Goal: Task Accomplishment & Management: Complete application form

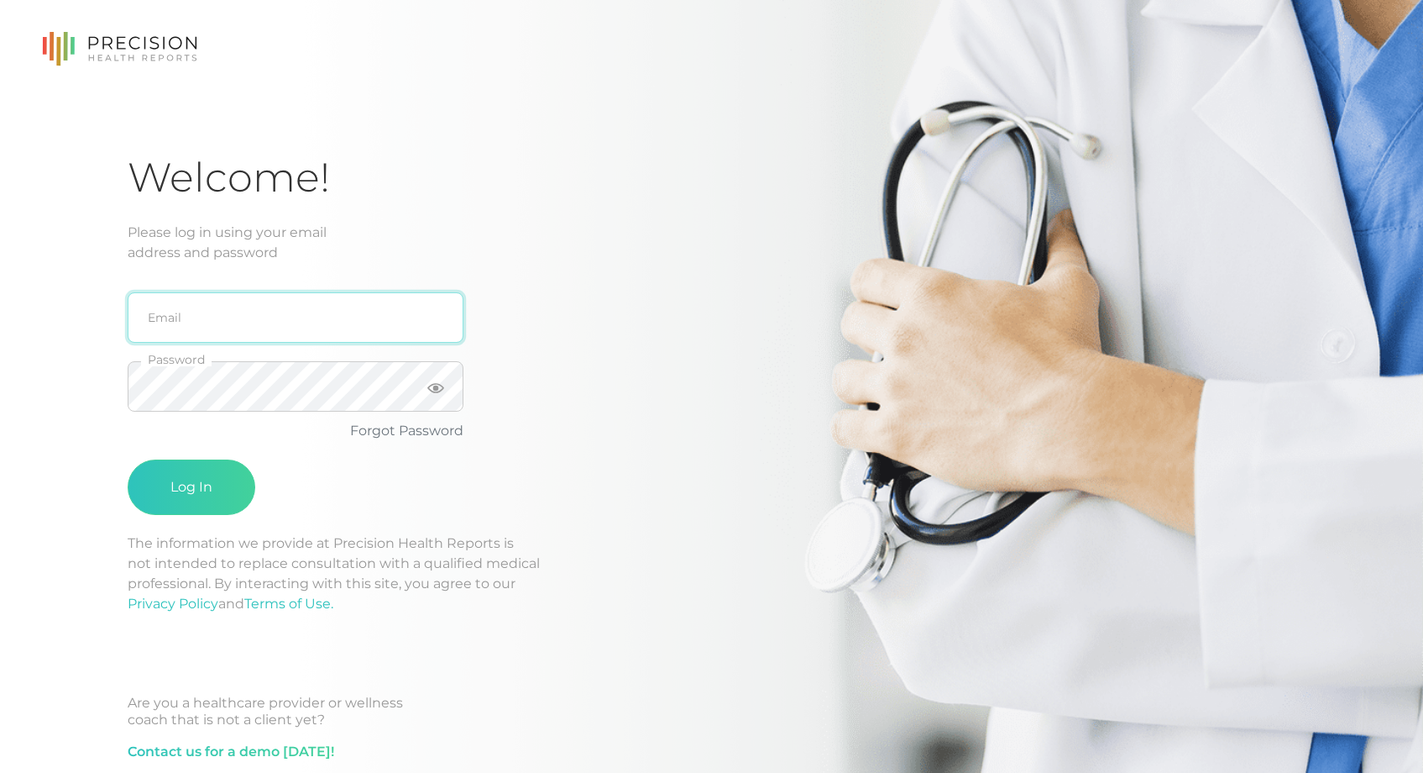
click at [231, 312] on input "email" at bounding box center [296, 317] width 336 height 50
type input "[EMAIL_ADDRESS][DOMAIN_NAME]"
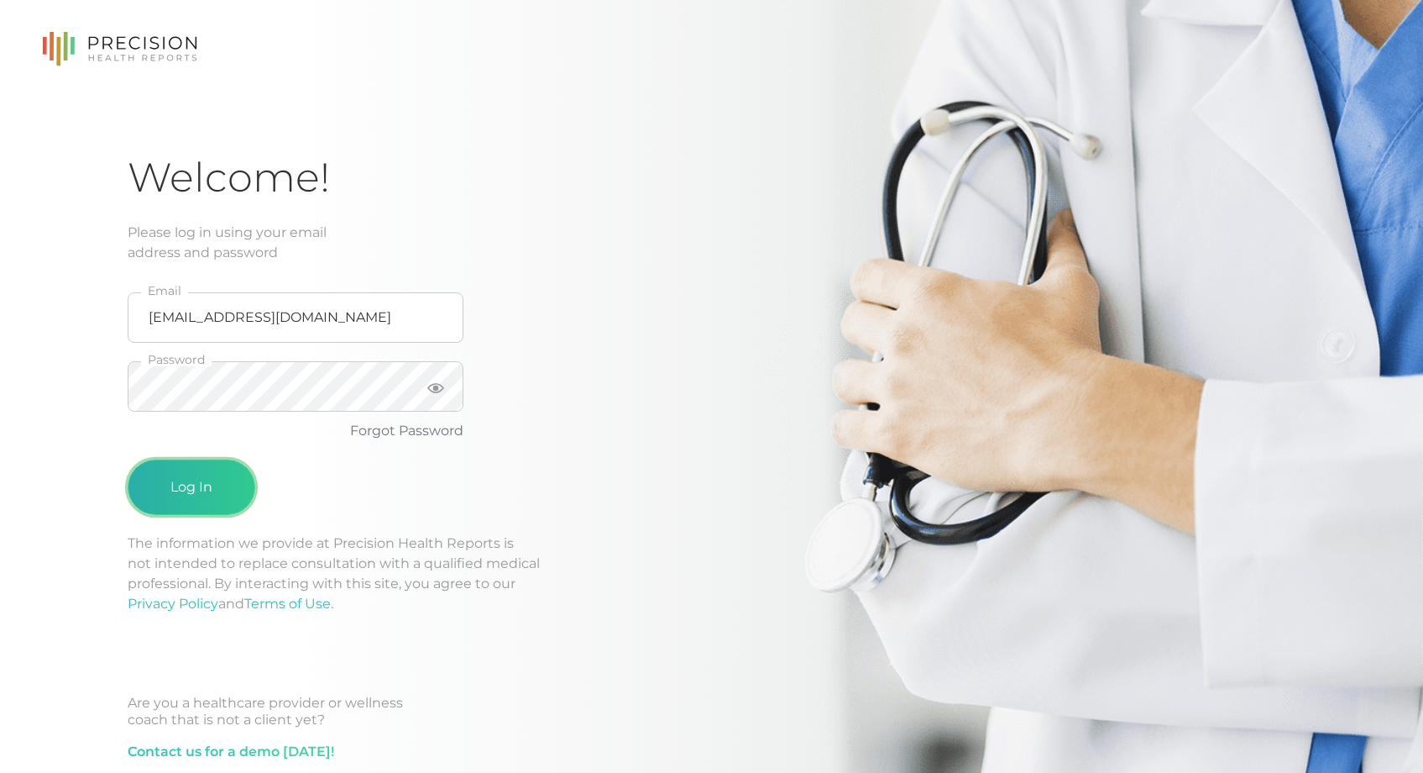
click at [211, 486] on button "Log In" at bounding box center [192, 486] width 128 height 55
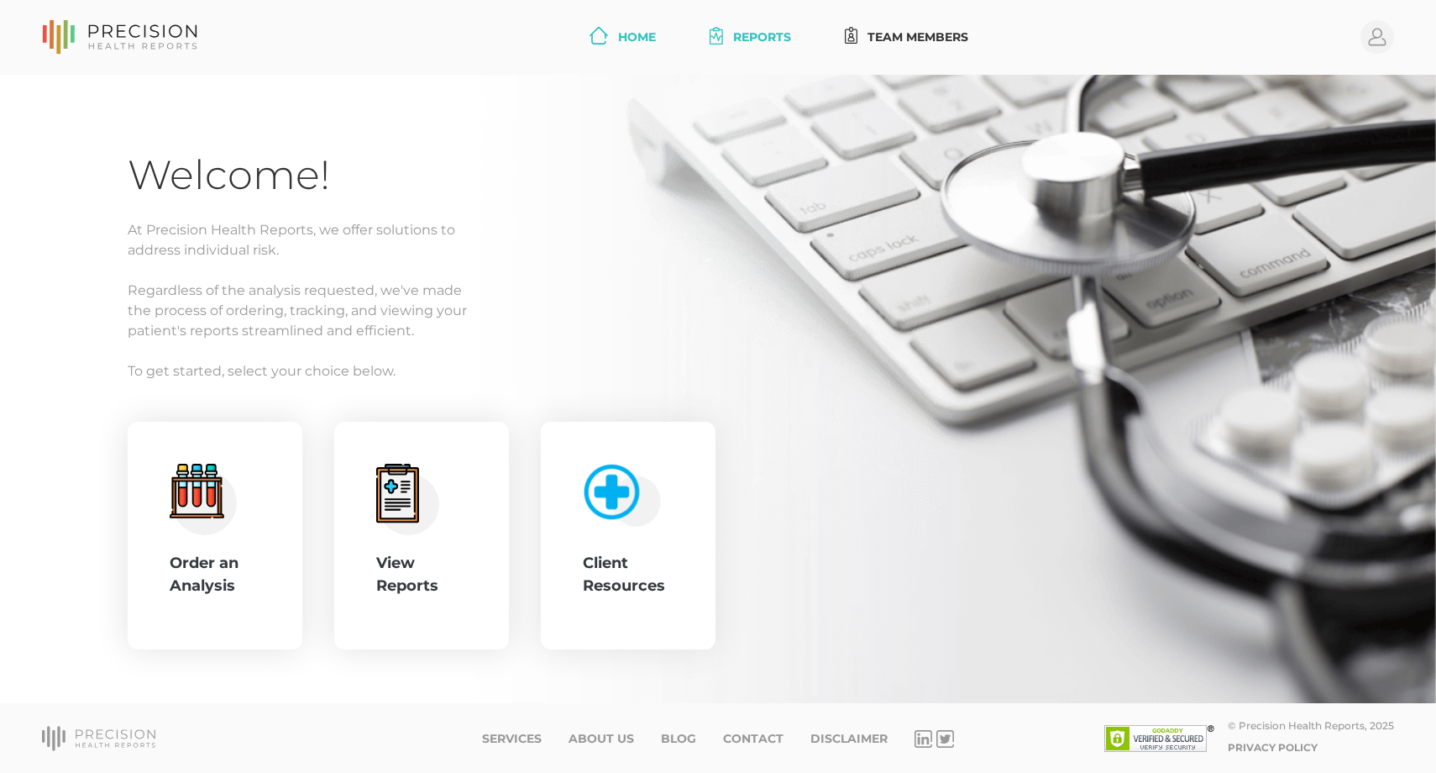
click at [731, 39] on link "Reports" at bounding box center [750, 37] width 95 height 31
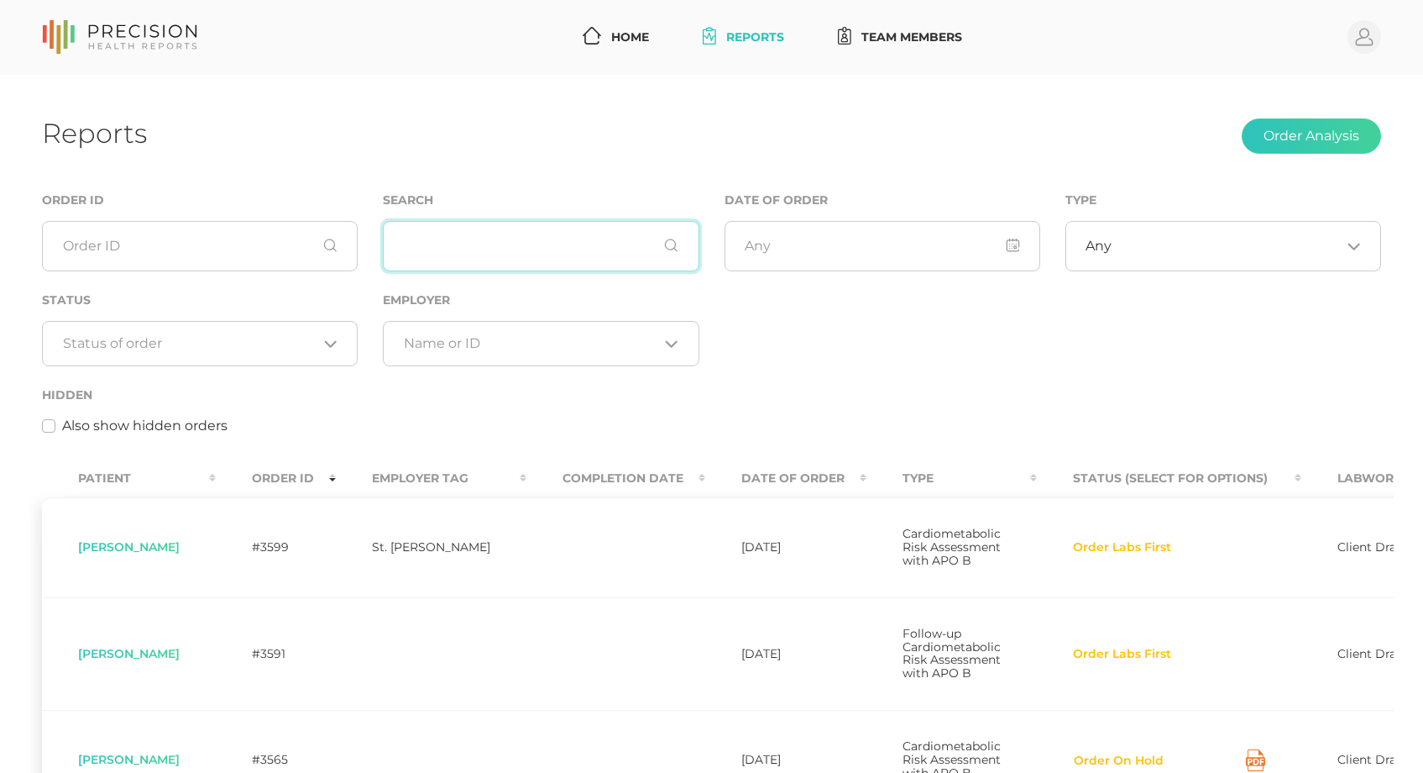
click at [477, 251] on input "text" at bounding box center [541, 246] width 316 height 50
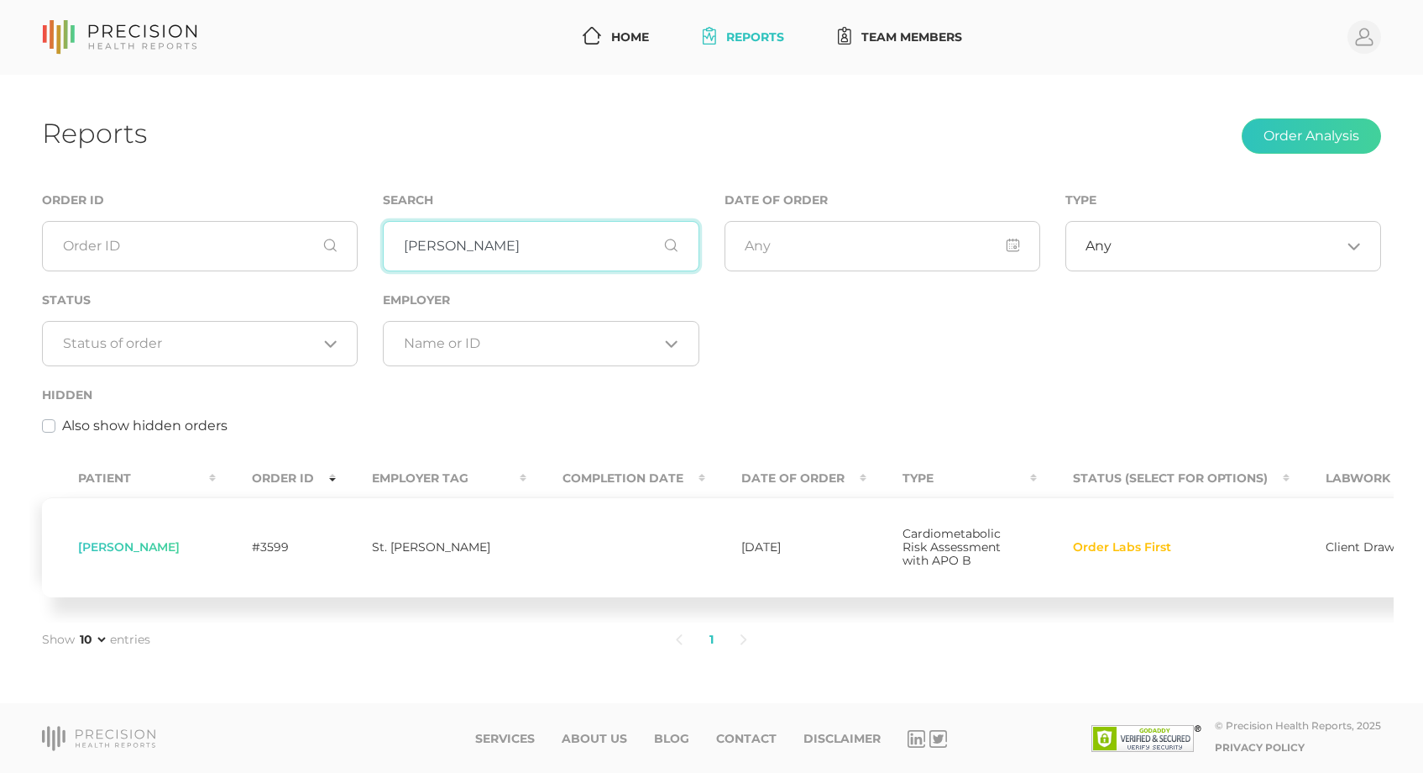
type input "[PERSON_NAME]"
click at [1083, 553] on span "Order Labs First" at bounding box center [1122, 547] width 98 height 13
click at [1326, 539] on span "Client Draw" at bounding box center [1360, 546] width 69 height 15
click at [149, 539] on span "[PERSON_NAME]" at bounding box center [129, 546] width 102 height 15
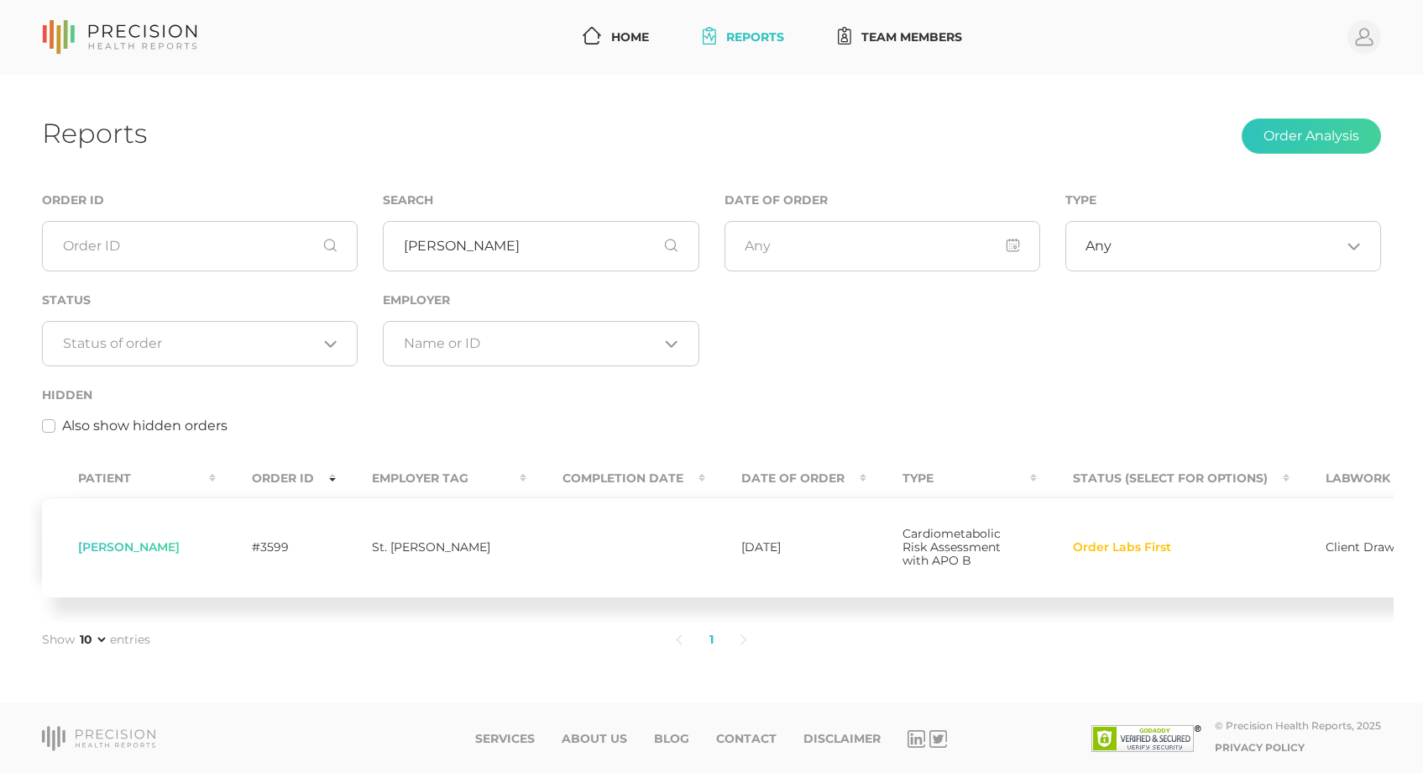
click at [140, 539] on span "[PERSON_NAME]" at bounding box center [129, 546] width 102 height 15
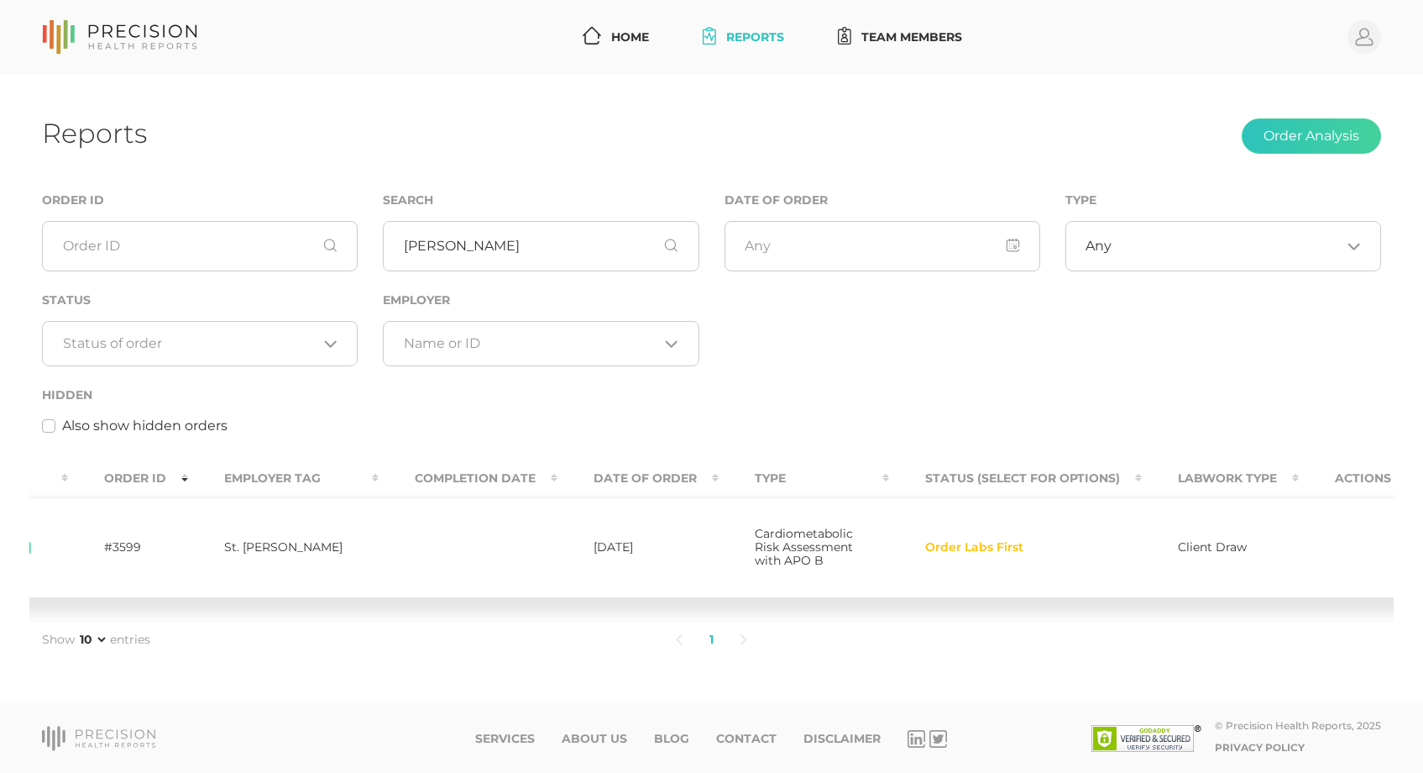
scroll to position [0, 0]
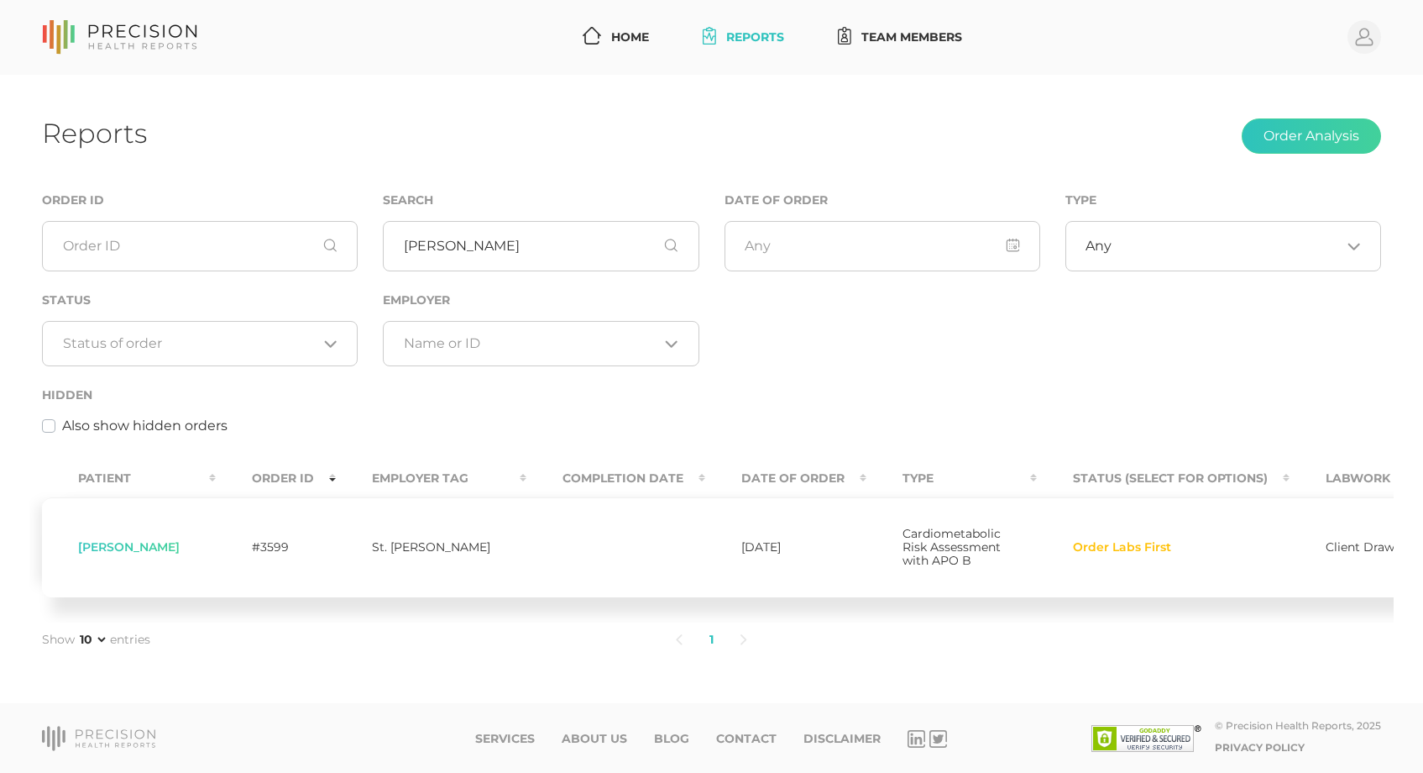
drag, startPoint x: 155, startPoint y: 528, endPoint x: 145, endPoint y: 534, distance: 10.9
click at [145, 539] on span "[PERSON_NAME]" at bounding box center [129, 546] width 102 height 15
drag, startPoint x: 145, startPoint y: 534, endPoint x: 118, endPoint y: 539, distance: 27.3
click at [118, 539] on td "[PERSON_NAME]" at bounding box center [129, 547] width 174 height 100
click at [1073, 541] on span "Order Labs First" at bounding box center [1122, 547] width 98 height 13
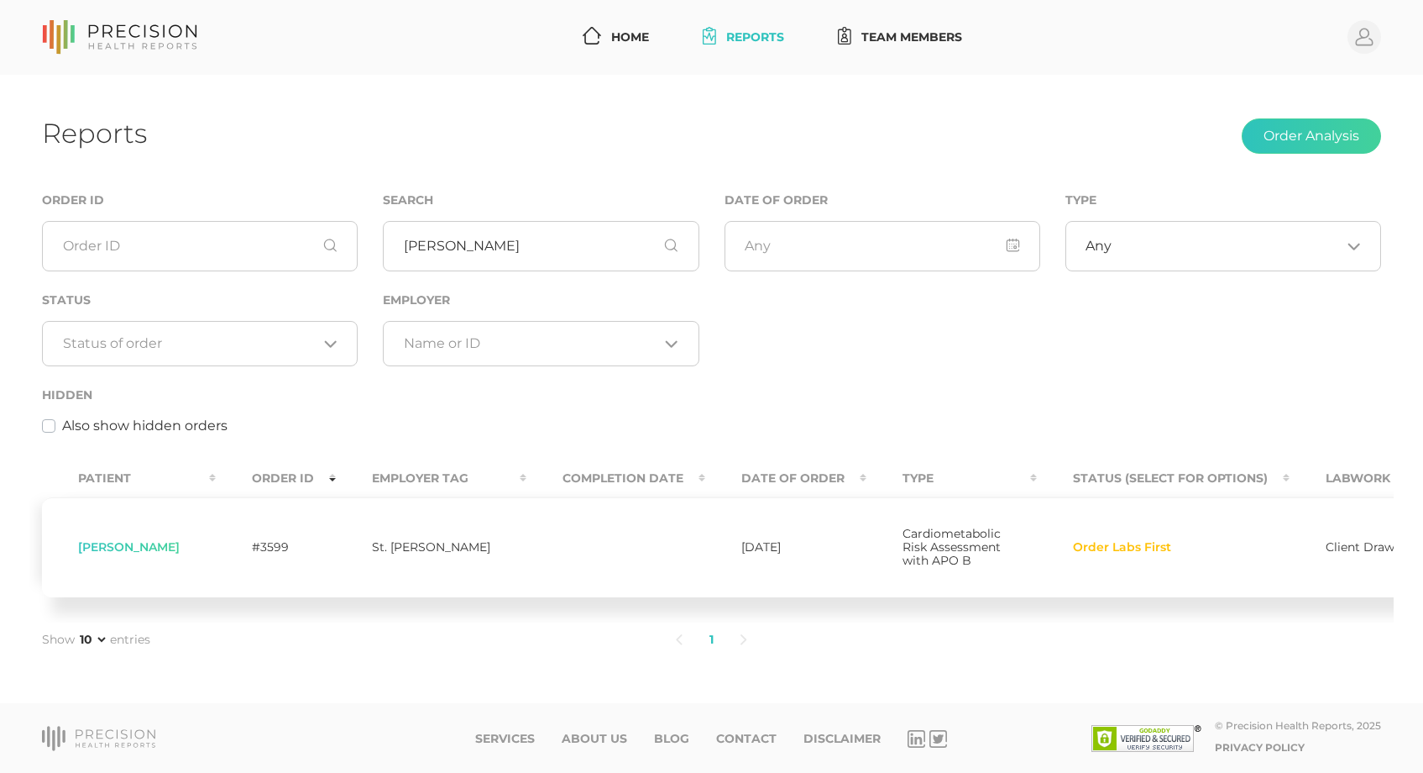
drag, startPoint x: 1055, startPoint y: 532, endPoint x: 940, endPoint y: 532, distance: 115.9
click at [944, 532] on td "Cardiometabolic Risk Assessment with APO B" at bounding box center [952, 547] width 170 height 100
drag, startPoint x: 864, startPoint y: 526, endPoint x: 732, endPoint y: 538, distance: 132.4
click at [903, 526] on span "Cardiometabolic Risk Assessment with APO B" at bounding box center [952, 547] width 98 height 42
click at [708, 538] on td "[DATE]" at bounding box center [785, 547] width 161 height 100
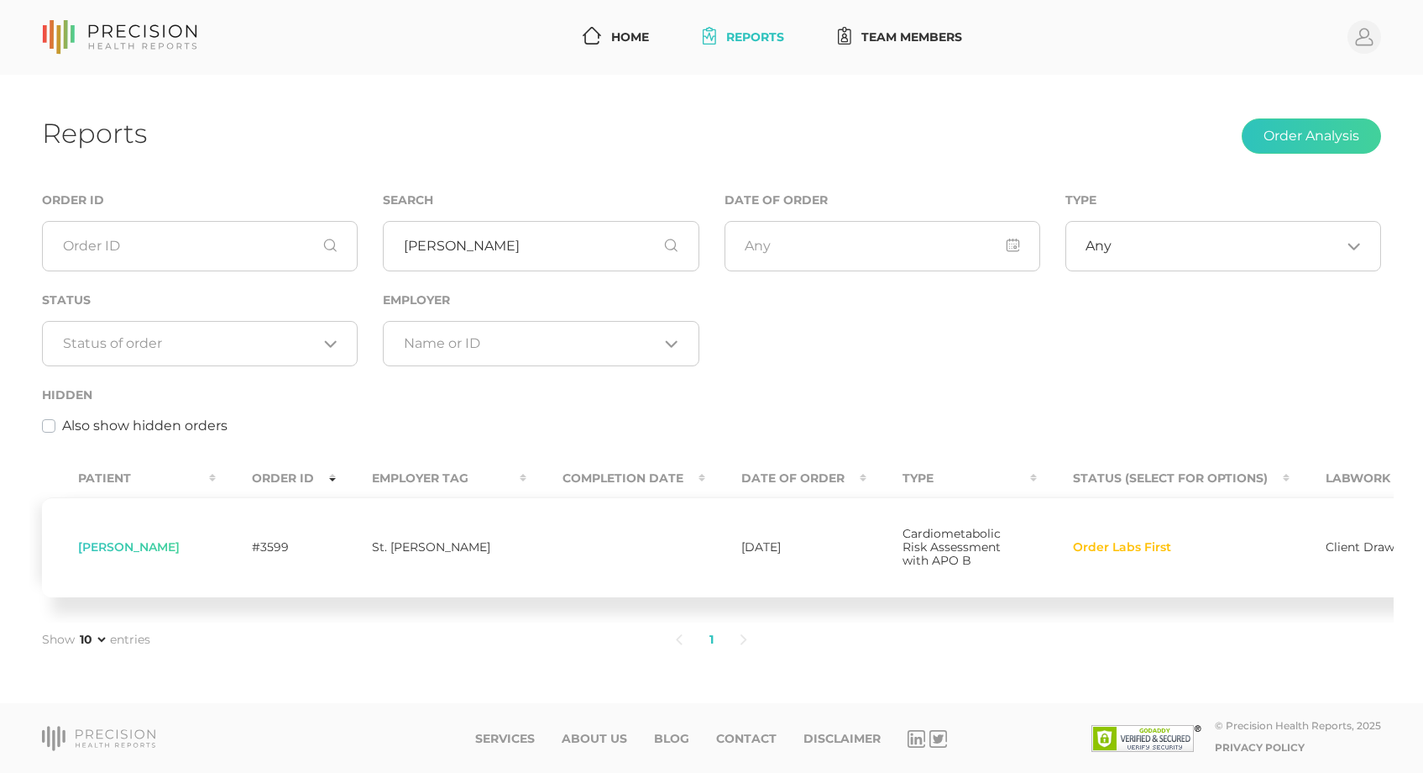
drag, startPoint x: 1307, startPoint y: 529, endPoint x: 1281, endPoint y: 532, distance: 26.2
click at [1326, 539] on span "Client Draw" at bounding box center [1360, 546] width 69 height 15
drag, startPoint x: 1281, startPoint y: 532, endPoint x: 993, endPoint y: 537, distance: 287.2
click at [993, 537] on tr "Shawn Marlowe #3599 St. Paul PD 10/13/2025 Cardiometabolic Risk Assessment with…" at bounding box center [808, 547] width 1533 height 100
drag, startPoint x: 993, startPoint y: 537, endPoint x: 1102, endPoint y: 536, distance: 109.2
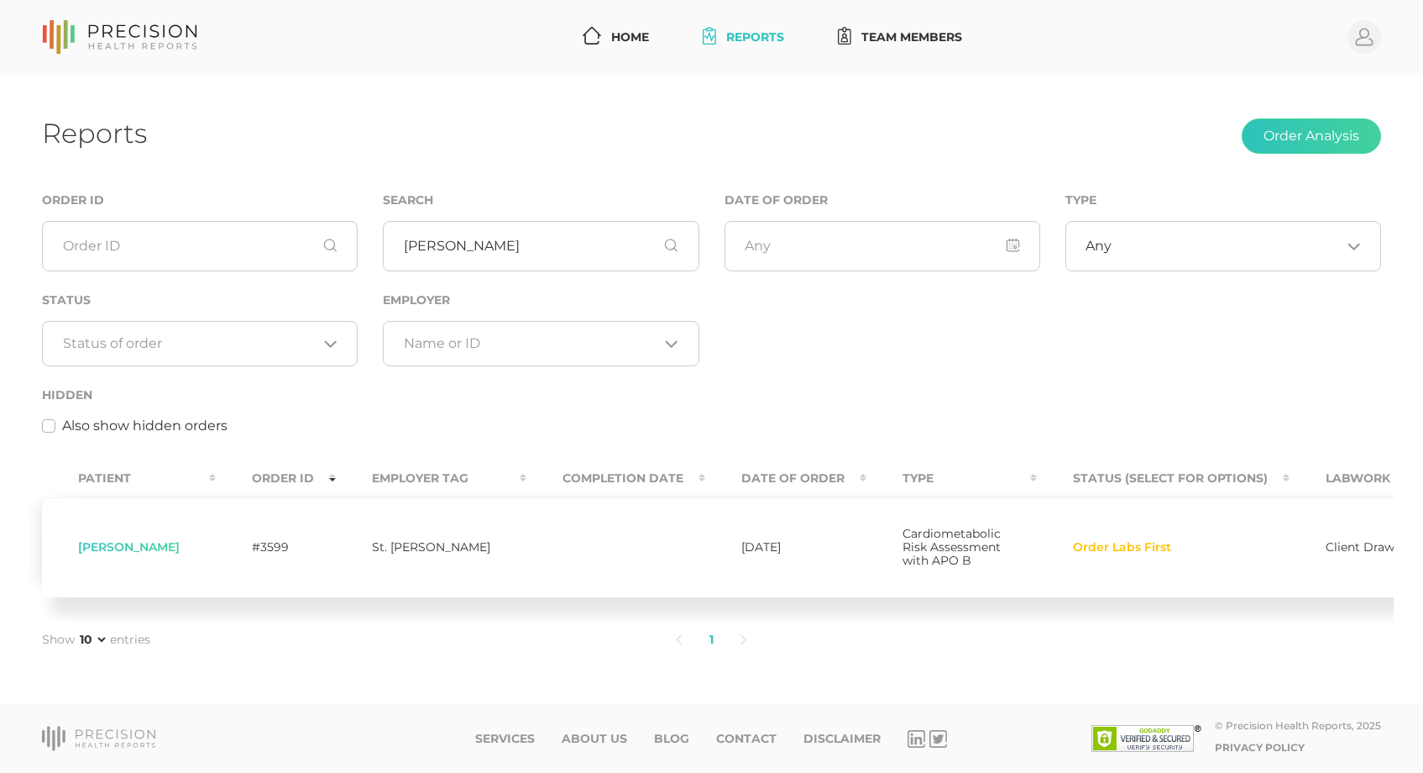
click at [1102, 541] on span "Order Labs First" at bounding box center [1122, 547] width 98 height 13
drag, startPoint x: 1097, startPoint y: 532, endPoint x: 1058, endPoint y: 520, distance: 40.6
click at [1058, 520] on td "Order Labs First" at bounding box center [1163, 547] width 253 height 100
click at [1073, 541] on span "Order Labs First" at bounding box center [1122, 547] width 98 height 13
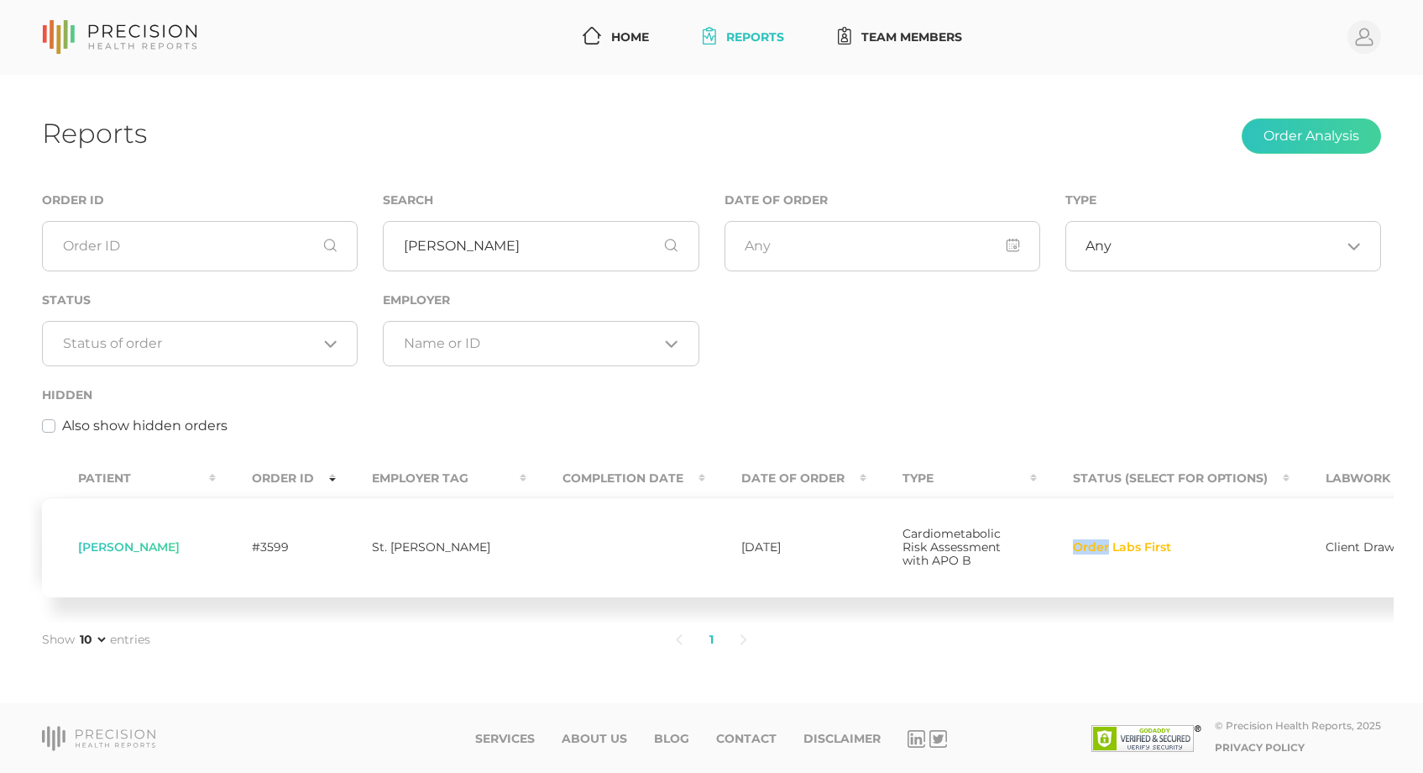
click at [1073, 541] on span "Order Labs First" at bounding box center [1122, 547] width 98 height 13
click at [118, 539] on span "[PERSON_NAME]" at bounding box center [129, 546] width 102 height 15
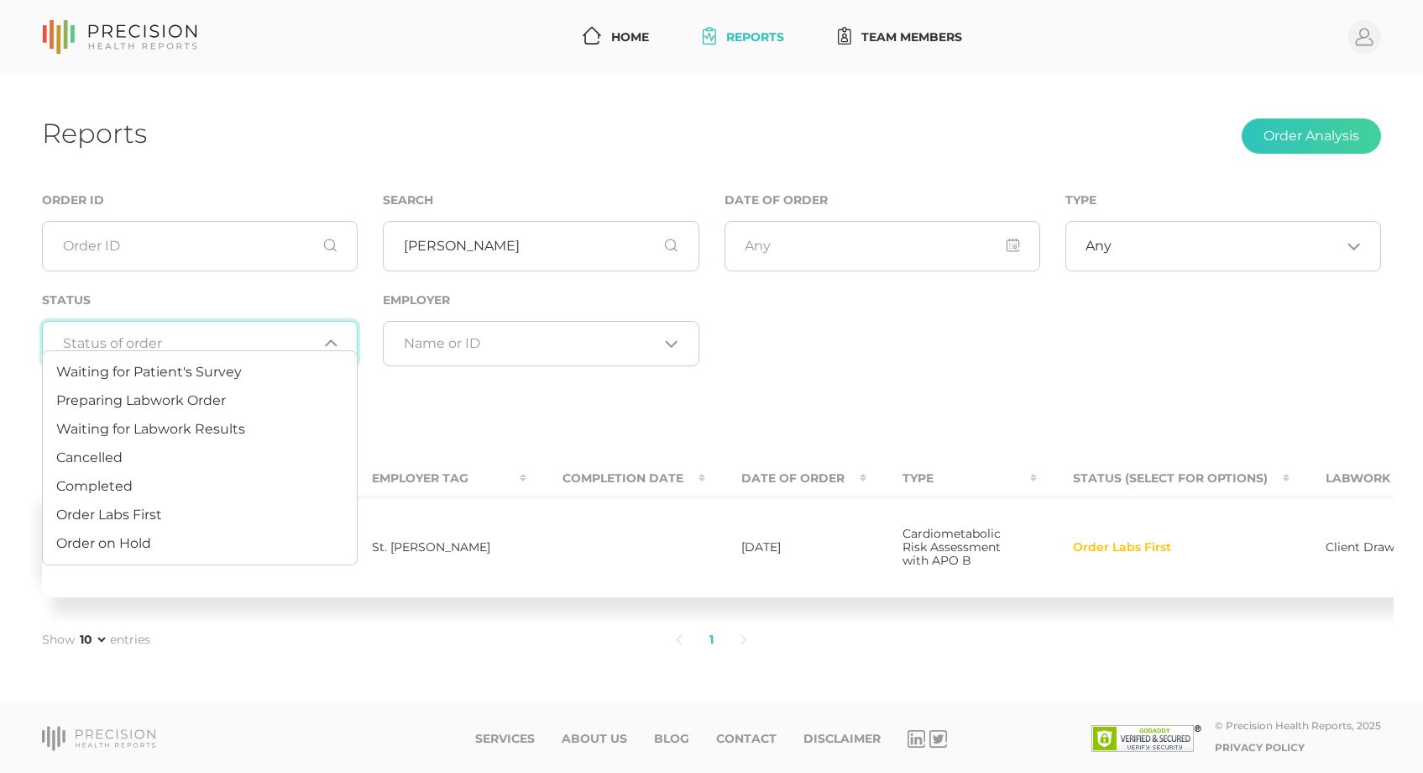
click at [193, 335] on input "Search for option" at bounding box center [190, 343] width 254 height 17
drag, startPoint x: 193, startPoint y: 327, endPoint x: 232, endPoint y: 327, distance: 38.6
click at [193, 335] on input "Search for option" at bounding box center [190, 343] width 254 height 17
drag, startPoint x: 799, startPoint y: 293, endPoint x: 766, endPoint y: 257, distance: 49.3
click at [799, 293] on div "Order ID Search marlowe Date of Order Type Any Loading... Status Loading... Emp…" at bounding box center [711, 322] width 1364 height 264
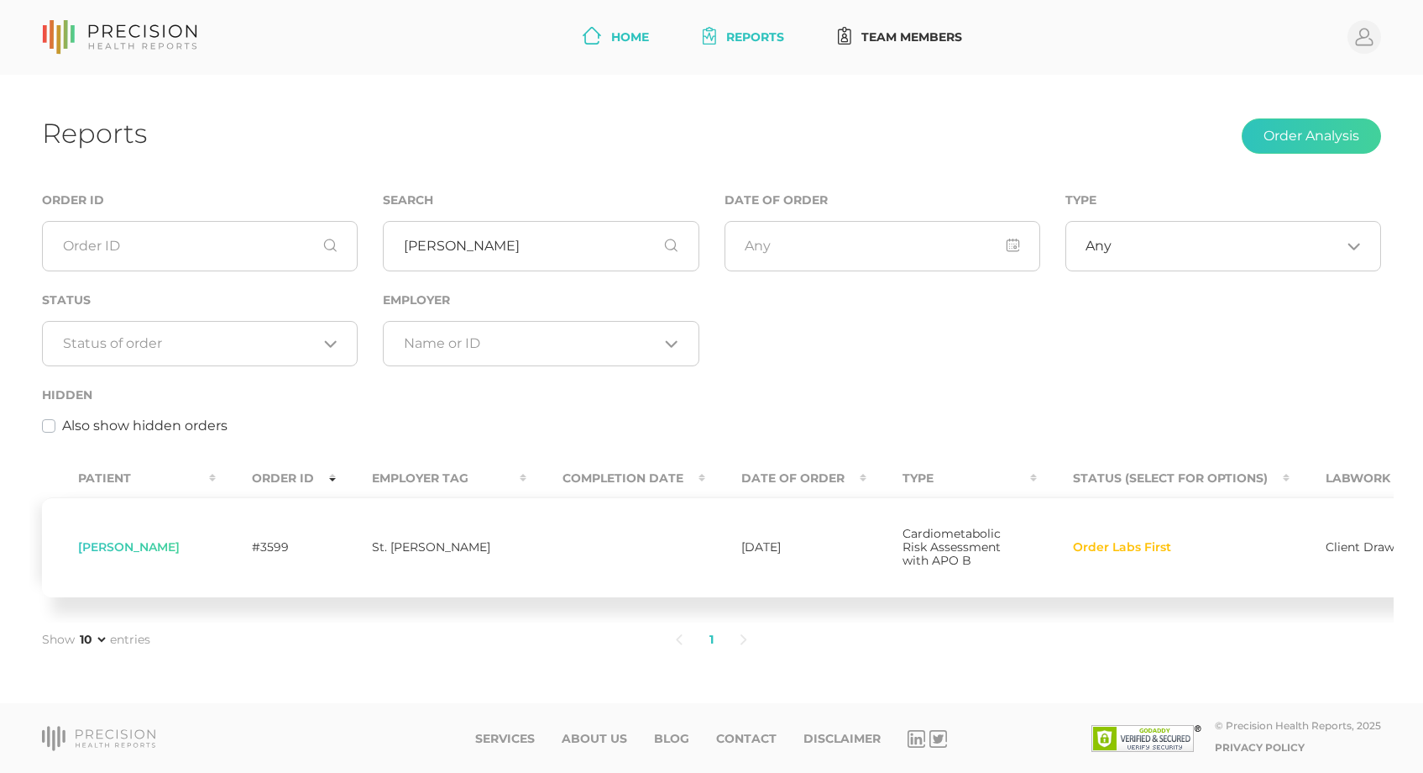
click at [611, 22] on link "Home" at bounding box center [616, 37] width 80 height 31
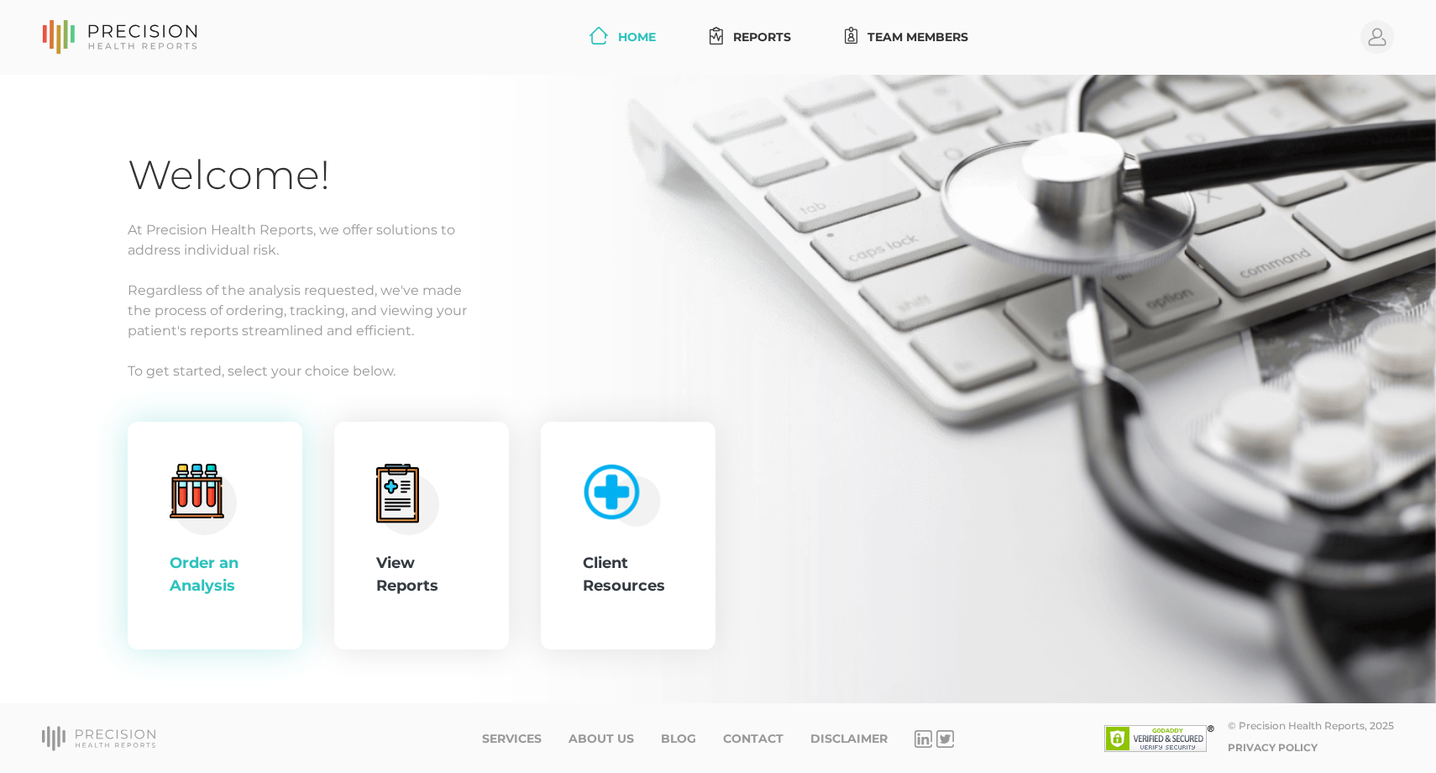
click at [267, 532] on div ".cls-4{fill:#f3f3f3}.cls-5{fill:#e4e4e4}.cls-6{fill:#bbf7ff}.cls-7{fill:#8bf0ff…" at bounding box center [215, 536] width 175 height 228
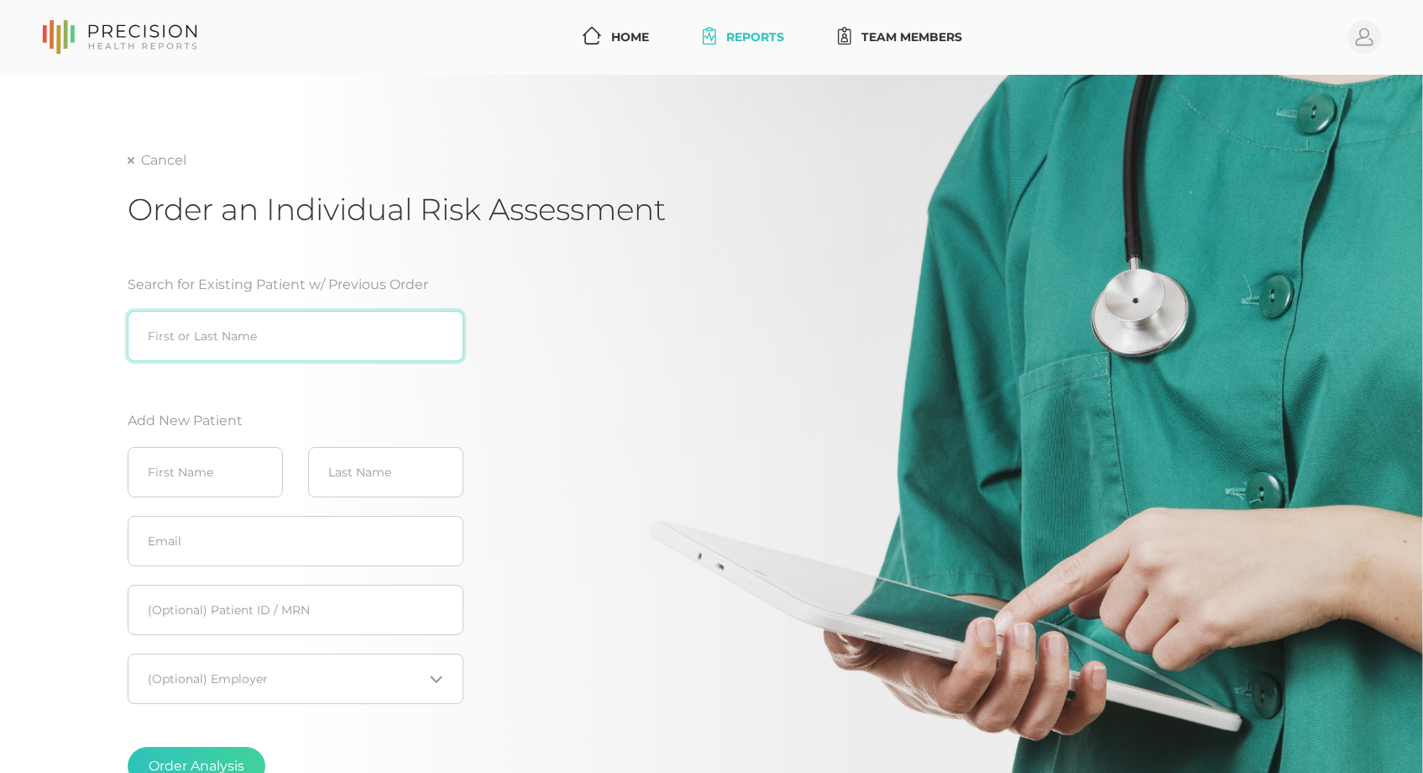
click at [210, 349] on input "search" at bounding box center [296, 336] width 336 height 50
click at [223, 371] on div "[PERSON_NAME] ([DATE])" at bounding box center [296, 371] width 336 height 20
type input "[PERSON_NAME] ([DATE])"
drag, startPoint x: 634, startPoint y: 35, endPoint x: 705, endPoint y: 39, distance: 71.5
click at [634, 35] on link "Home" at bounding box center [616, 37] width 80 height 31
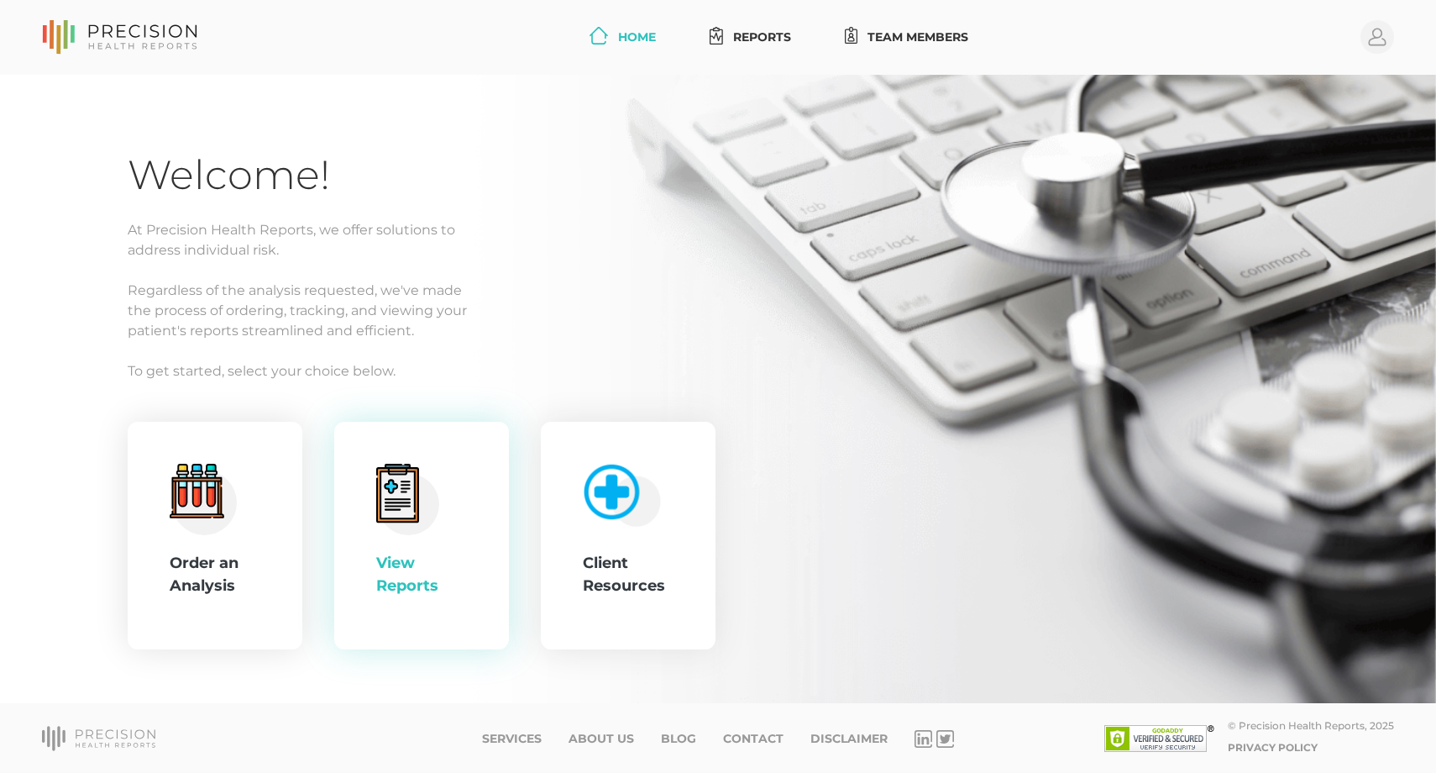
click at [451, 547] on div "View Reports" at bounding box center [421, 536] width 91 height 144
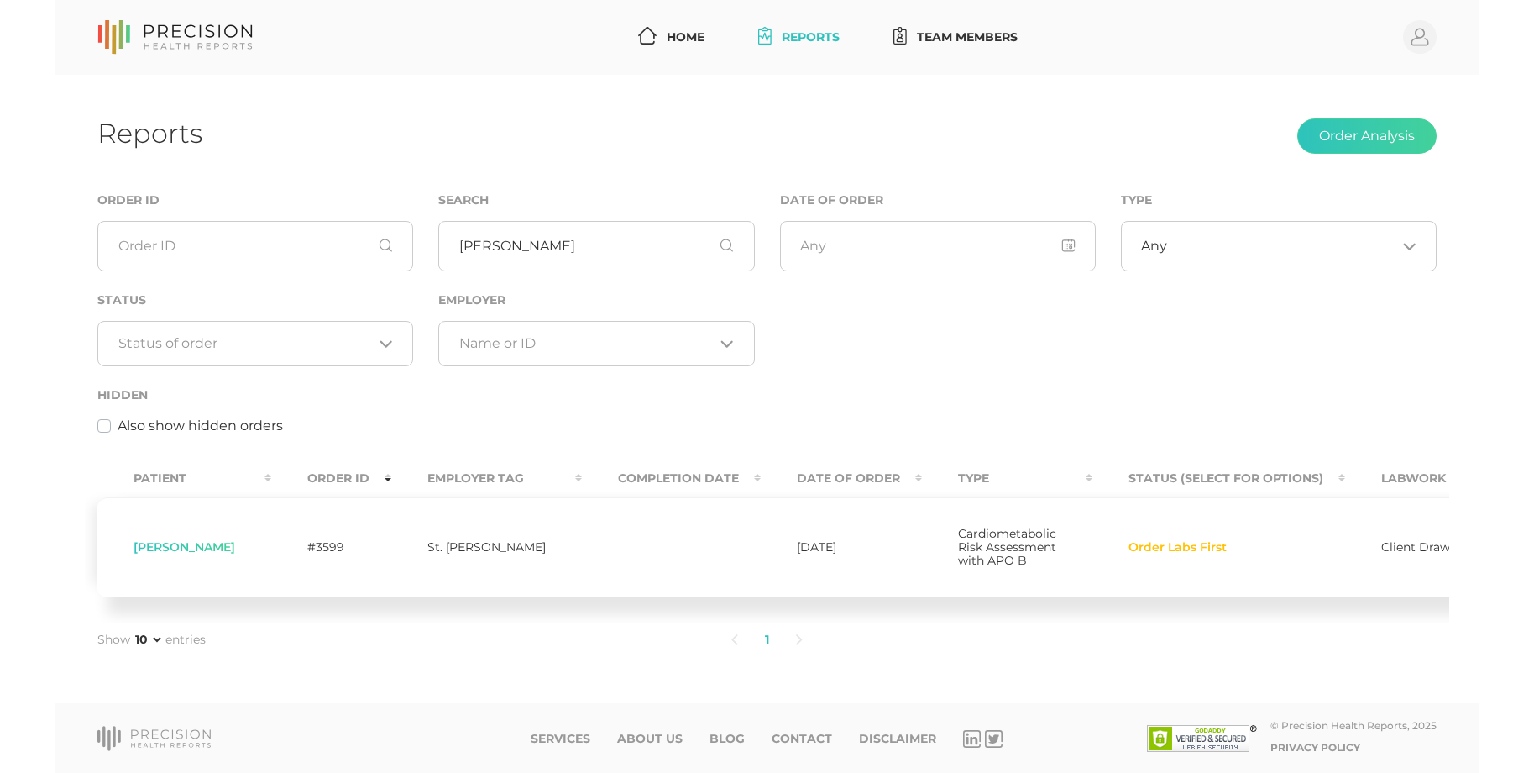
scroll to position [22, 0]
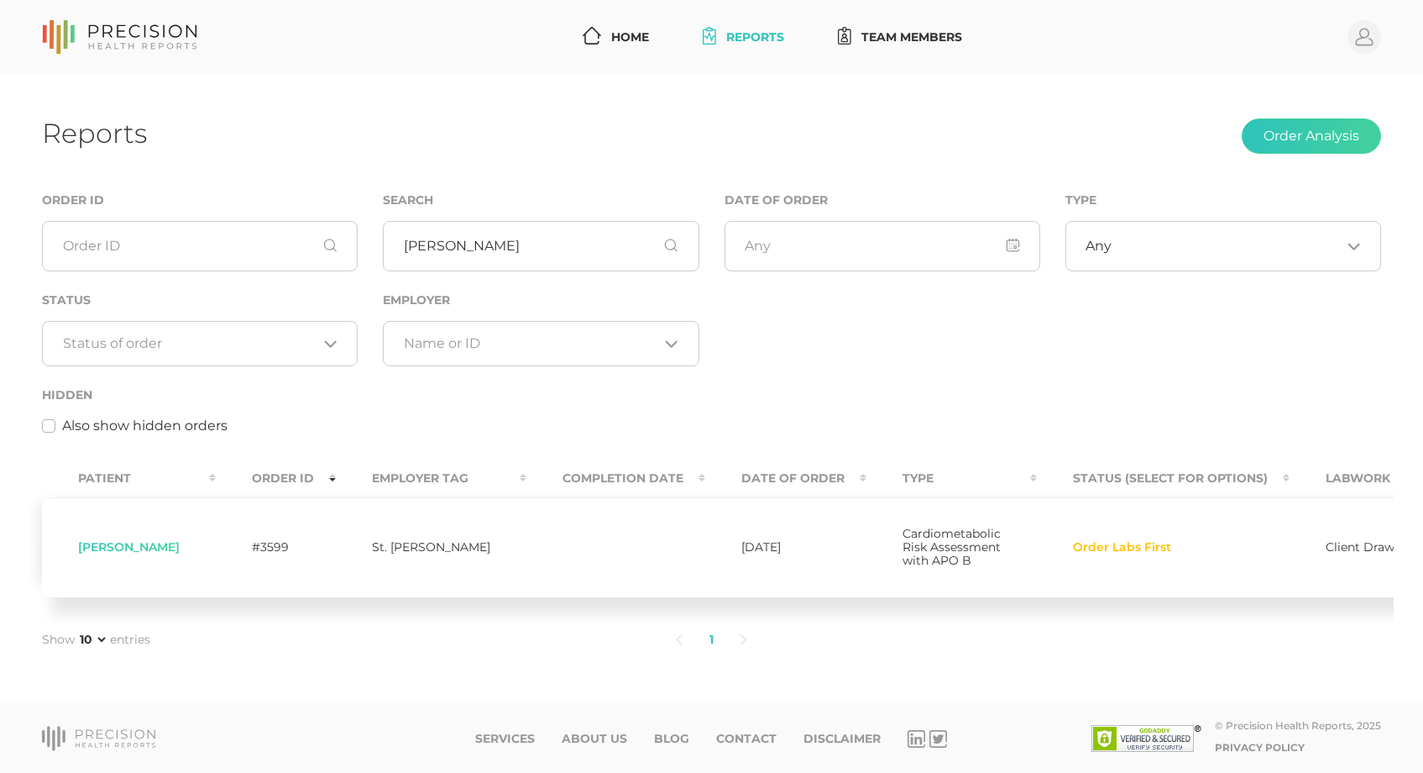
click at [1235, 459] on th "Status (Select for Options)" at bounding box center [1163, 478] width 253 height 38
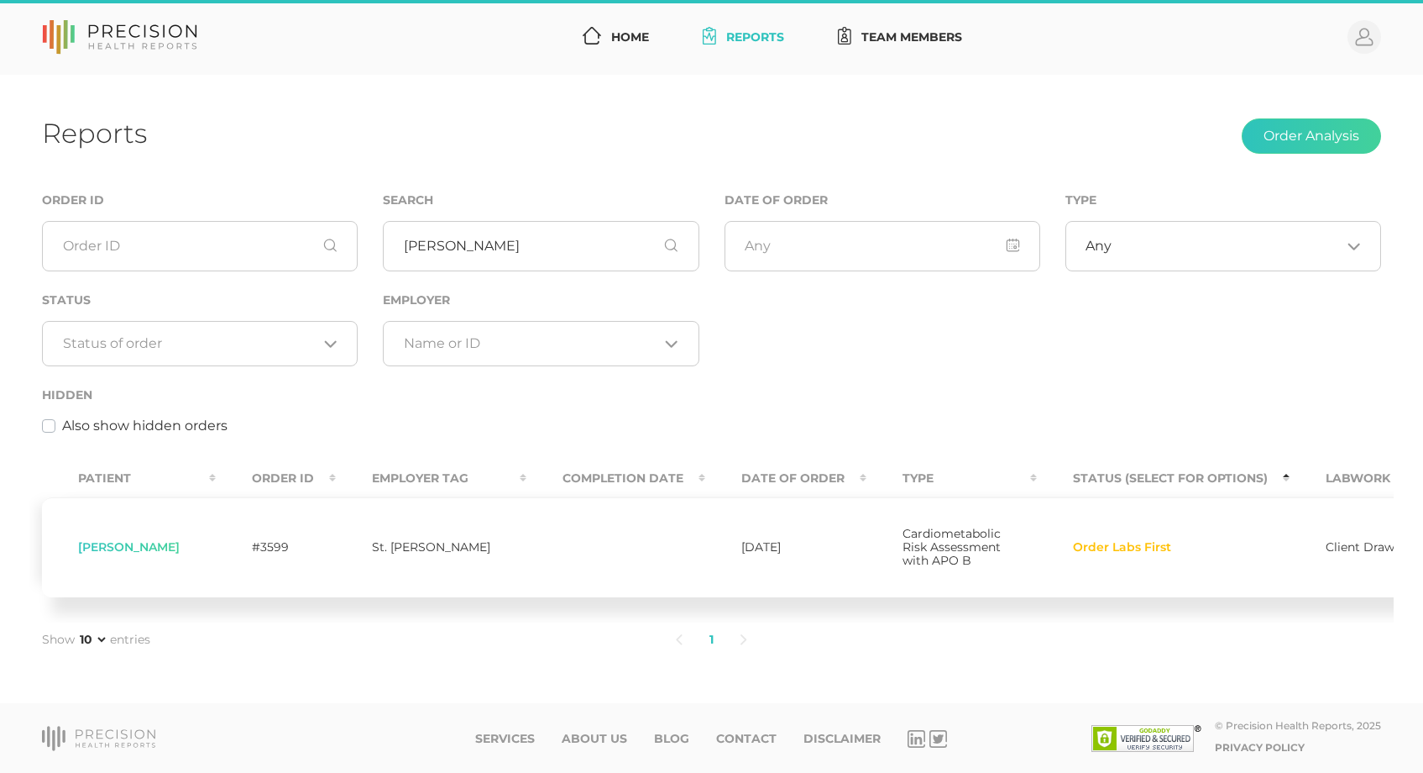
drag, startPoint x: 1239, startPoint y: 456, endPoint x: 1211, endPoint y: 462, distance: 28.3
click at [1239, 459] on th "Status (Select for Options)" at bounding box center [1163, 478] width 253 height 38
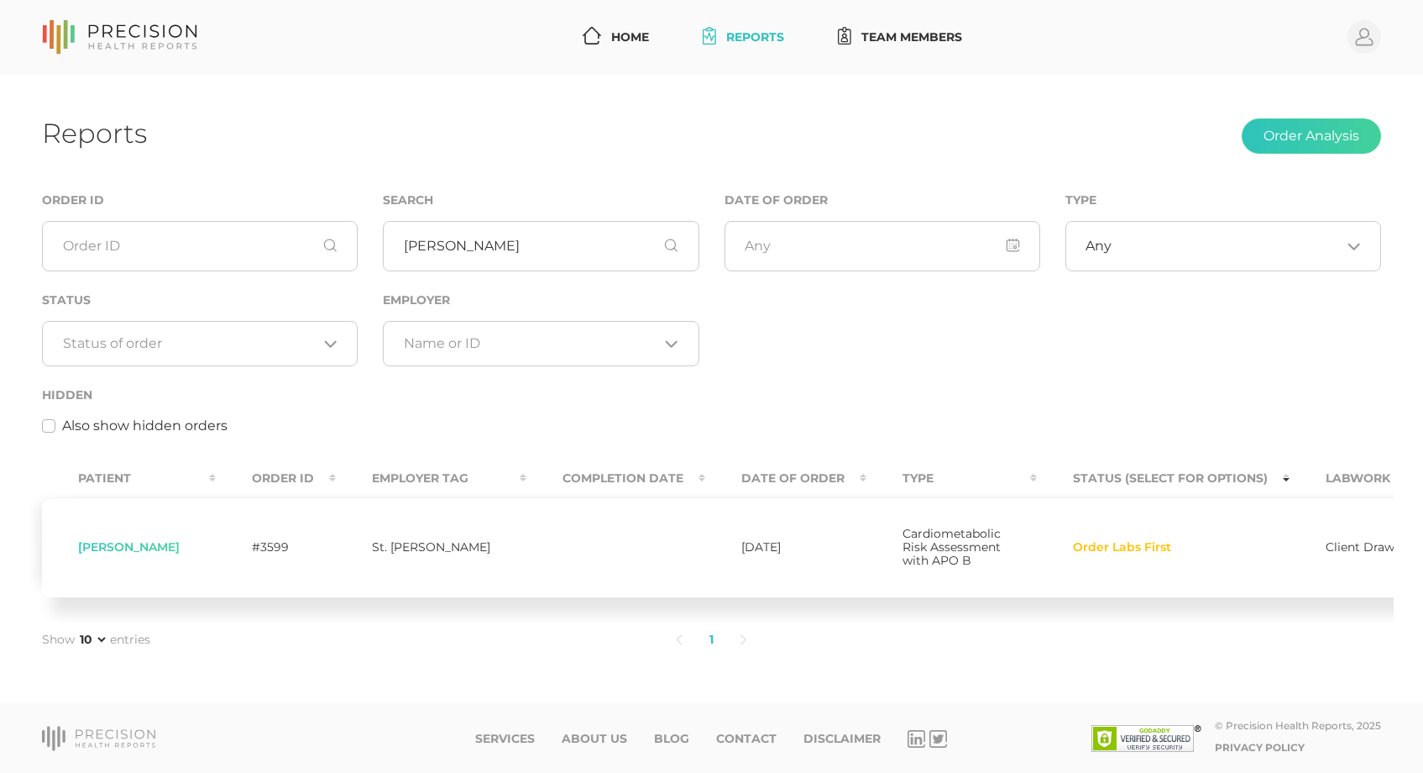
click at [1073, 541] on span "Order Labs First" at bounding box center [1122, 547] width 98 height 13
drag, startPoint x: 1087, startPoint y: 532, endPoint x: 1044, endPoint y: 529, distance: 43.8
click at [1073, 541] on span "Order Labs First" at bounding box center [1122, 547] width 98 height 13
drag, startPoint x: 1044, startPoint y: 529, endPoint x: 1085, endPoint y: 536, distance: 41.7
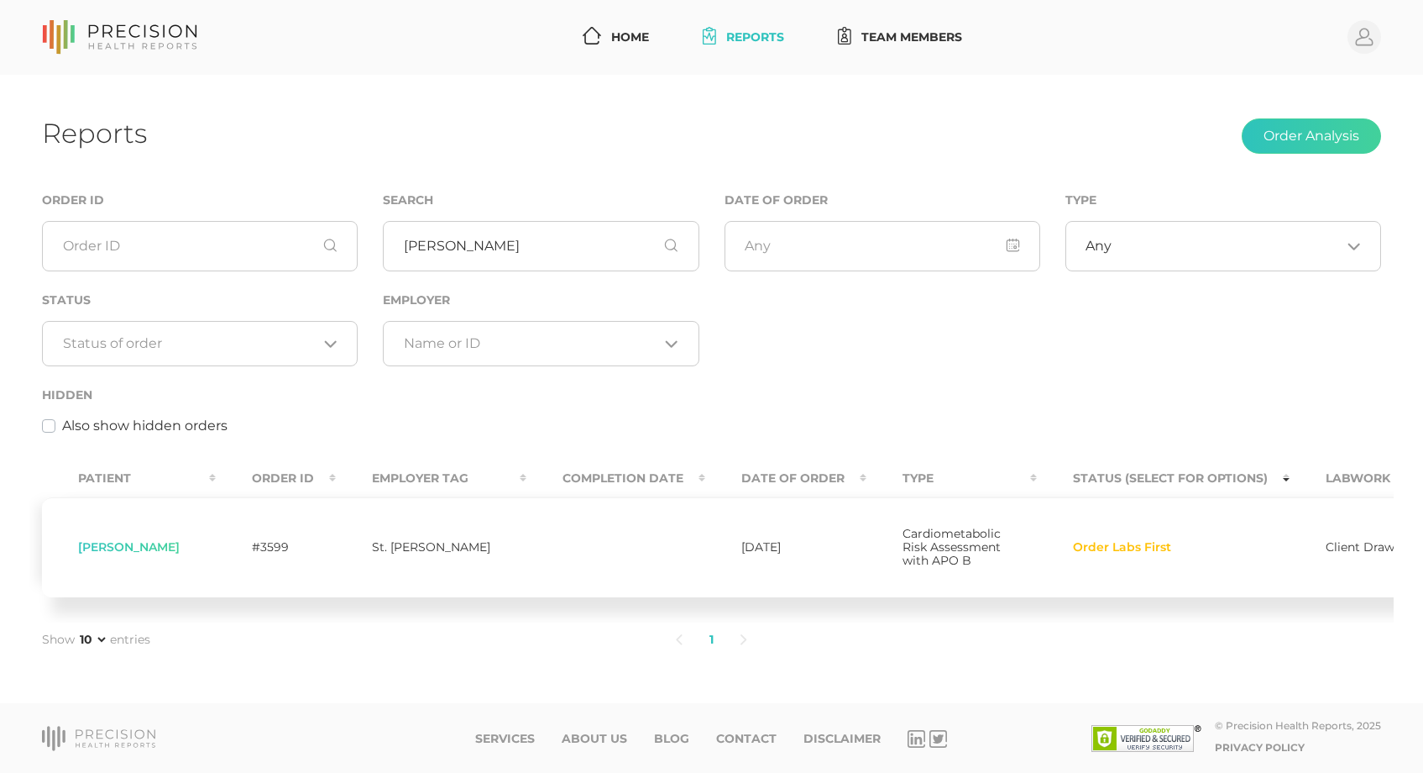
click at [1085, 541] on span "Order Labs First" at bounding box center [1122, 547] width 98 height 13
drag, startPoint x: 749, startPoint y: 453, endPoint x: 725, endPoint y: 531, distance: 80.7
click at [749, 459] on th "Date Of Order" at bounding box center [785, 478] width 161 height 38
click at [722, 536] on td "[DATE]" at bounding box center [785, 547] width 161 height 100
drag, startPoint x: 804, startPoint y: 522, endPoint x: 735, endPoint y: 543, distance: 72.0
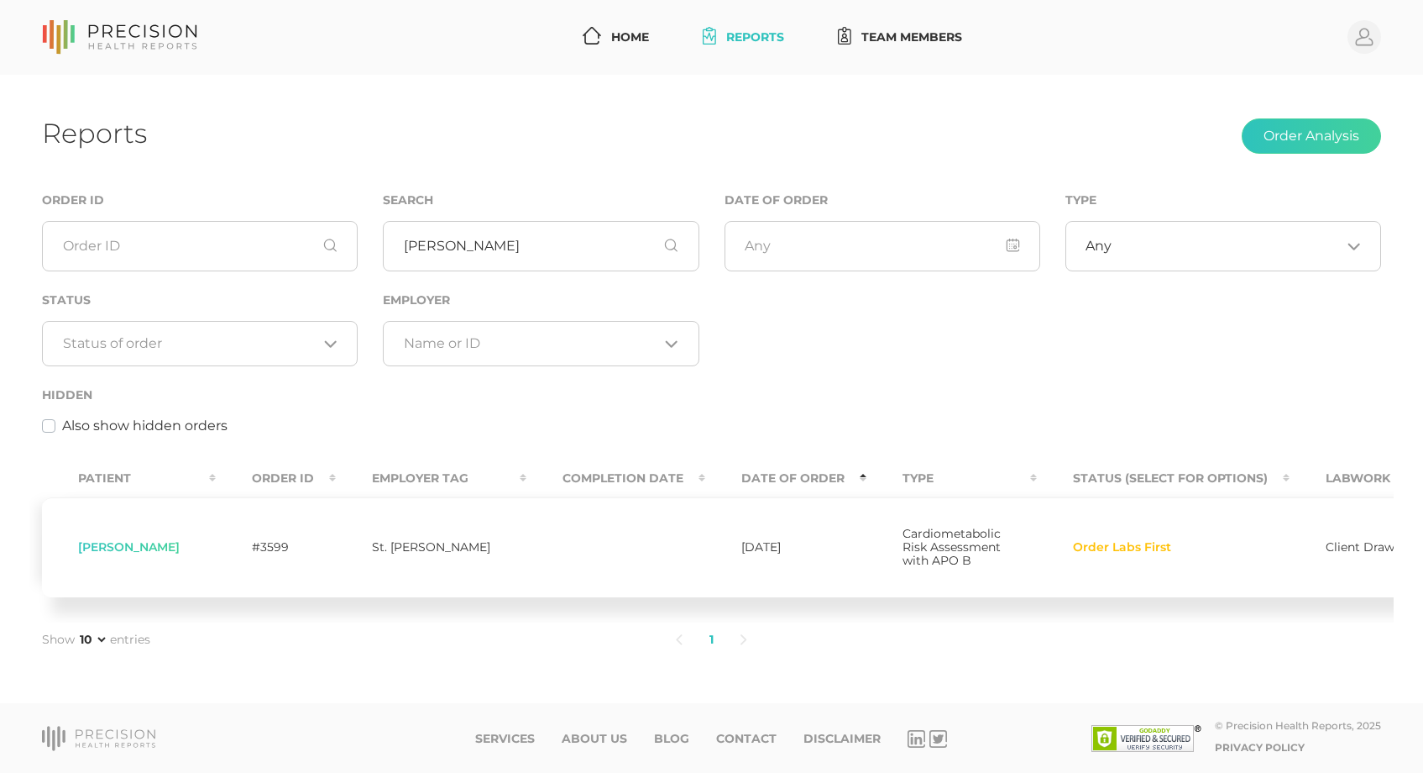
drag, startPoint x: 735, startPoint y: 543, endPoint x: 719, endPoint y: 534, distance: 18.4
drag, startPoint x: 719, startPoint y: 534, endPoint x: 118, endPoint y: 524, distance: 601.3
click at [118, 539] on span "[PERSON_NAME]" at bounding box center [129, 546] width 102 height 15
click at [134, 539] on span "[PERSON_NAME]" at bounding box center [129, 546] width 102 height 15
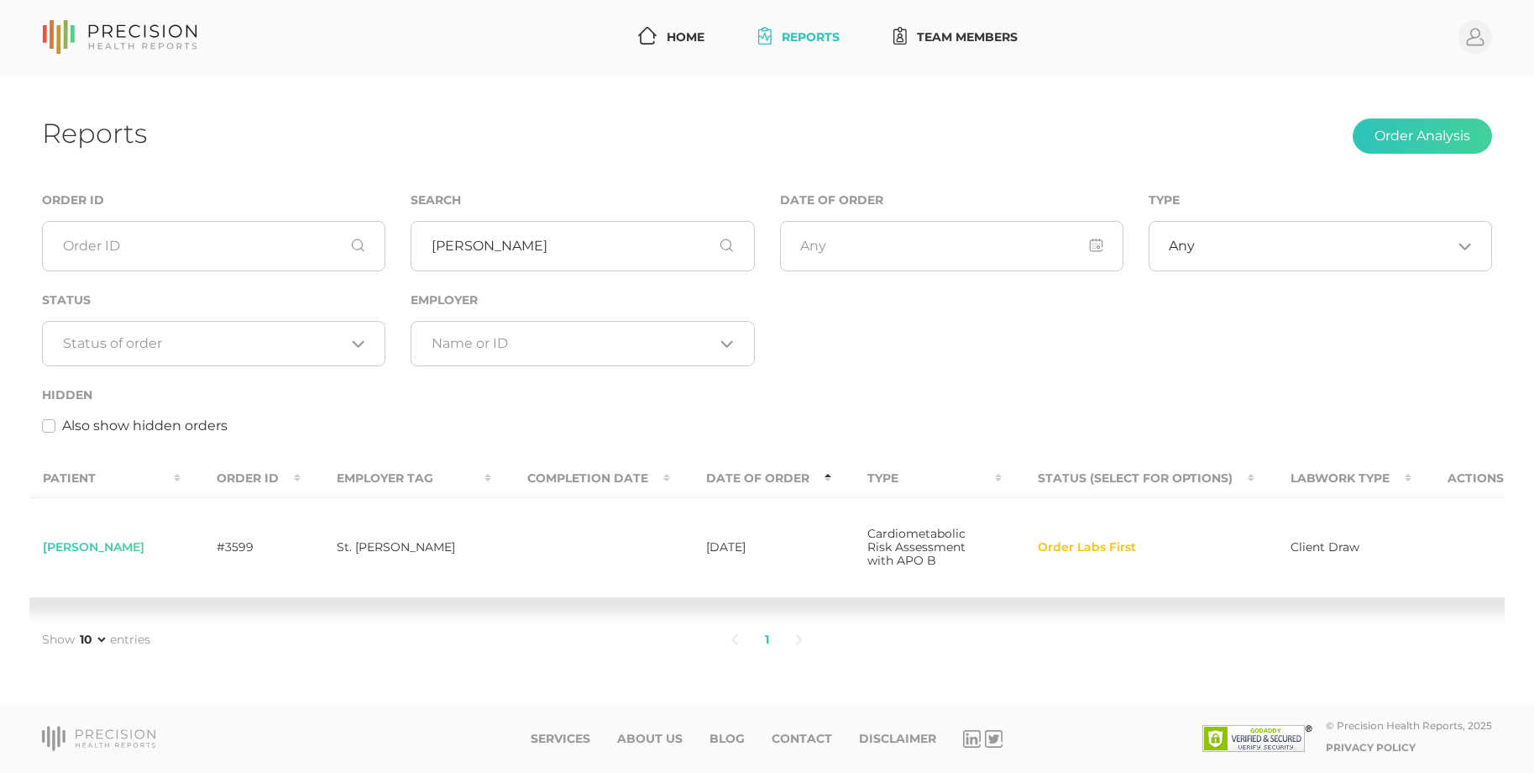
scroll to position [0, 37]
drag, startPoint x: 1410, startPoint y: 531, endPoint x: 1427, endPoint y: 558, distance: 32.8
click at [1422, 558] on td at bounding box center [1474, 547] width 128 height 100
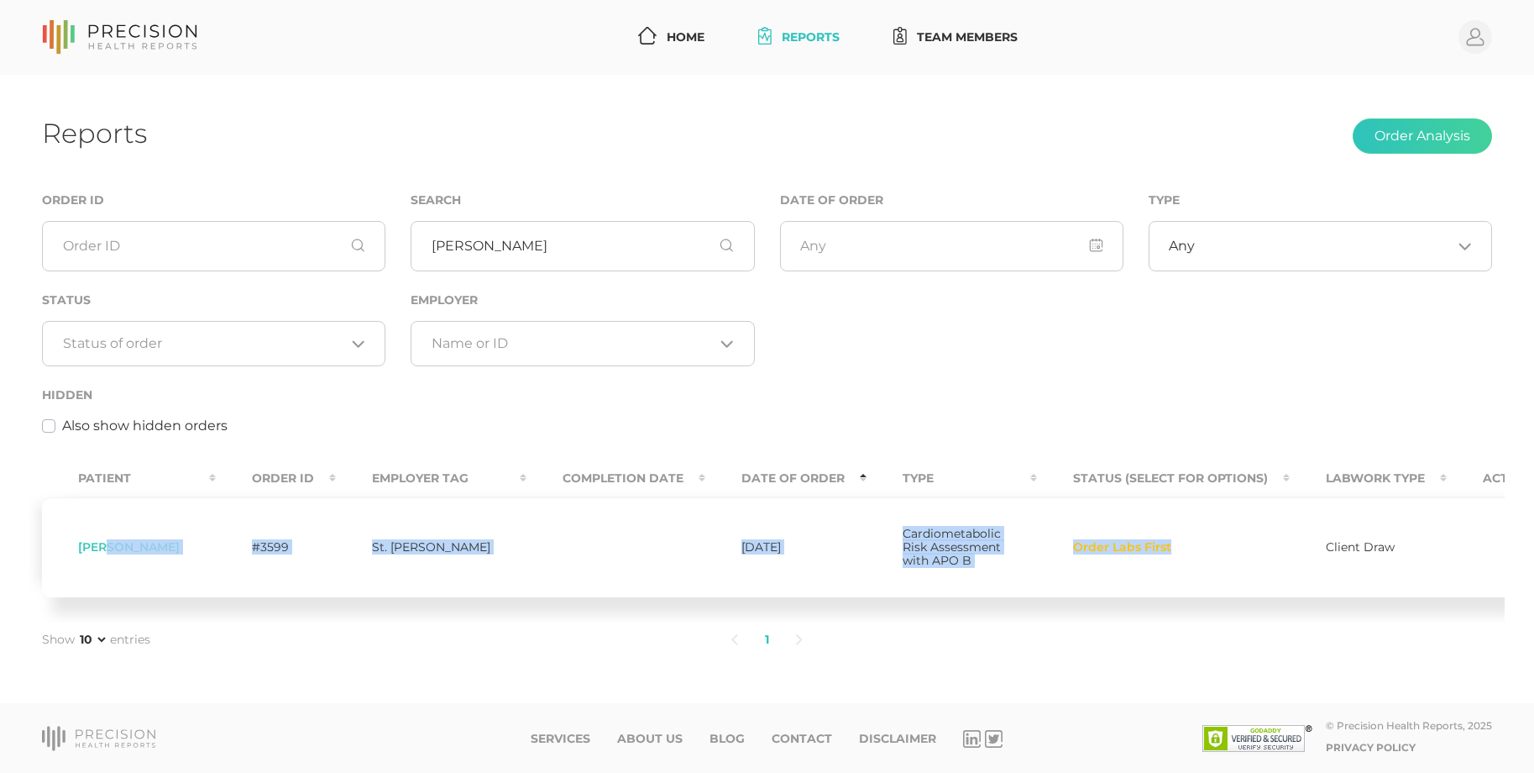
drag, startPoint x: 1142, startPoint y: 532, endPoint x: 112, endPoint y: 524, distance: 1030.3
click at [112, 524] on tr "Shawn Marlowe #3599 St. Paul PD 10/13/2025 Cardiometabolic Risk Assessment with…" at bounding box center [808, 547] width 1533 height 100
drag, startPoint x: 112, startPoint y: 524, endPoint x: 134, endPoint y: 542, distance: 28.7
click at [134, 542] on td "[PERSON_NAME]" at bounding box center [129, 547] width 174 height 100
drag, startPoint x: 179, startPoint y: 532, endPoint x: 63, endPoint y: 532, distance: 115.9
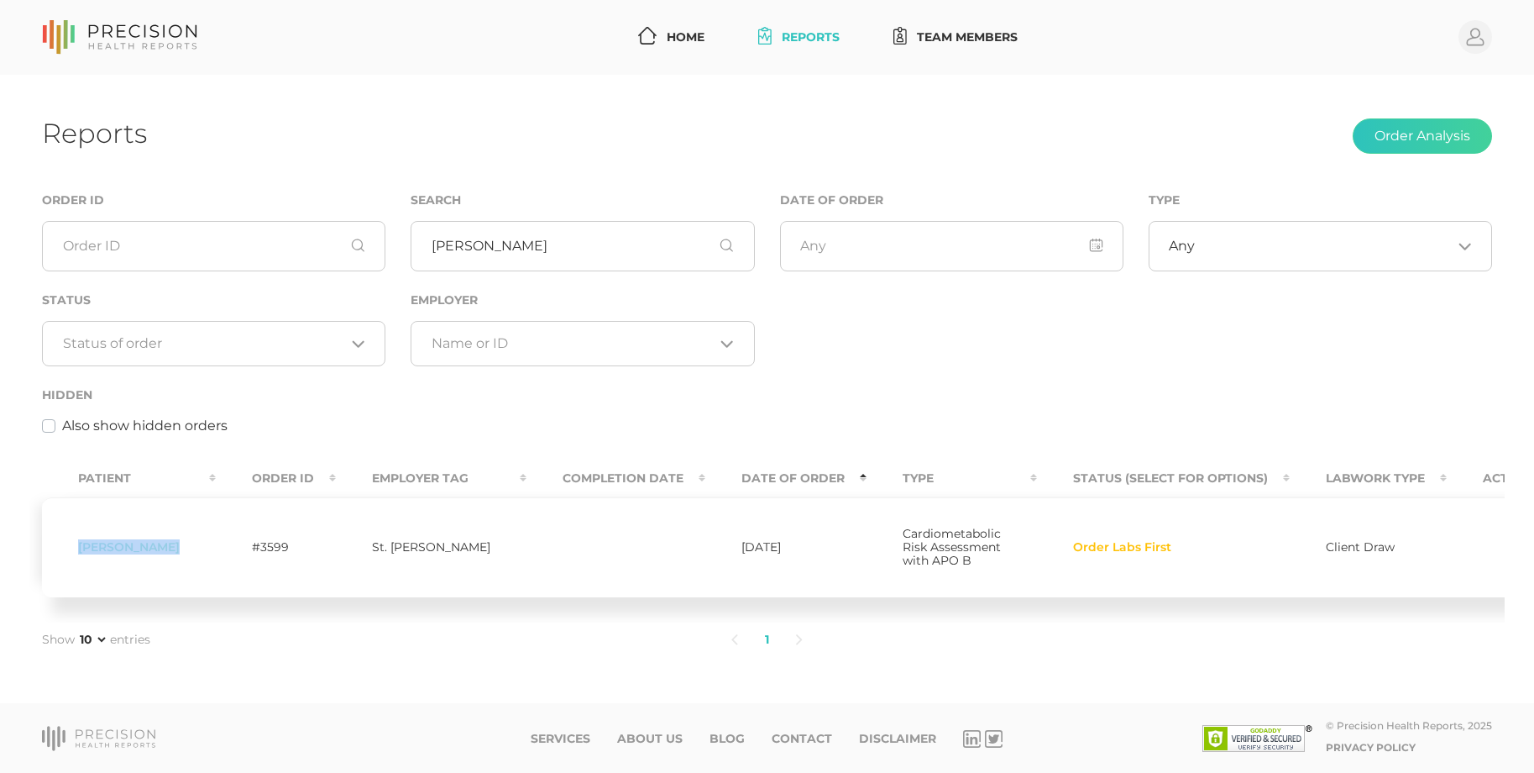
click at [63, 532] on td "[PERSON_NAME]" at bounding box center [129, 547] width 174 height 100
drag, startPoint x: 63, startPoint y: 532, endPoint x: 186, endPoint y: 530, distance: 123.4
click at [170, 539] on td "[PERSON_NAME]" at bounding box center [129, 547] width 174 height 100
drag, startPoint x: 713, startPoint y: 434, endPoint x: 709, endPoint y: 444, distance: 10.9
click at [709, 454] on div "Patient Order ID Employer Tag Completion Date Date Of Order Type Status (Select…" at bounding box center [766, 538] width 1475 height 168
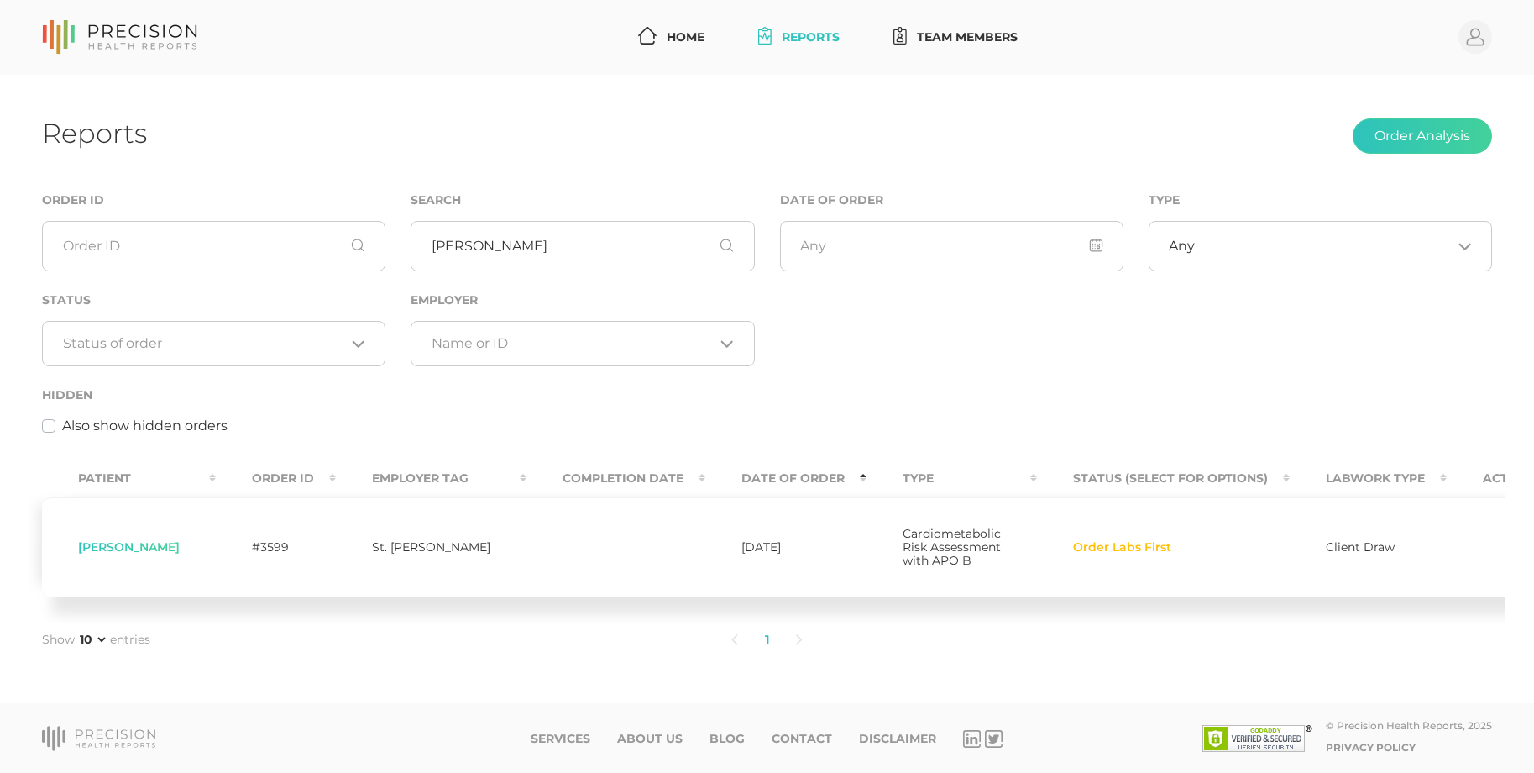
drag, startPoint x: 736, startPoint y: 536, endPoint x: 715, endPoint y: 523, distance: 24.5
click at [706, 528] on td "[DATE]" at bounding box center [785, 547] width 161 height 100
click at [1108, 541] on span "Order Labs First" at bounding box center [1122, 547] width 98 height 13
click at [903, 535] on span "Cardiometabolic Risk Assessment with APO B" at bounding box center [952, 547] width 98 height 42
click at [118, 539] on span "[PERSON_NAME]" at bounding box center [129, 546] width 102 height 15
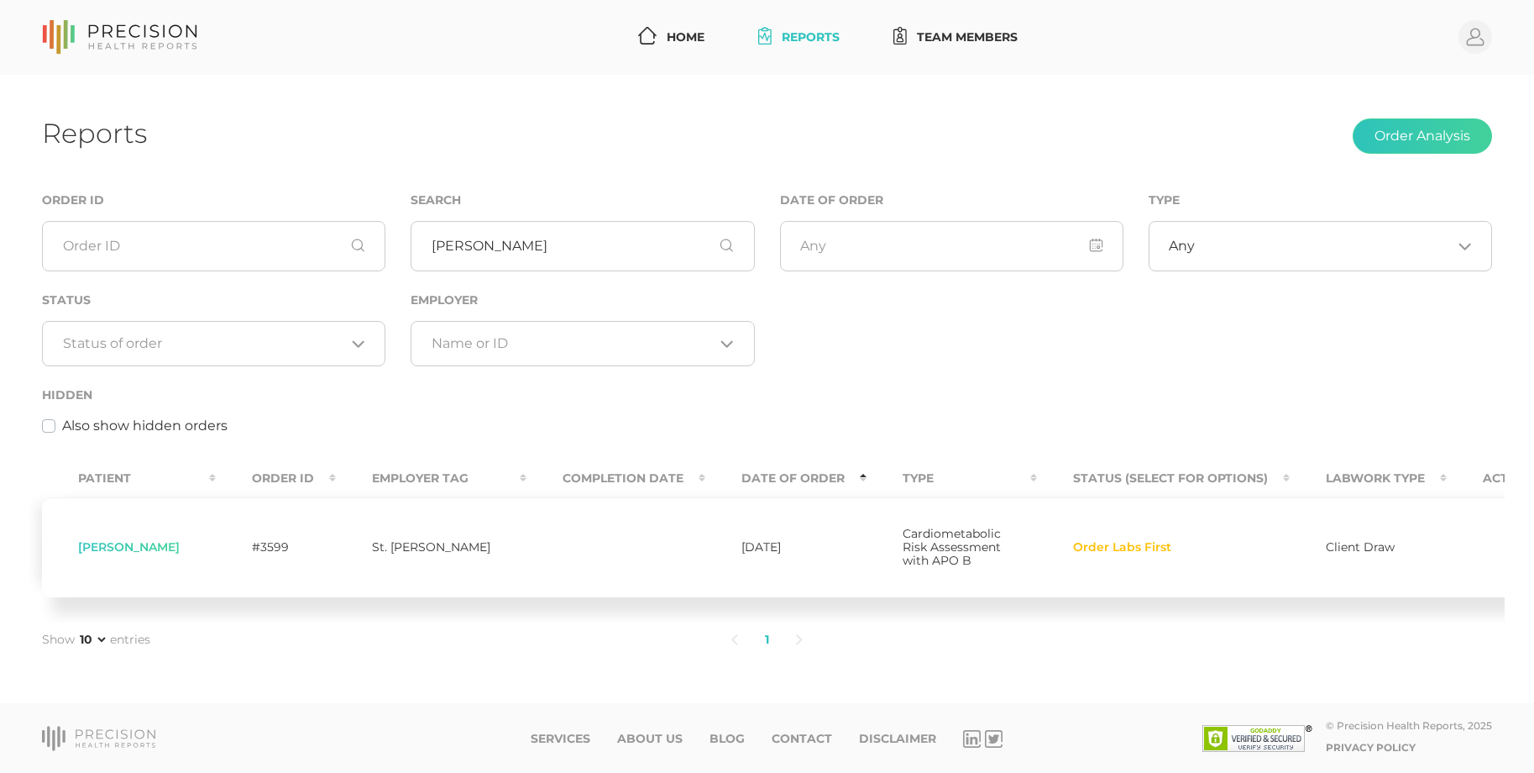
drag, startPoint x: 170, startPoint y: 531, endPoint x: 157, endPoint y: 514, distance: 21.5
click at [126, 539] on span "[PERSON_NAME]" at bounding box center [129, 546] width 102 height 15
click at [1271, 261] on div "Any Loading..." at bounding box center [1320, 246] width 343 height 50
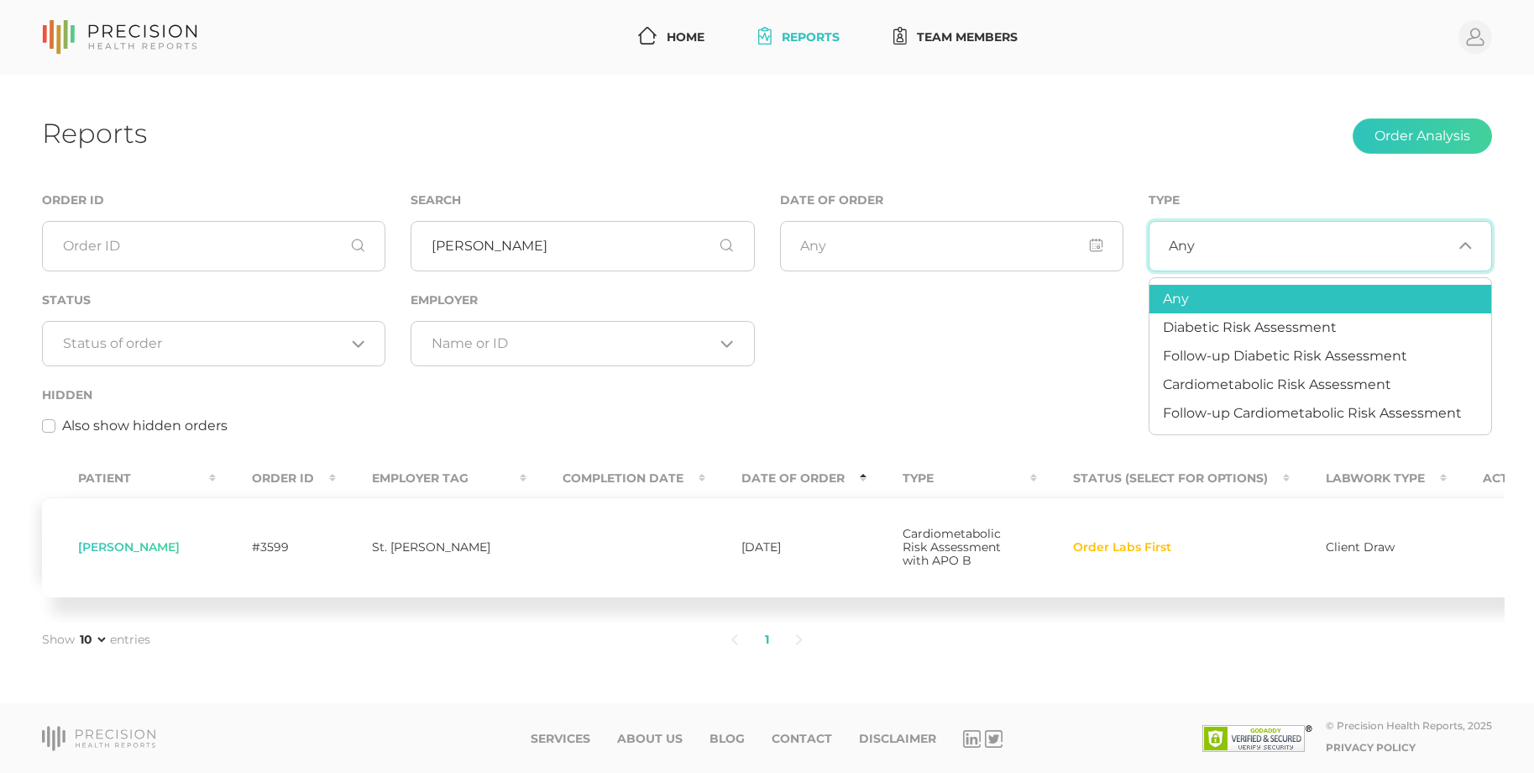
click at [1271, 261] on div "Any Loading..." at bounding box center [1320, 246] width 343 height 50
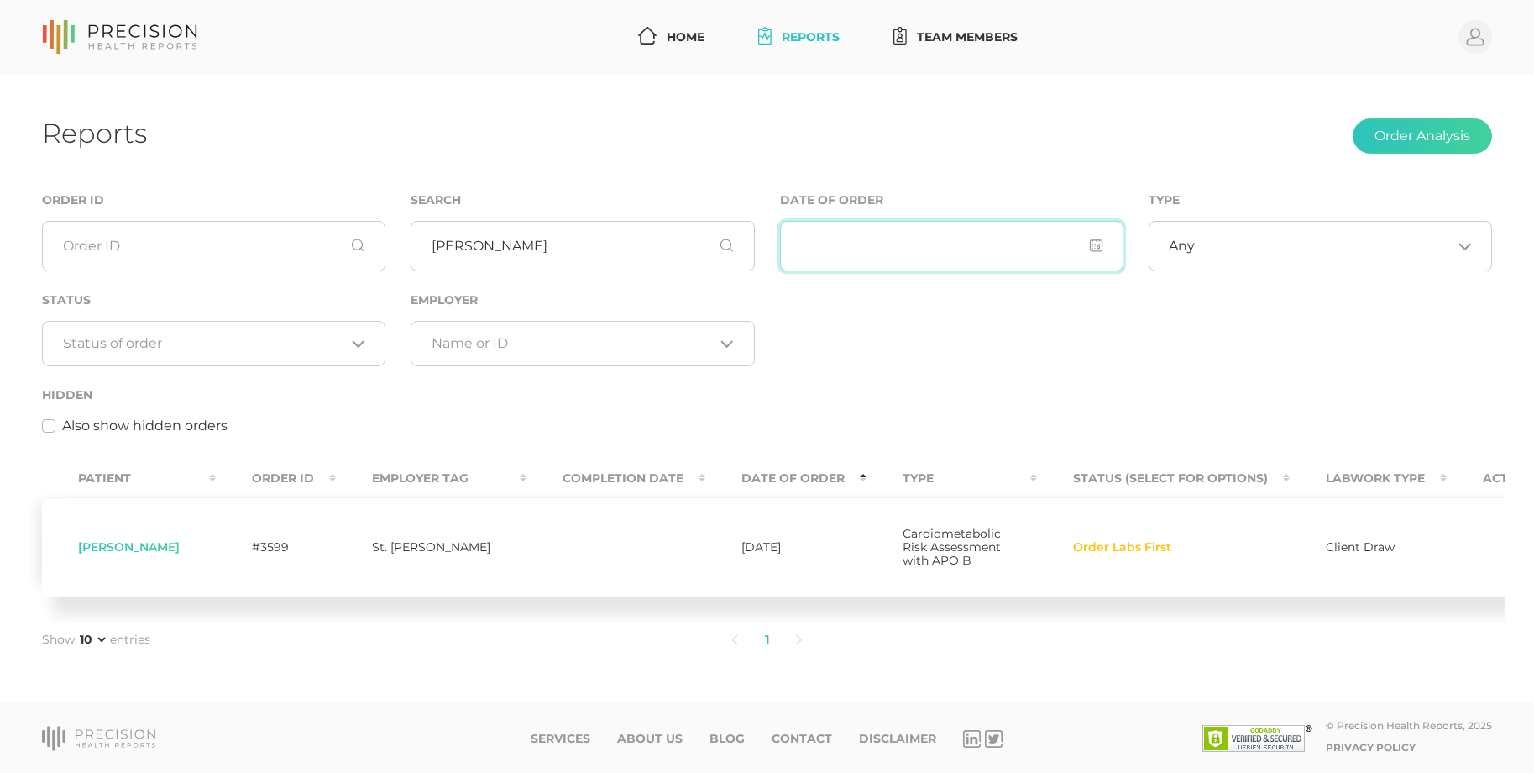
click at [820, 245] on input "input" at bounding box center [951, 246] width 343 height 50
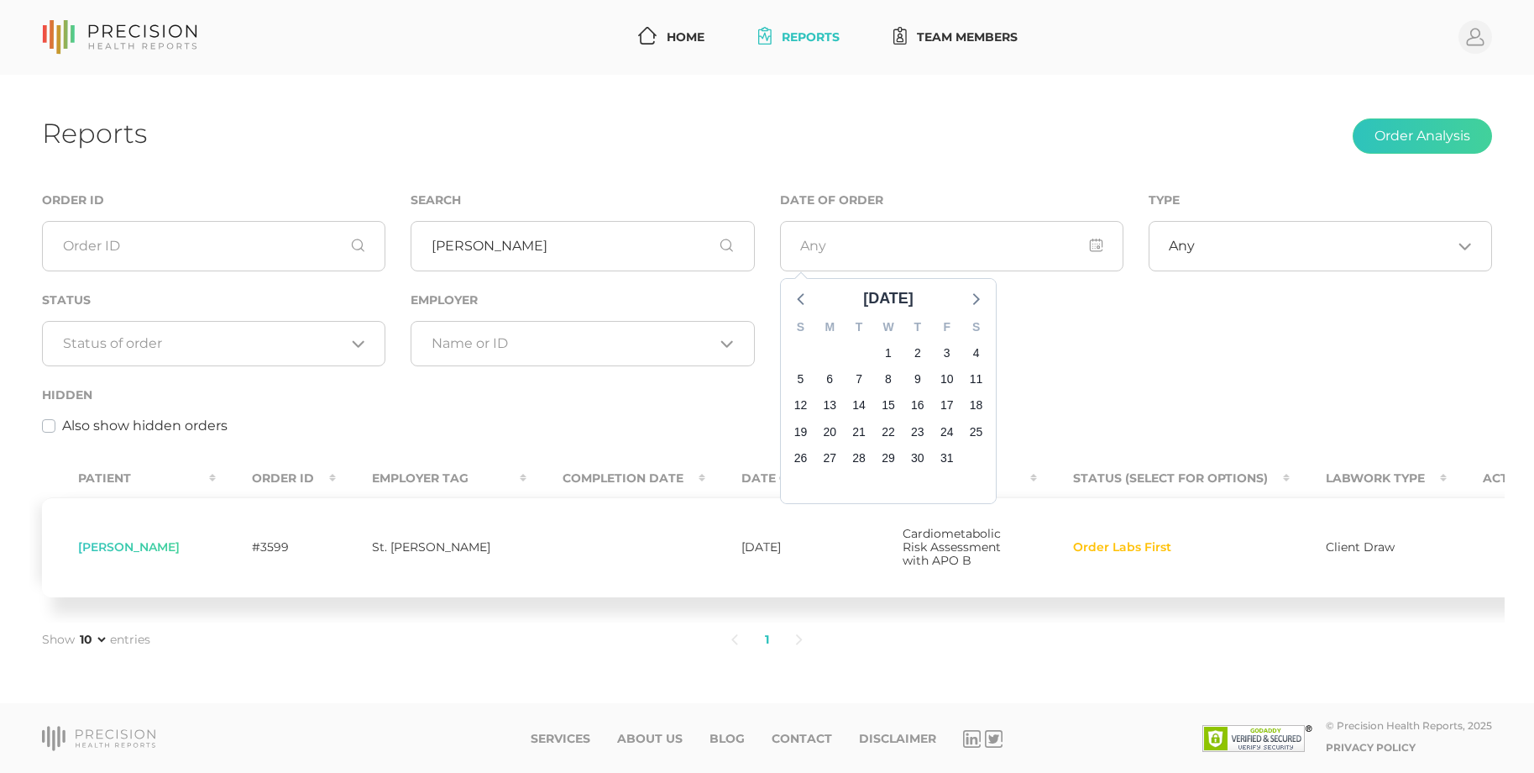
click at [1091, 334] on div "Order ID Search marlowe Date of Order October 2025 S M T W T F S 28 29 30 1 2 3…" at bounding box center [766, 322] width 1475 height 264
drag, startPoint x: 1092, startPoint y: 554, endPoint x: 1077, endPoint y: 555, distance: 15.1
click at [1077, 554] on span "Order Labs First" at bounding box center [1122, 547] width 98 height 13
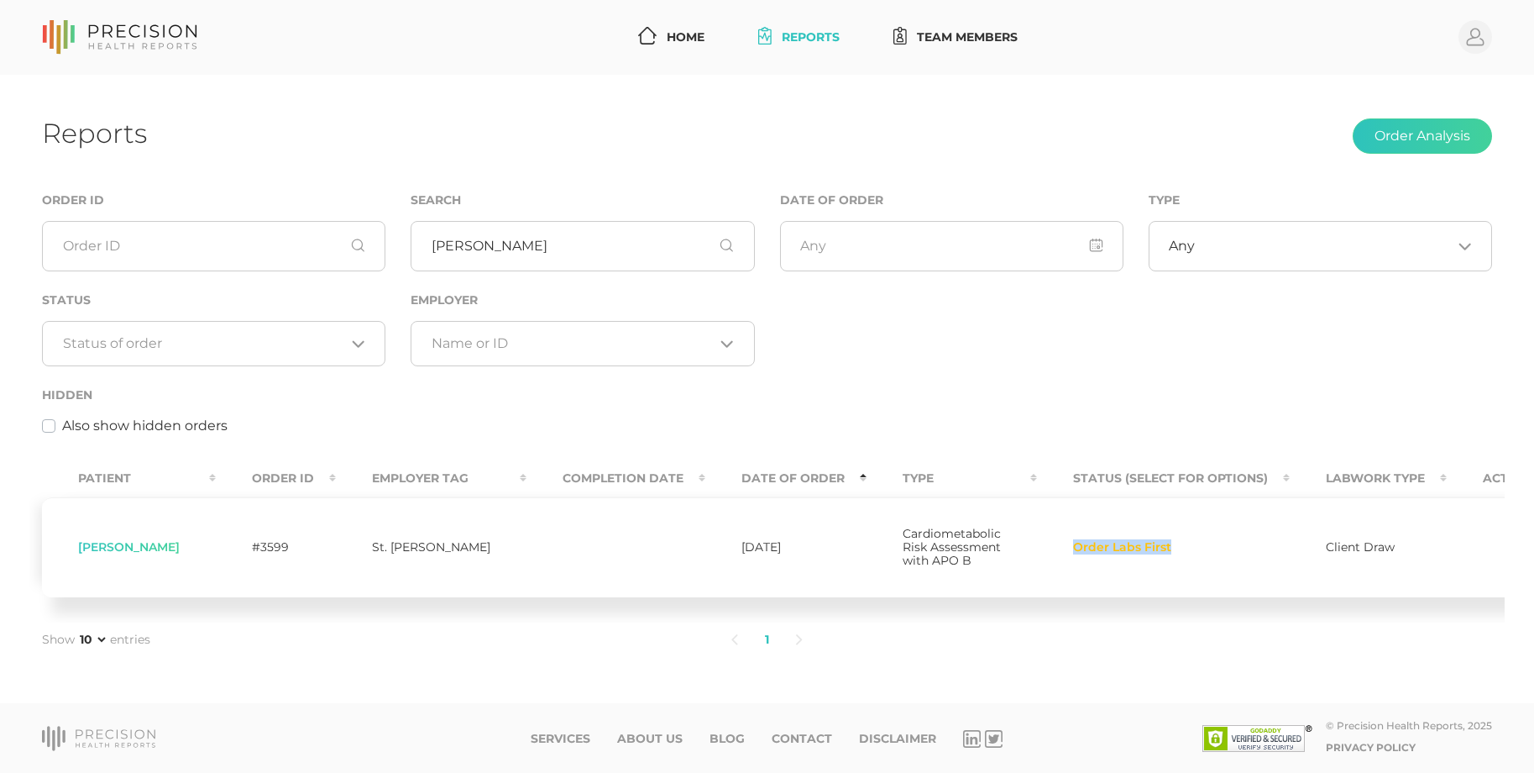
click at [1077, 554] on span "Order Labs First" at bounding box center [1122, 547] width 98 height 13
click at [689, 28] on link "Home" at bounding box center [671, 37] width 80 height 31
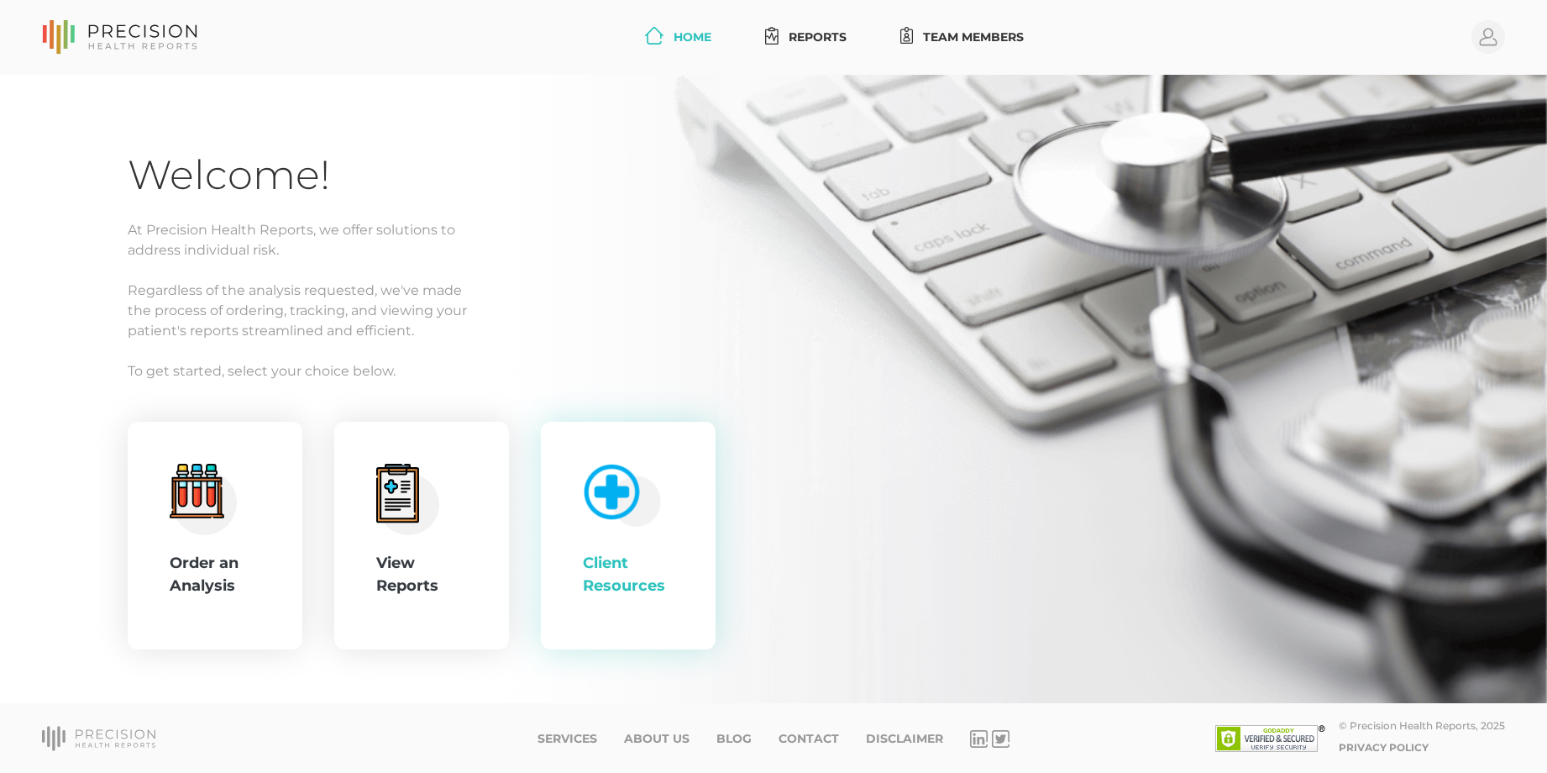
click at [579, 517] on img at bounding box center [618, 491] width 86 height 71
click at [270, 495] on div ".cls-4{fill:#f3f3f3}.cls-5{fill:#e4e4e4}.cls-6{fill:#bbf7ff}.cls-7{fill:#8bf0ff…" at bounding box center [215, 536] width 175 height 228
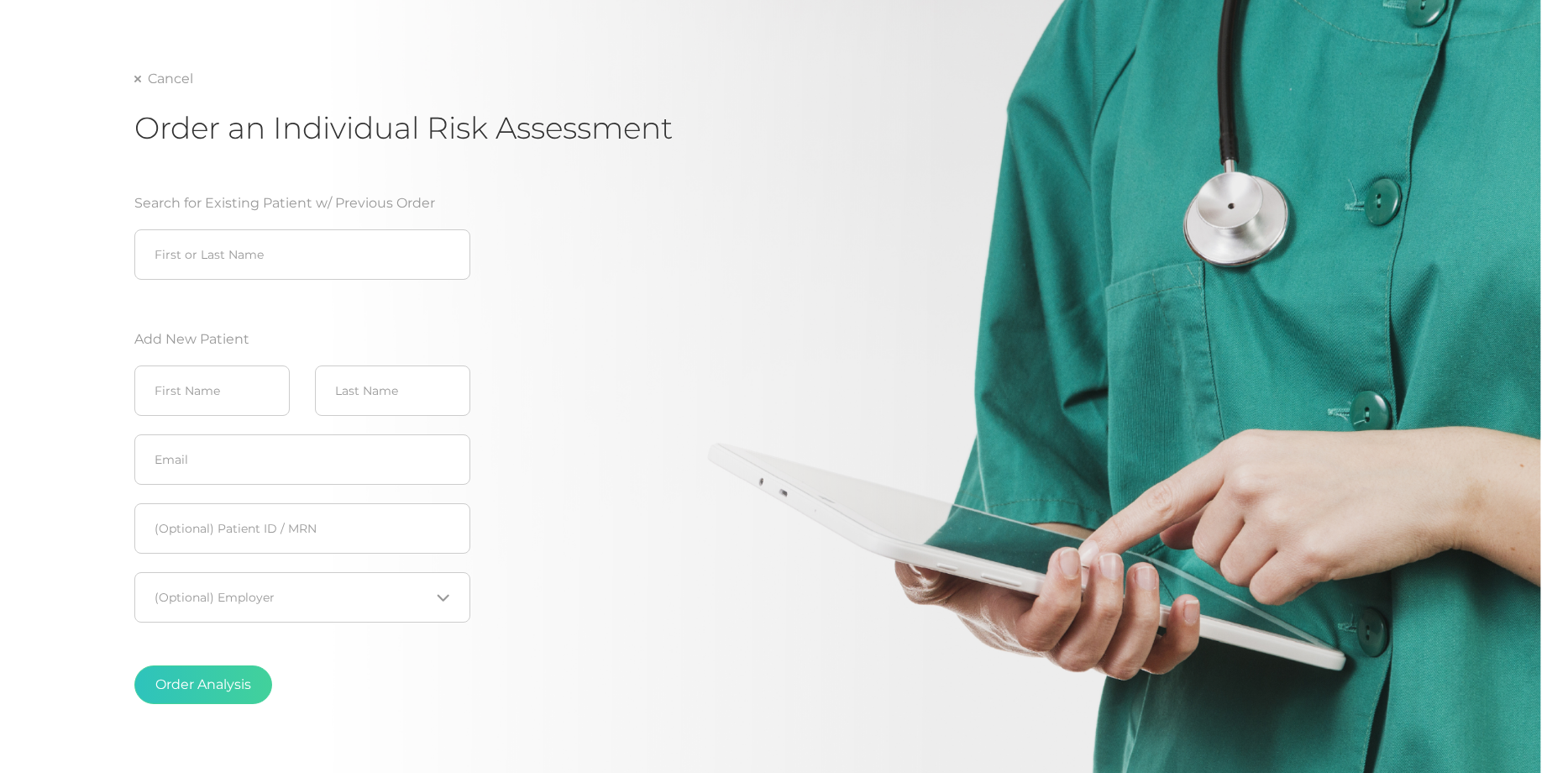
scroll to position [157, 0]
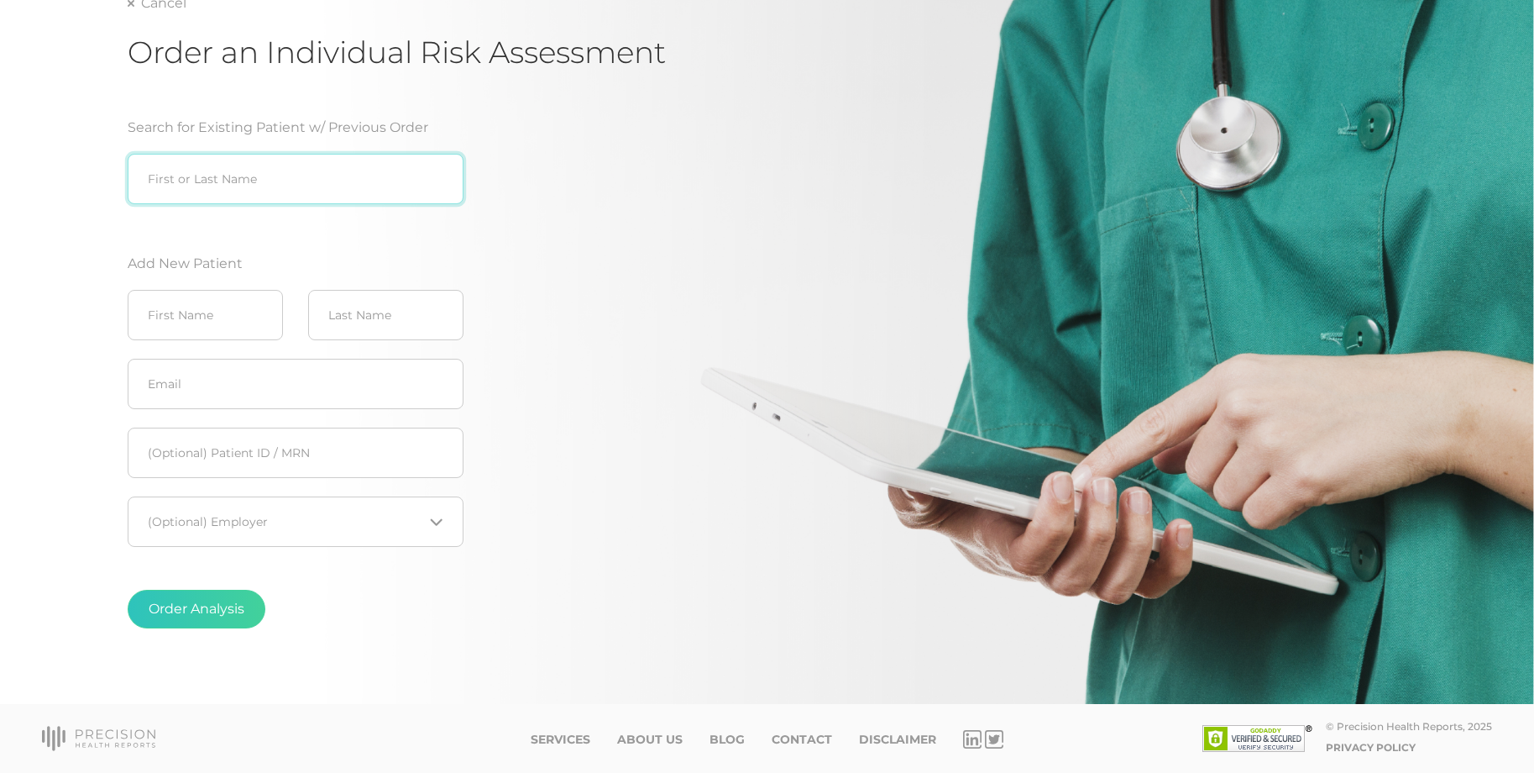
click at [228, 176] on input "search" at bounding box center [296, 179] width 336 height 50
click at [262, 214] on div "[PERSON_NAME] ([DATE])" at bounding box center [296, 214] width 336 height 20
type input "[PERSON_NAME] ([DATE])"
click at [372, 178] on input "[PERSON_NAME] ([DATE])" at bounding box center [296, 179] width 336 height 50
click at [128, 589] on button "Order Analysis" at bounding box center [197, 608] width 138 height 39
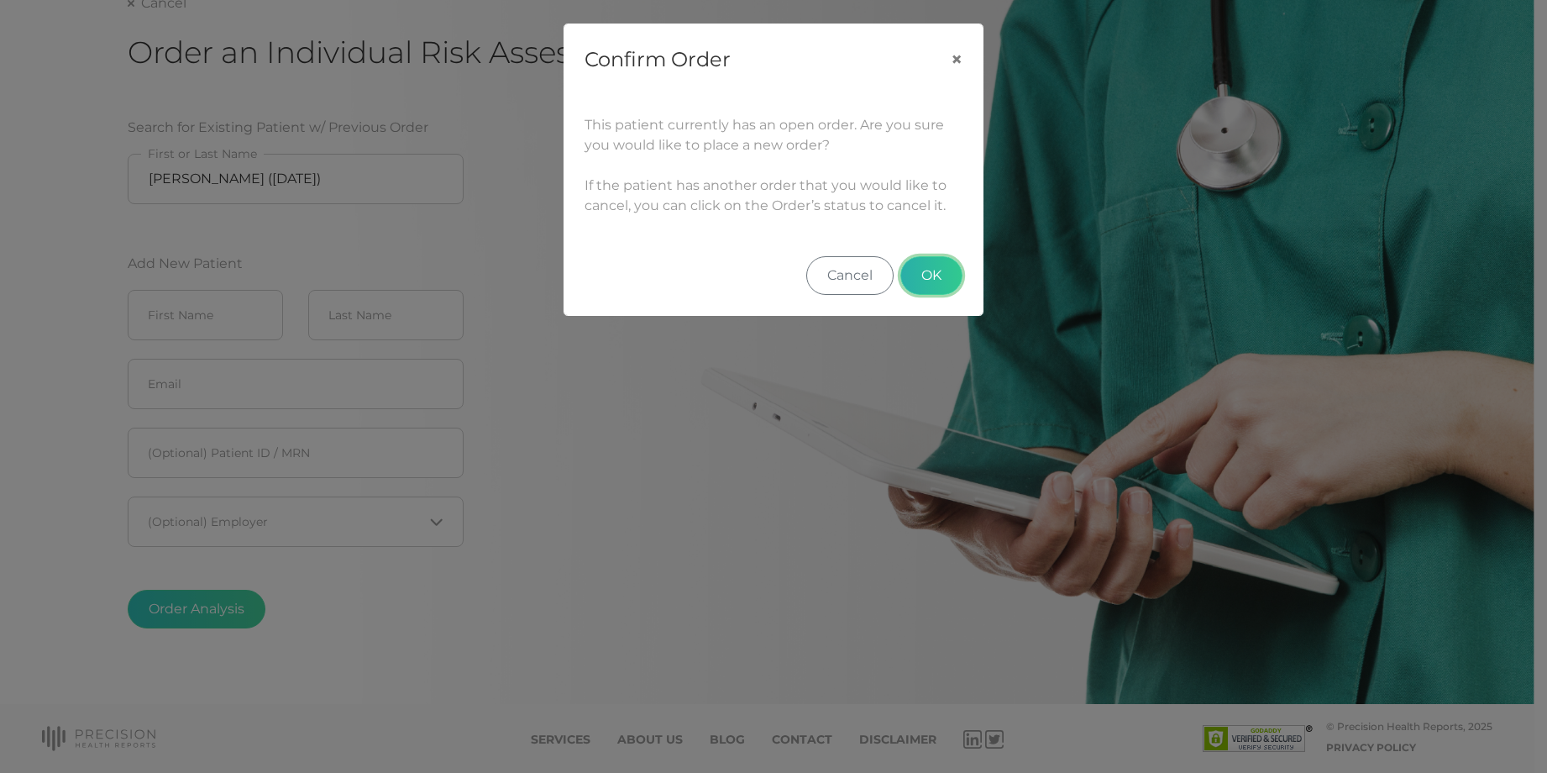
click at [945, 283] on button "OK" at bounding box center [931, 275] width 62 height 39
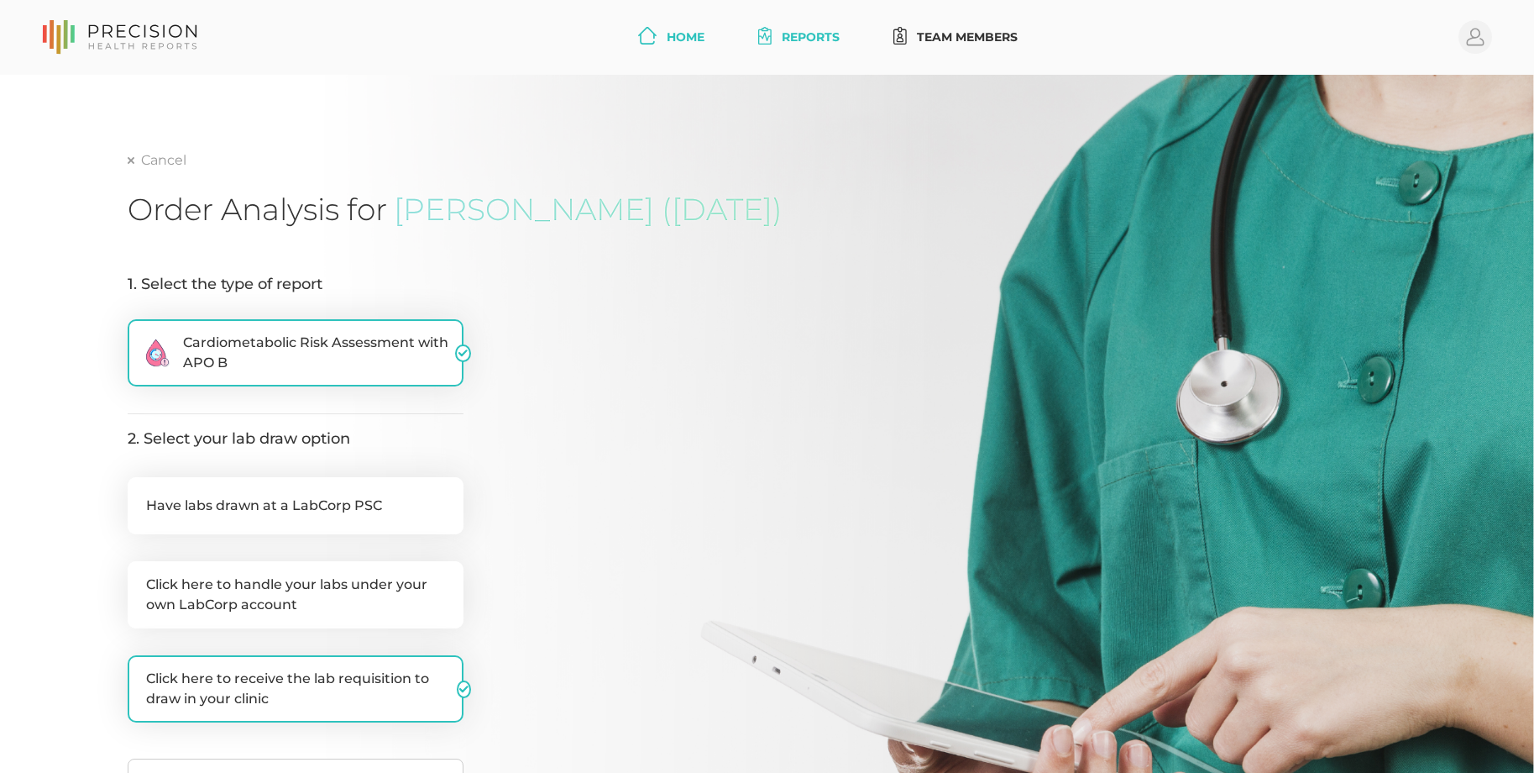
click at [670, 34] on link "Home" at bounding box center [671, 37] width 80 height 31
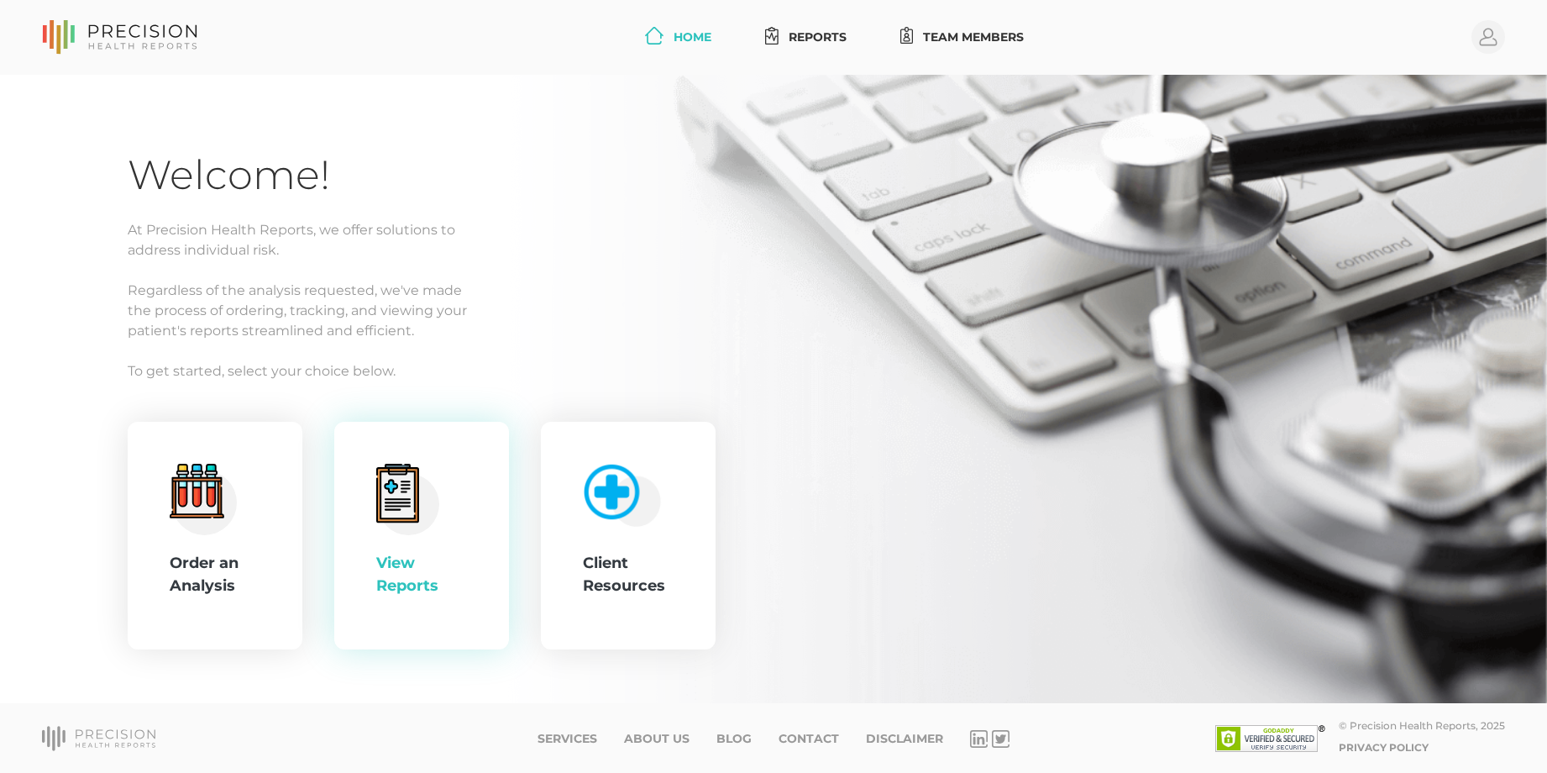
click at [402, 515] on icon at bounding box center [397, 494] width 34 height 47
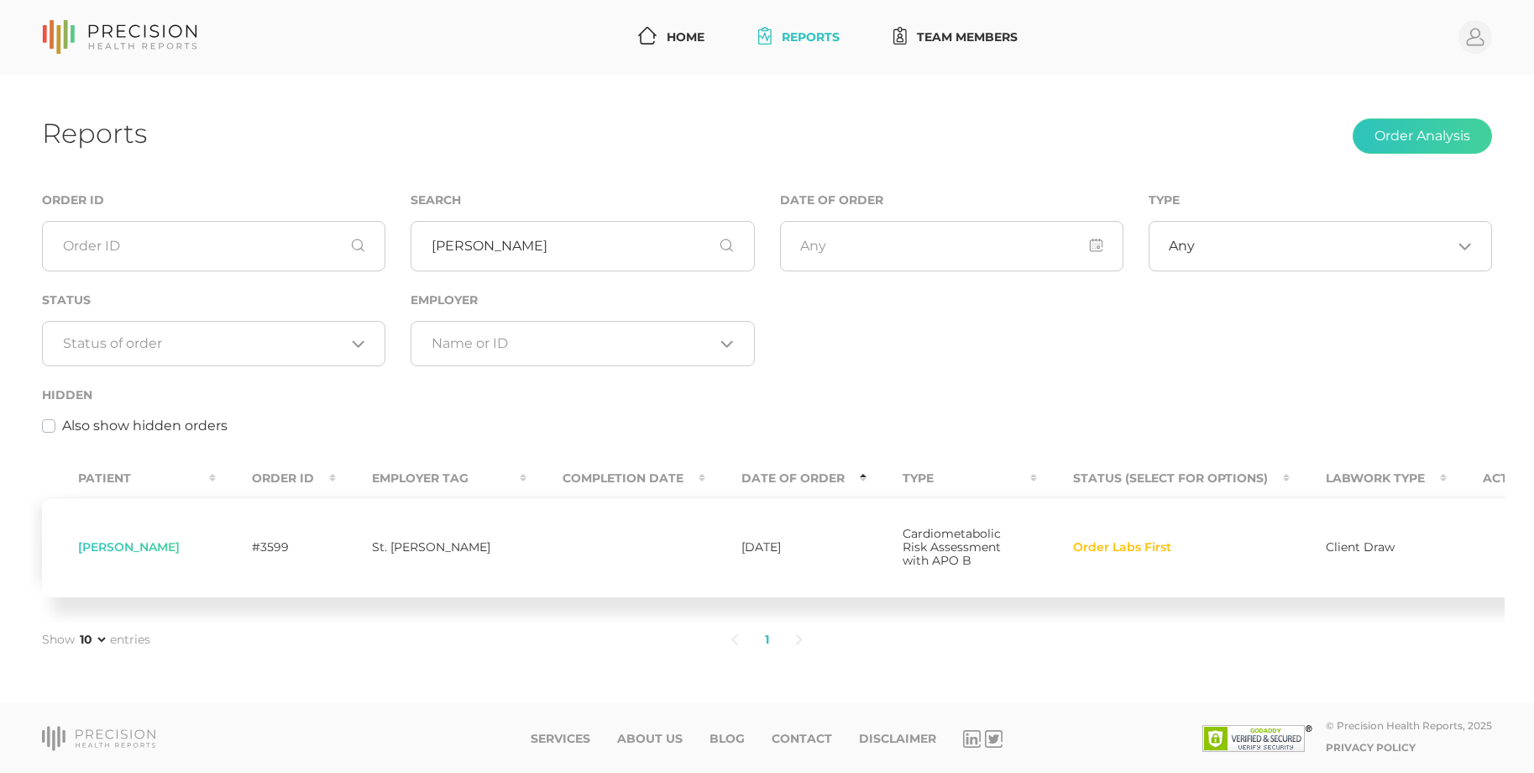
click at [1082, 554] on span "Order Labs First" at bounding box center [1122, 547] width 98 height 13
click at [1073, 550] on span "Order Labs First" at bounding box center [1122, 547] width 98 height 13
click at [1073, 553] on span "Order Labs First" at bounding box center [1122, 547] width 98 height 13
click at [1073, 476] on th "Status (Select for Options)" at bounding box center [1163, 478] width 253 height 38
click at [1092, 482] on th "Status (Select for Options)" at bounding box center [1163, 478] width 253 height 38
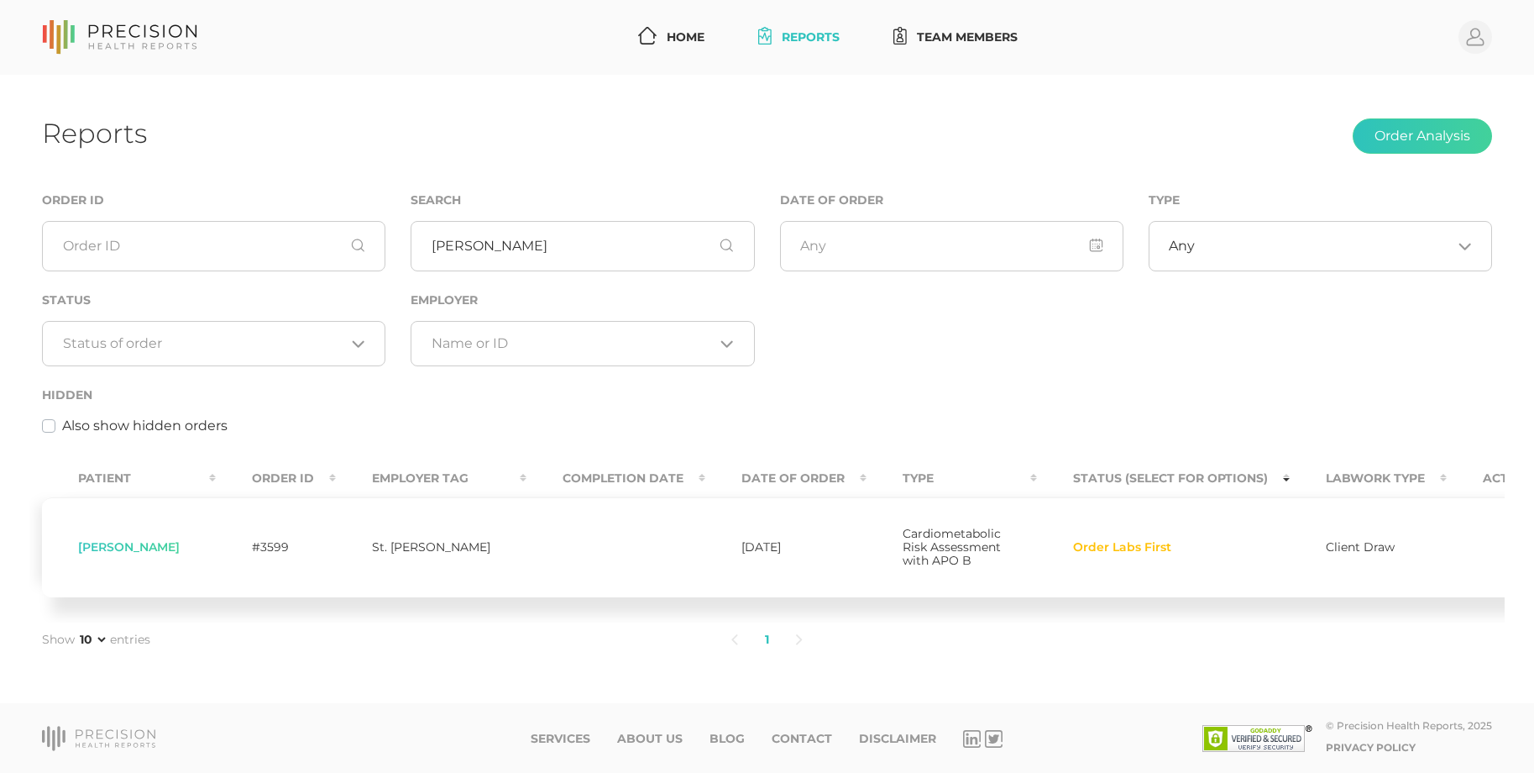
click at [1290, 479] on th "Labwork Type" at bounding box center [1368, 478] width 157 height 38
click at [1238, 476] on th "Status (Select for Options)" at bounding box center [1163, 478] width 253 height 38
click at [1076, 554] on span "Order Labs First" at bounding box center [1122, 547] width 98 height 13
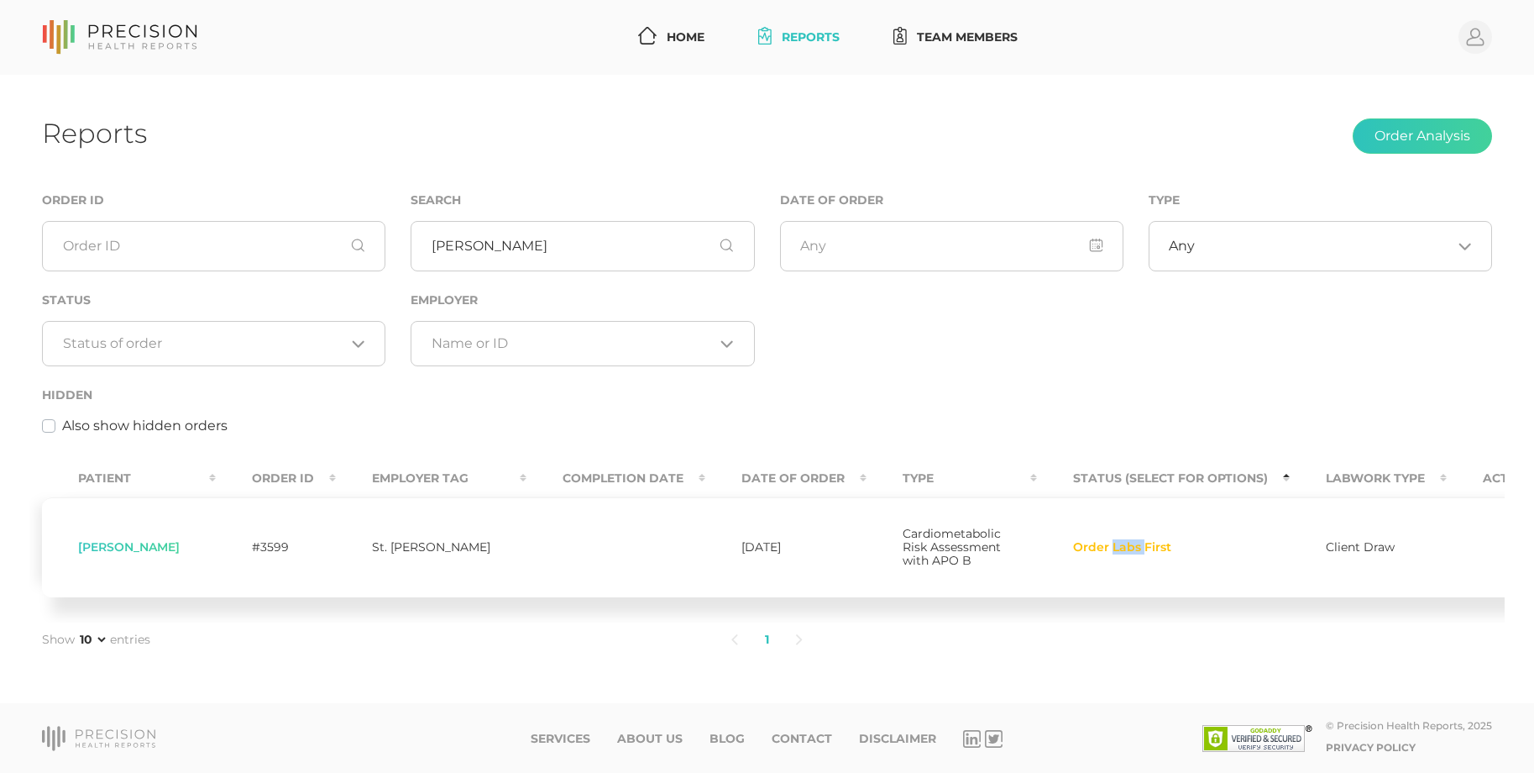
click at [1054, 484] on th "Status (Select for Options)" at bounding box center [1163, 478] width 253 height 38
click at [1131, 477] on th "Status (Select for Options)" at bounding box center [1163, 478] width 253 height 38
click at [267, 553] on td "#3599" at bounding box center [276, 547] width 120 height 100
drag, startPoint x: 165, startPoint y: 556, endPoint x: 251, endPoint y: 554, distance: 85.7
click at [165, 554] on span "[PERSON_NAME]" at bounding box center [129, 546] width 102 height 15
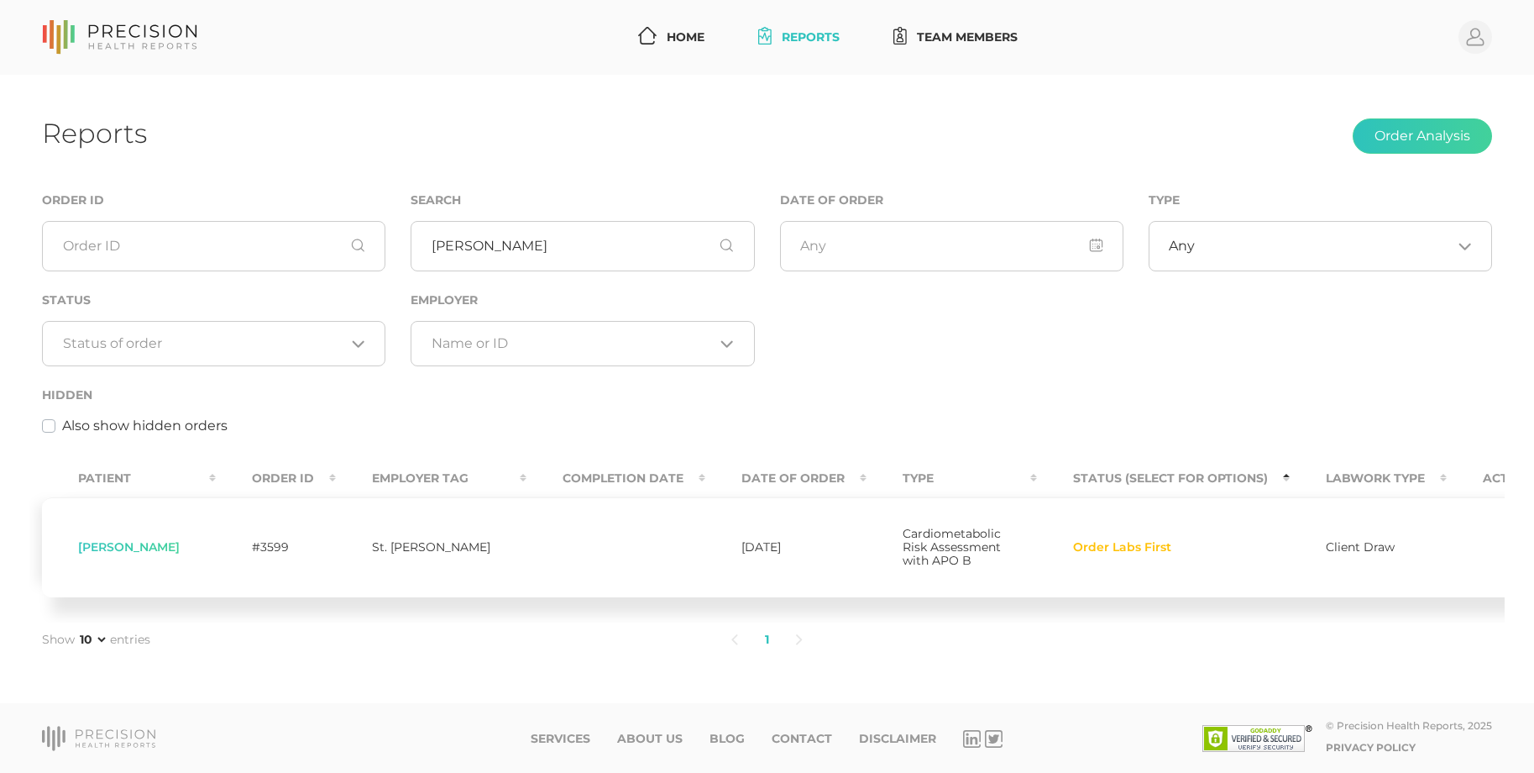
click at [1082, 554] on span "Order Labs First" at bounding box center [1122, 547] width 98 height 13
click at [62, 432] on label "Also show hidden orders" at bounding box center [144, 426] width 165 height 20
click at [53, 432] on input "Also show hidden orders" at bounding box center [48, 424] width 13 height 17
click at [62, 430] on label "Also show hidden orders" at bounding box center [144, 426] width 165 height 20
click at [53, 430] on input "Also show hidden orders" at bounding box center [48, 424] width 13 height 17
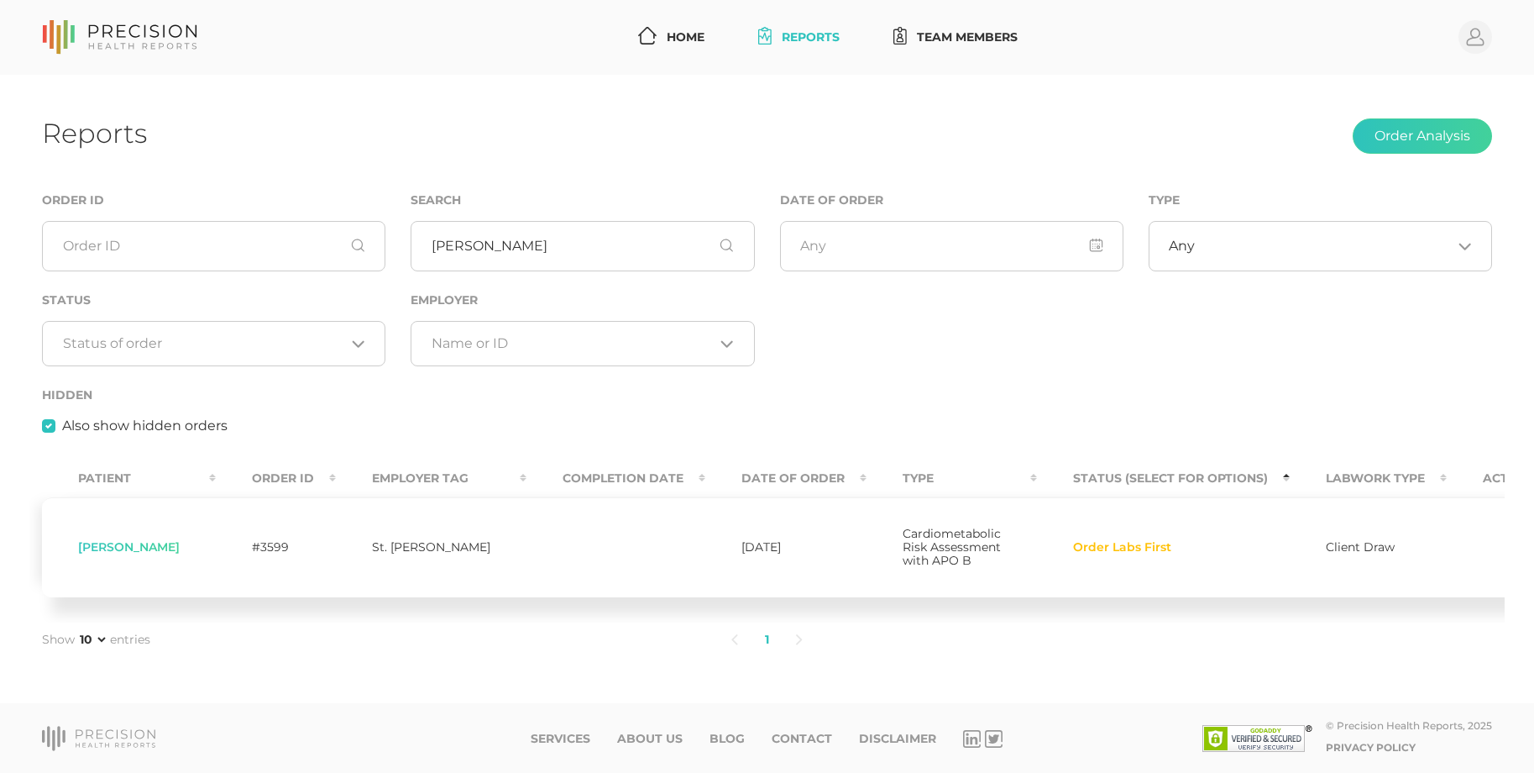
checkbox input "false"
click at [1103, 554] on span "Order Labs First" at bounding box center [1122, 547] width 98 height 13
click at [1087, 541] on span "Order Labs First" at bounding box center [1122, 547] width 98 height 13
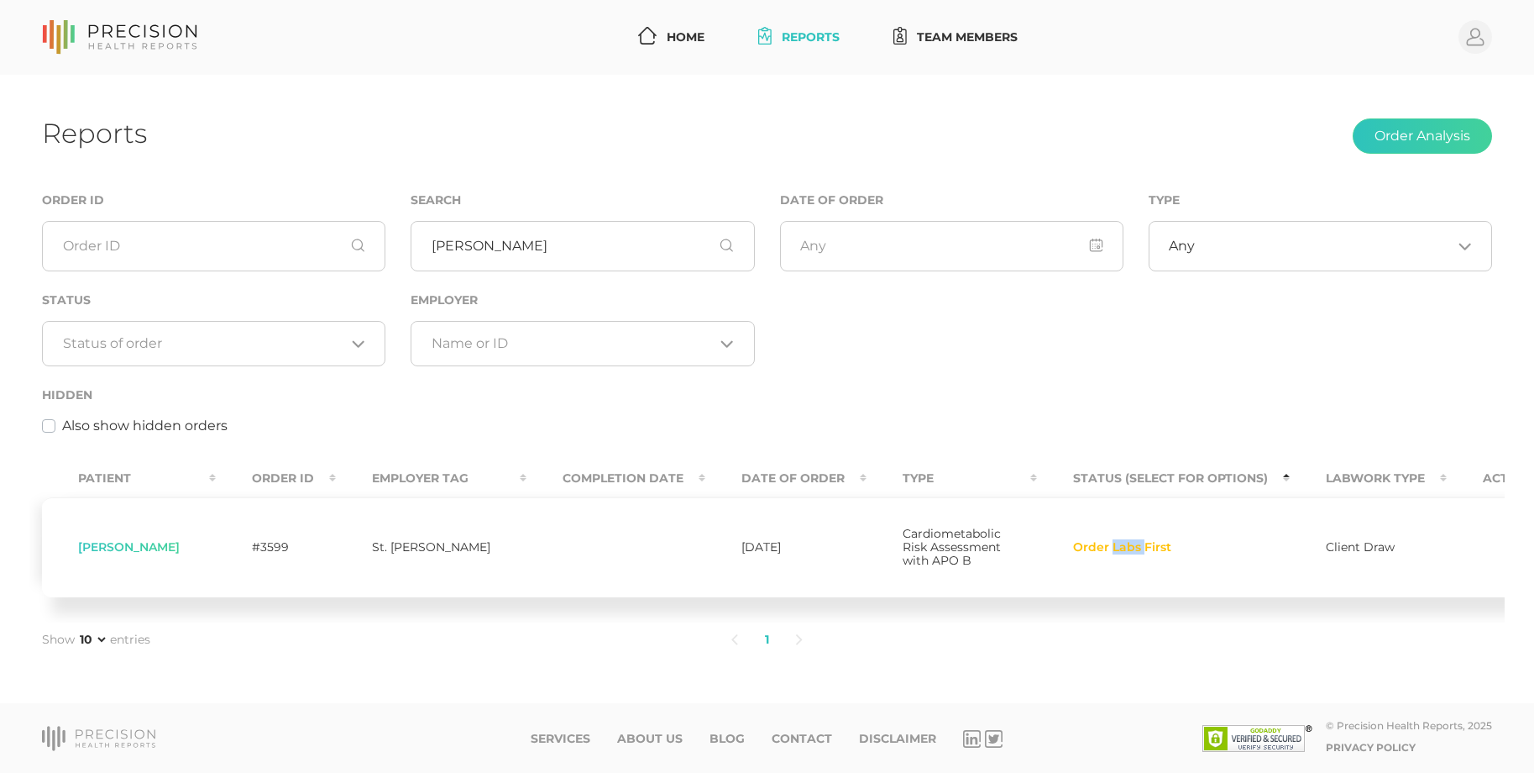
click at [1081, 541] on span "Order Labs First" at bounding box center [1122, 547] width 98 height 13
click at [1155, 541] on div "Order Labs First" at bounding box center [1163, 547] width 181 height 13
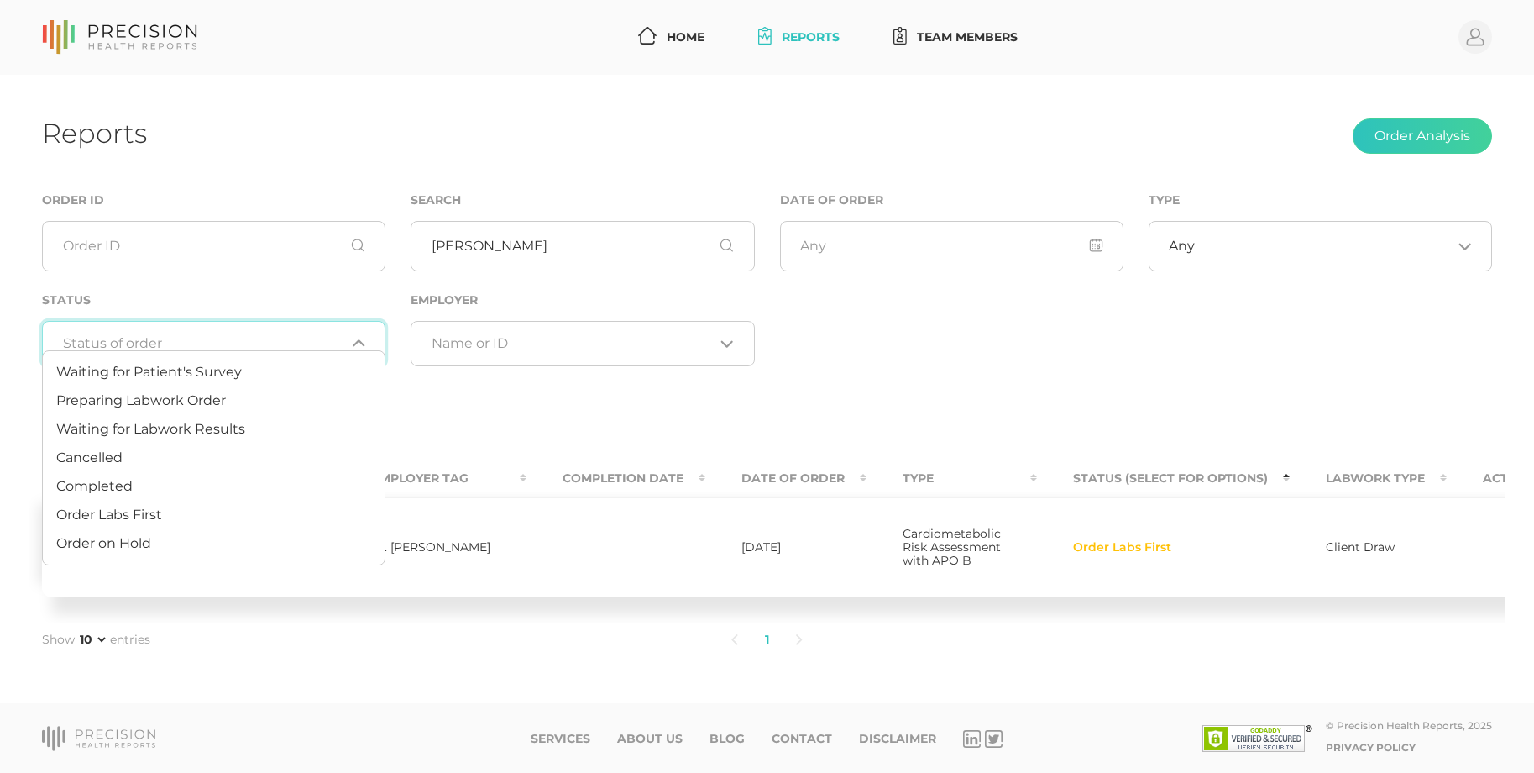
click at [208, 335] on input "Search for option" at bounding box center [204, 343] width 282 height 17
click at [164, 459] on li "Cancelled" at bounding box center [214, 457] width 342 height 29
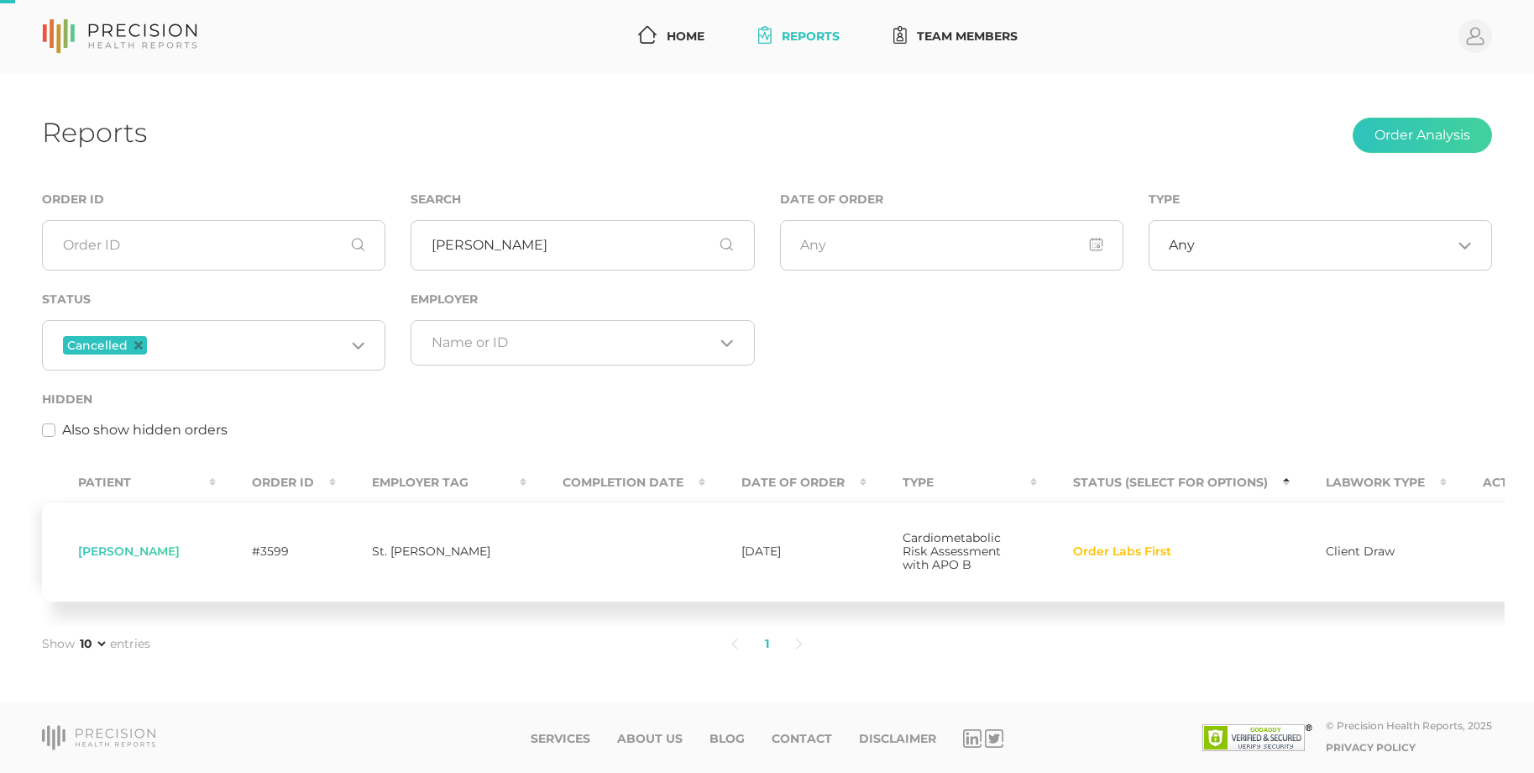
scroll to position [0, 0]
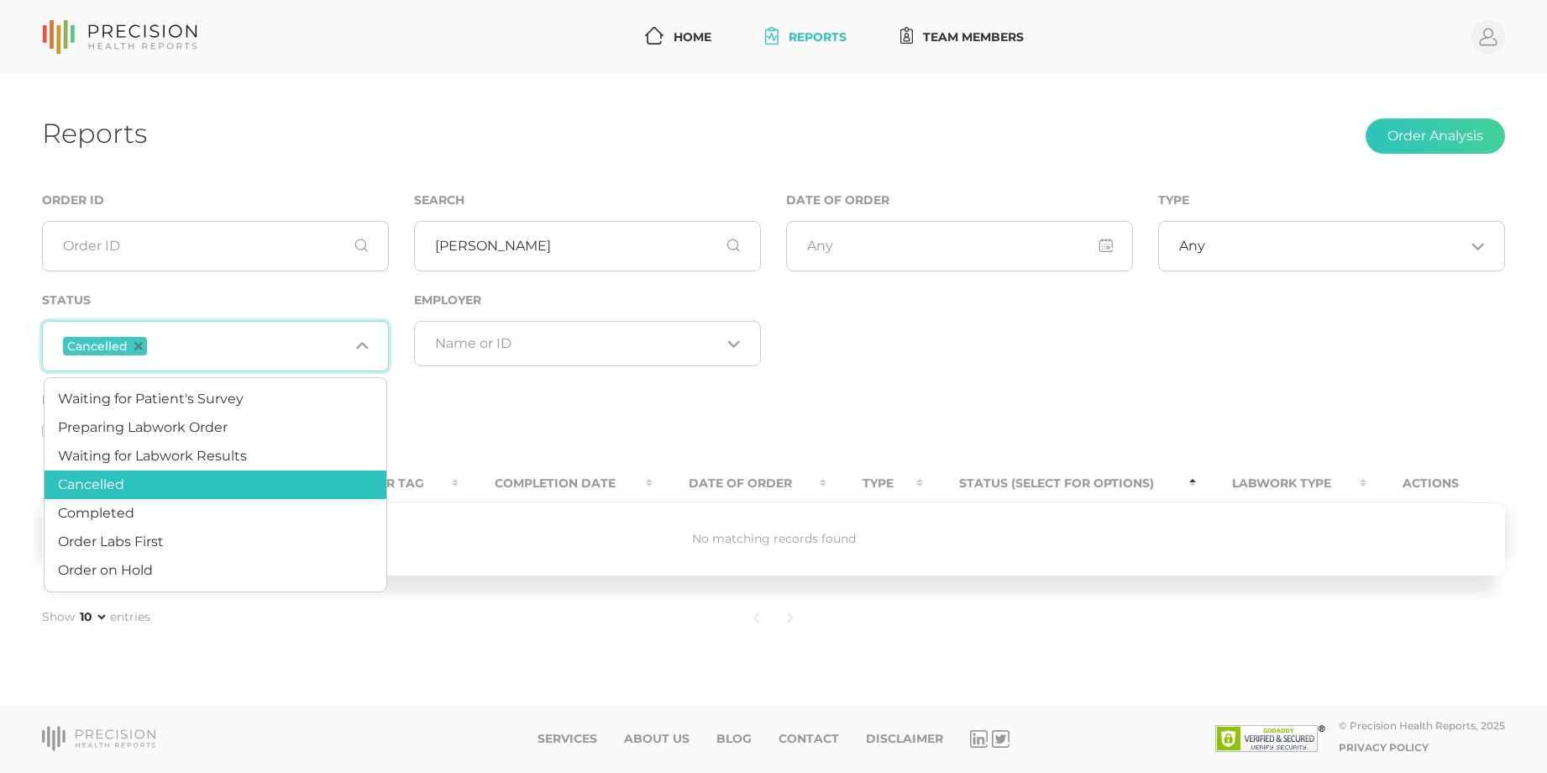
click at [360, 343] on icon "Search for option" at bounding box center [361, 344] width 13 height 13
click at [162, 547] on span "Order Labs First" at bounding box center [111, 541] width 106 height 16
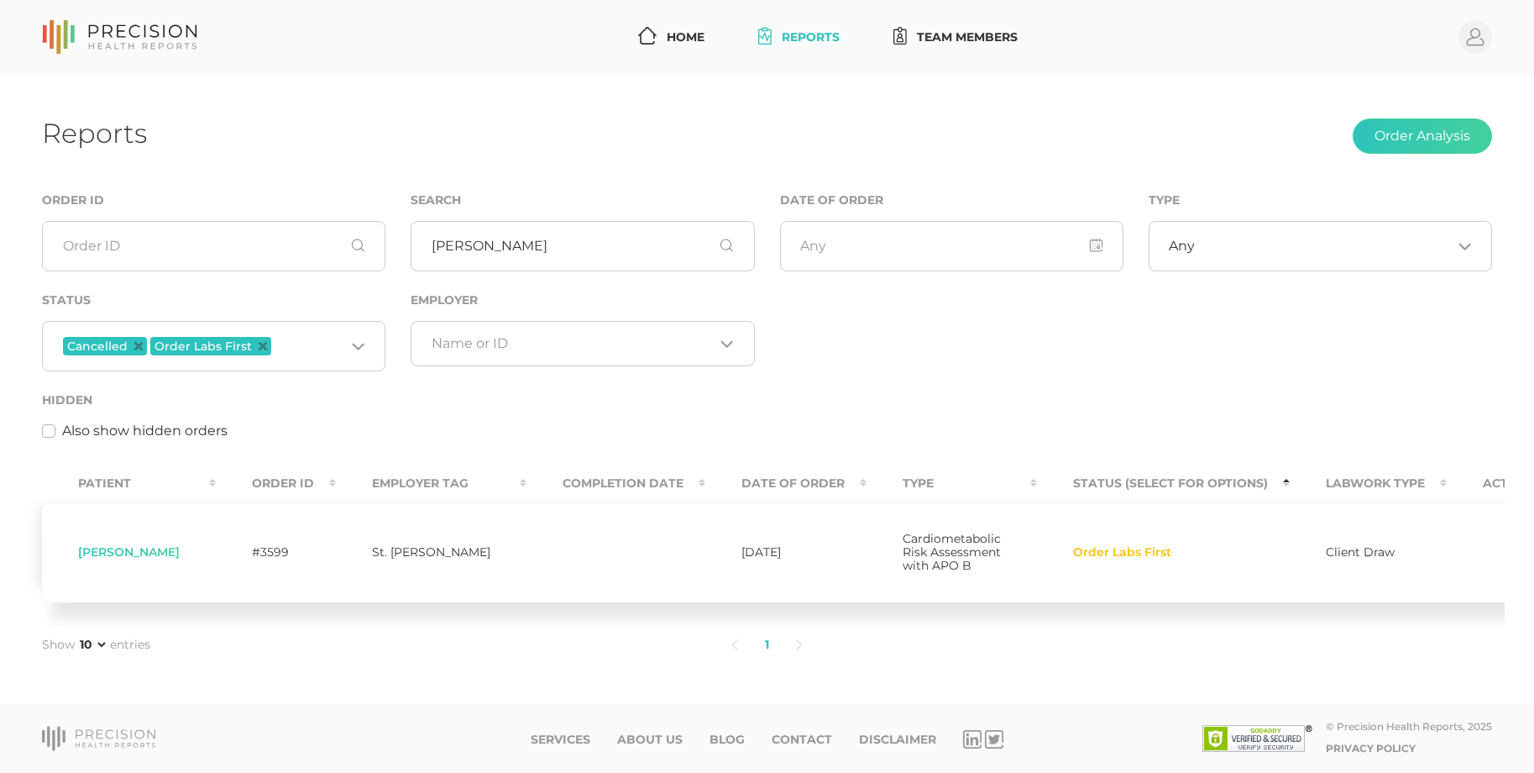
click at [1073, 559] on span "Order Labs First" at bounding box center [1122, 552] width 98 height 13
drag, startPoint x: 1053, startPoint y: 561, endPoint x: 1040, endPoint y: 553, distance: 15.4
click at [1073, 553] on span "Order Labs First" at bounding box center [1122, 552] width 98 height 13
click at [978, 42] on link "Team Members" at bounding box center [956, 37] width 138 height 31
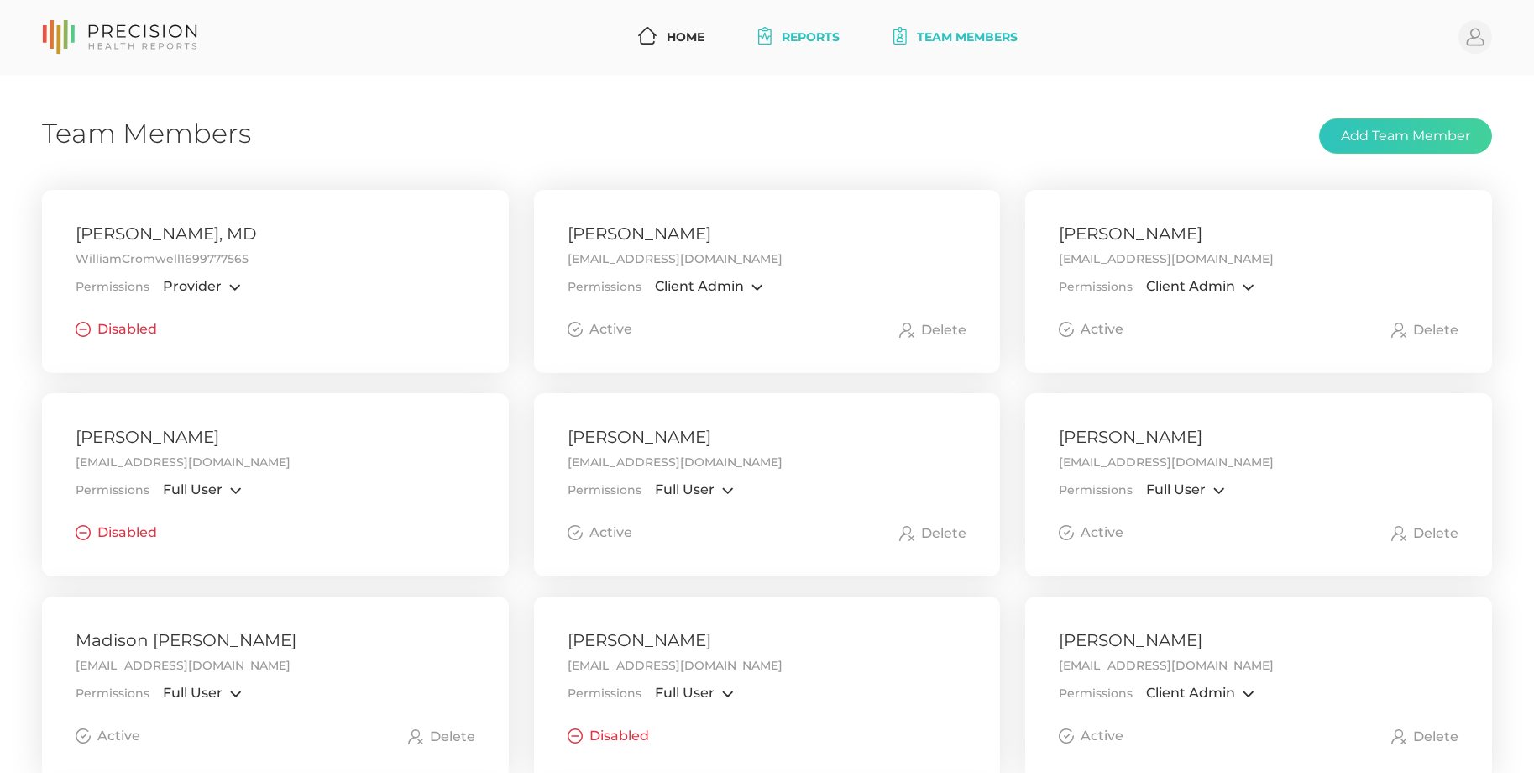
click at [807, 27] on link "Reports" at bounding box center [799, 37] width 95 height 31
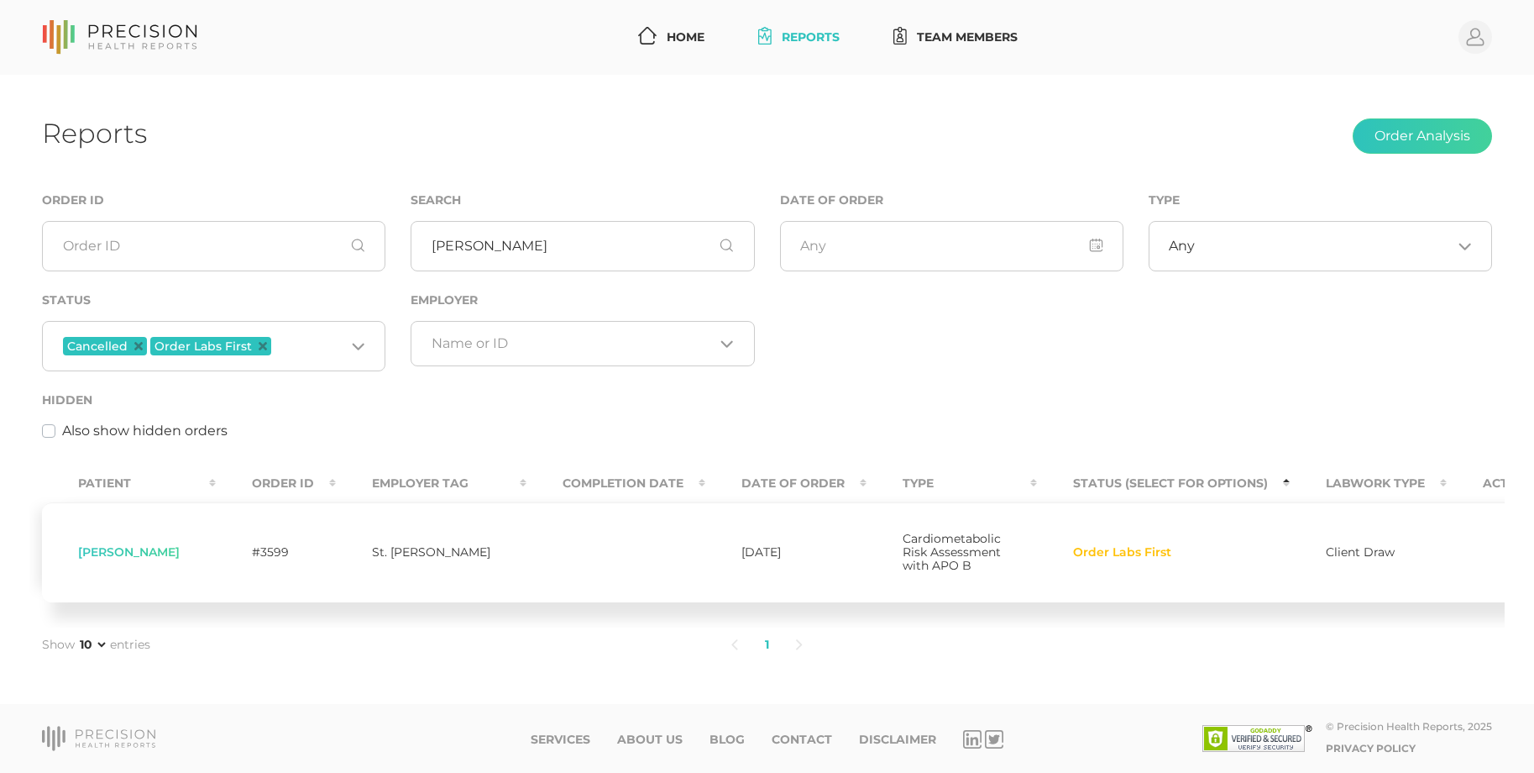
click at [1338, 259] on div "Any Loading..." at bounding box center [1320, 246] width 343 height 50
drag, startPoint x: 1102, startPoint y: 553, endPoint x: 1128, endPoint y: 542, distance: 27.8
click at [1102, 553] on span "Order Labs First" at bounding box center [1122, 552] width 98 height 13
click at [1242, 481] on th "Status (Select for Options)" at bounding box center [1163, 483] width 253 height 38
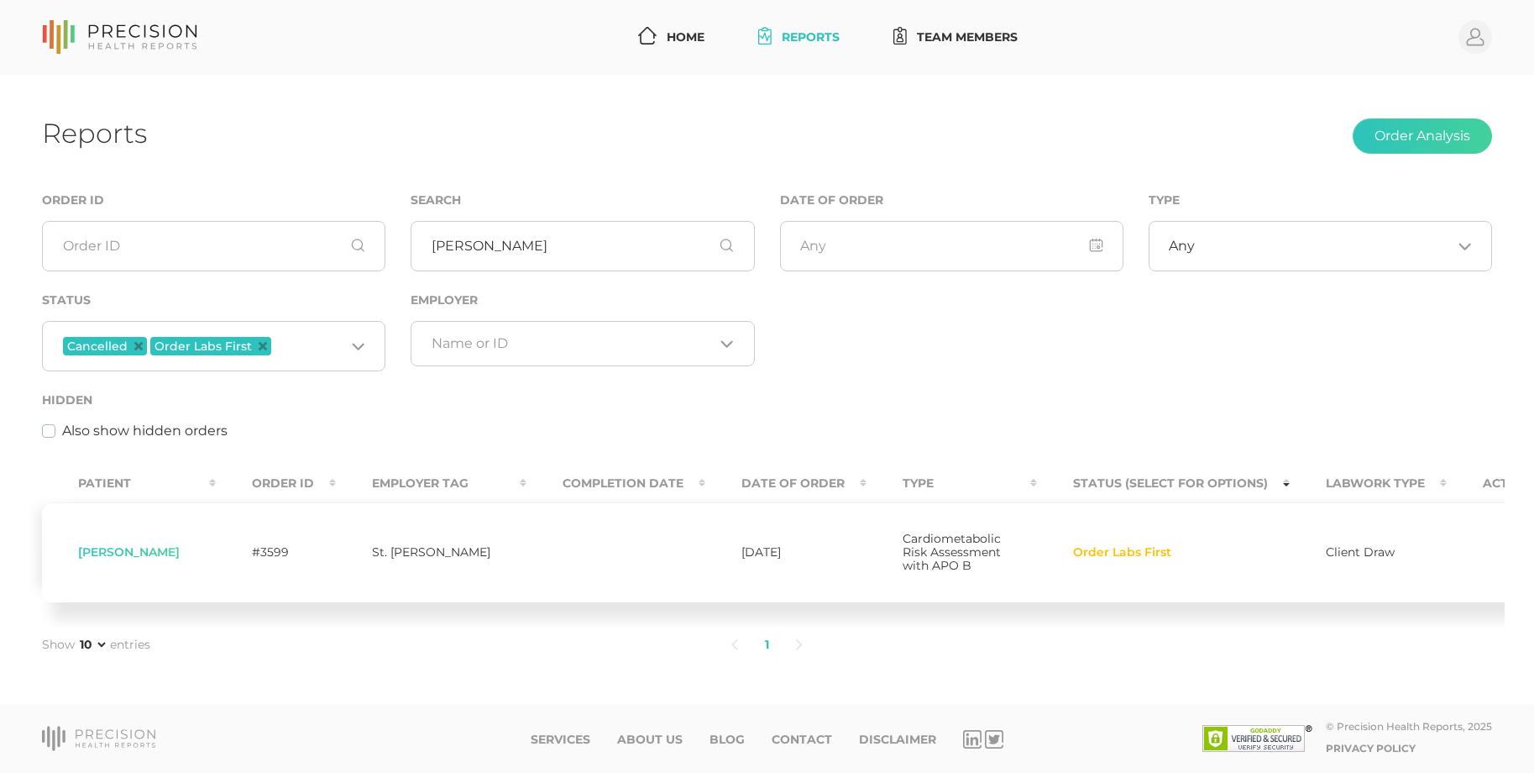
click at [1097, 557] on span "Order Labs First" at bounding box center [1122, 552] width 98 height 13
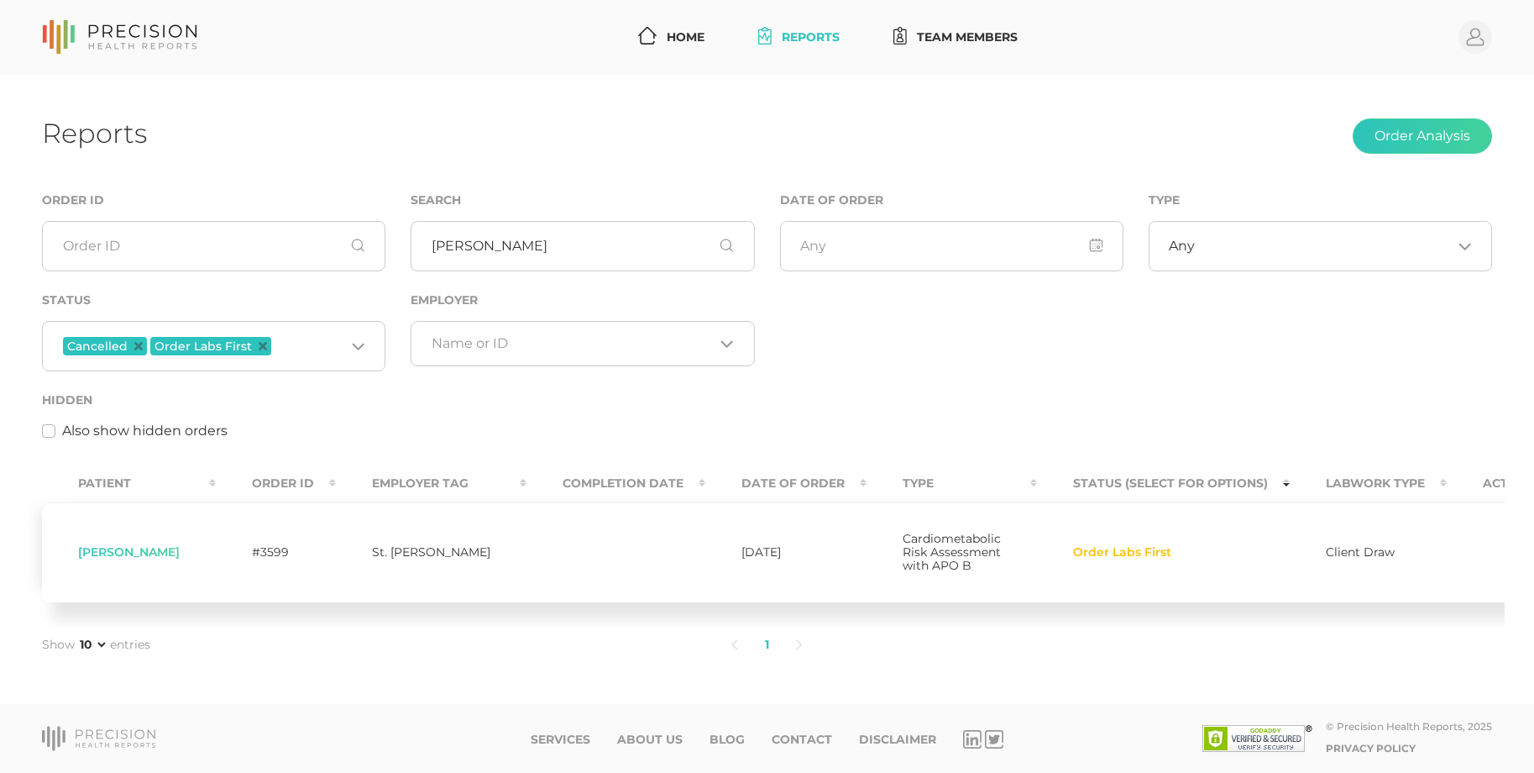
click at [1097, 557] on span "Order Labs First" at bounding box center [1122, 552] width 98 height 13
click at [1120, 559] on span "Order Labs First" at bounding box center [1122, 552] width 98 height 13
click at [1118, 559] on span "Order Labs First" at bounding box center [1122, 552] width 98 height 13
click at [1113, 559] on span "Order Labs First" at bounding box center [1122, 552] width 98 height 13
click at [1073, 552] on span "Order Labs First" at bounding box center [1122, 552] width 98 height 13
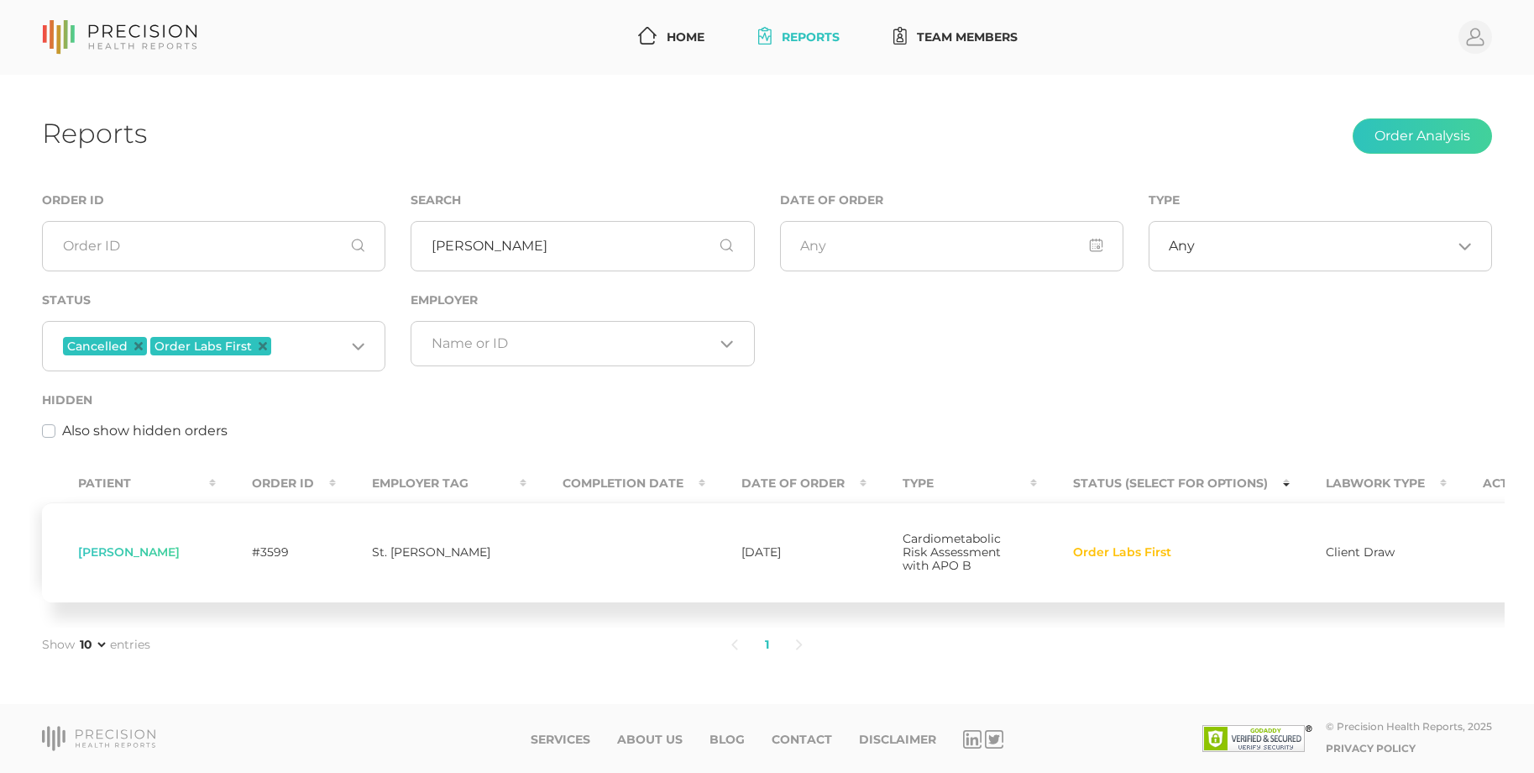
click at [1073, 552] on span "Order Labs First" at bounding box center [1122, 552] width 98 height 13
click at [1119, 559] on span "Order Labs First" at bounding box center [1122, 552] width 98 height 13
drag, startPoint x: 1141, startPoint y: 553, endPoint x: 1021, endPoint y: 553, distance: 120.1
click at [1037, 553] on td "Order Labs First" at bounding box center [1163, 552] width 253 height 100
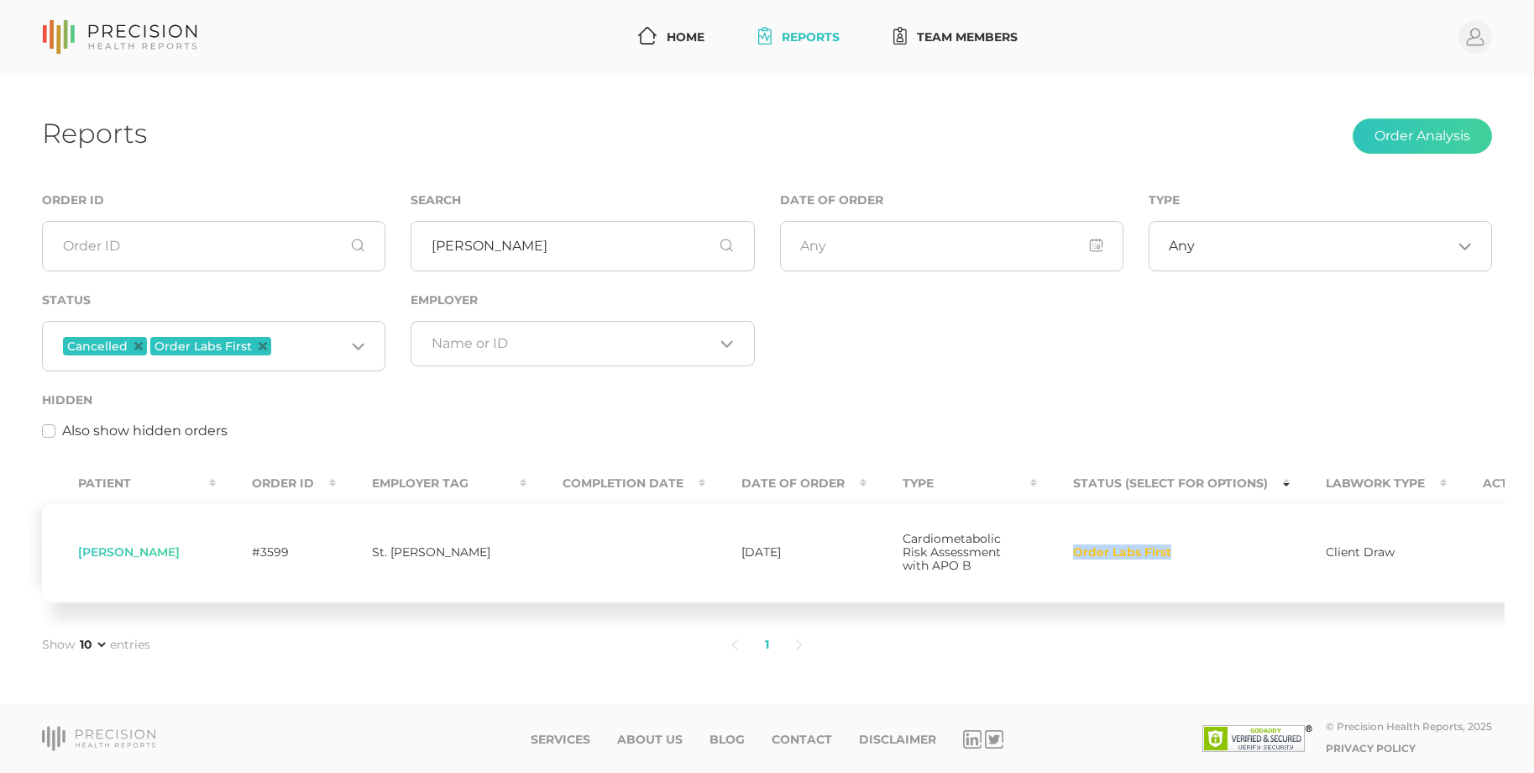
drag, startPoint x: 1021, startPoint y: 553, endPoint x: 1119, endPoint y: 563, distance: 98.8
click at [1102, 559] on span "Order Labs First" at bounding box center [1122, 552] width 98 height 13
click at [1098, 558] on span "Order Labs First" at bounding box center [1122, 552] width 98 height 13
click at [1396, 146] on button "Order Analysis" at bounding box center [1422, 135] width 139 height 35
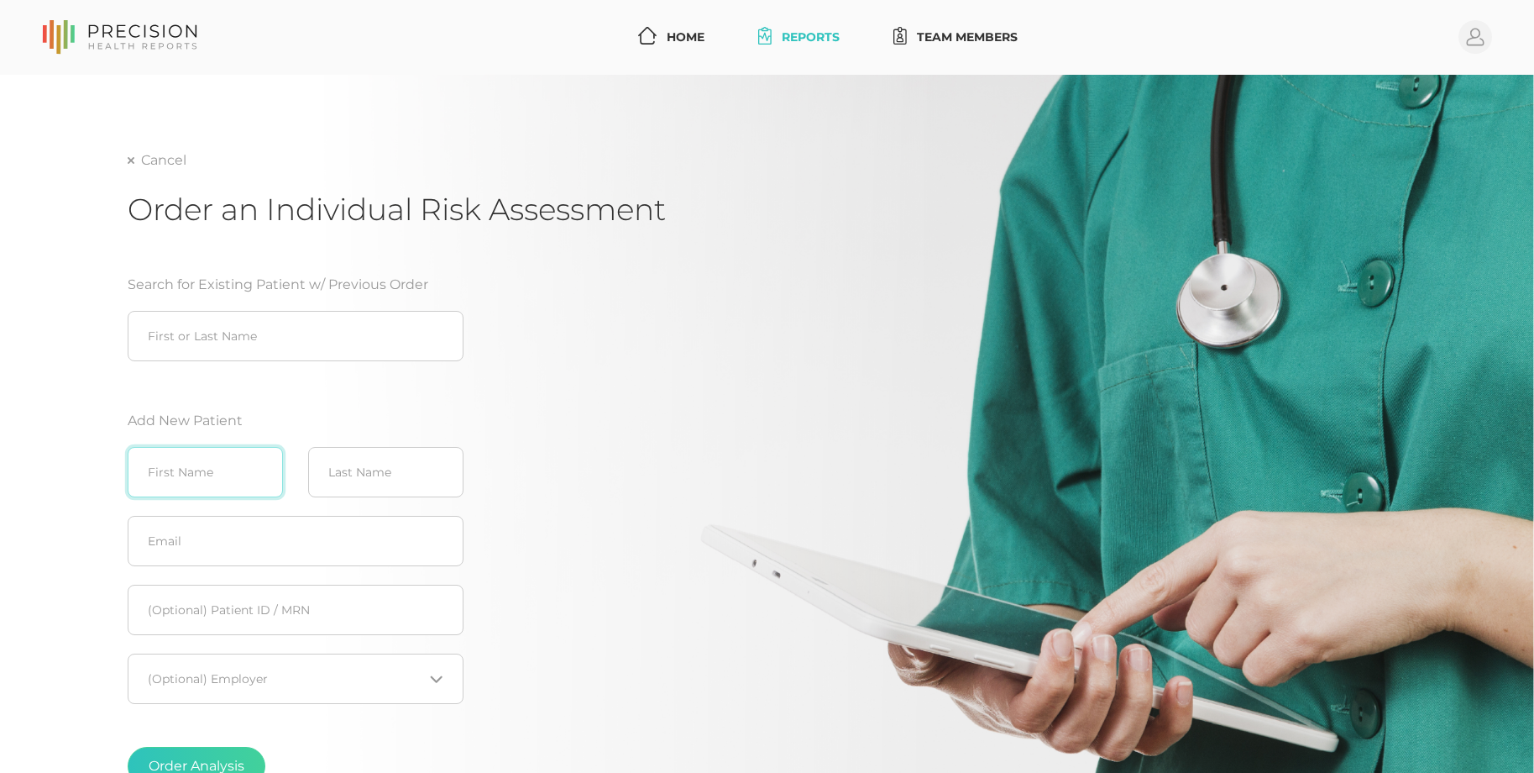
click at [196, 479] on input "text" at bounding box center [205, 472] width 155 height 50
click at [214, 346] on input "search" at bounding box center [296, 336] width 336 height 50
click at [318, 375] on div "Sha wn Marlowe (11/12/1989)" at bounding box center [296, 371] width 336 height 20
type input "[PERSON_NAME] ([DATE])"
click at [384, 339] on input "[PERSON_NAME] ([DATE])" at bounding box center [296, 336] width 336 height 50
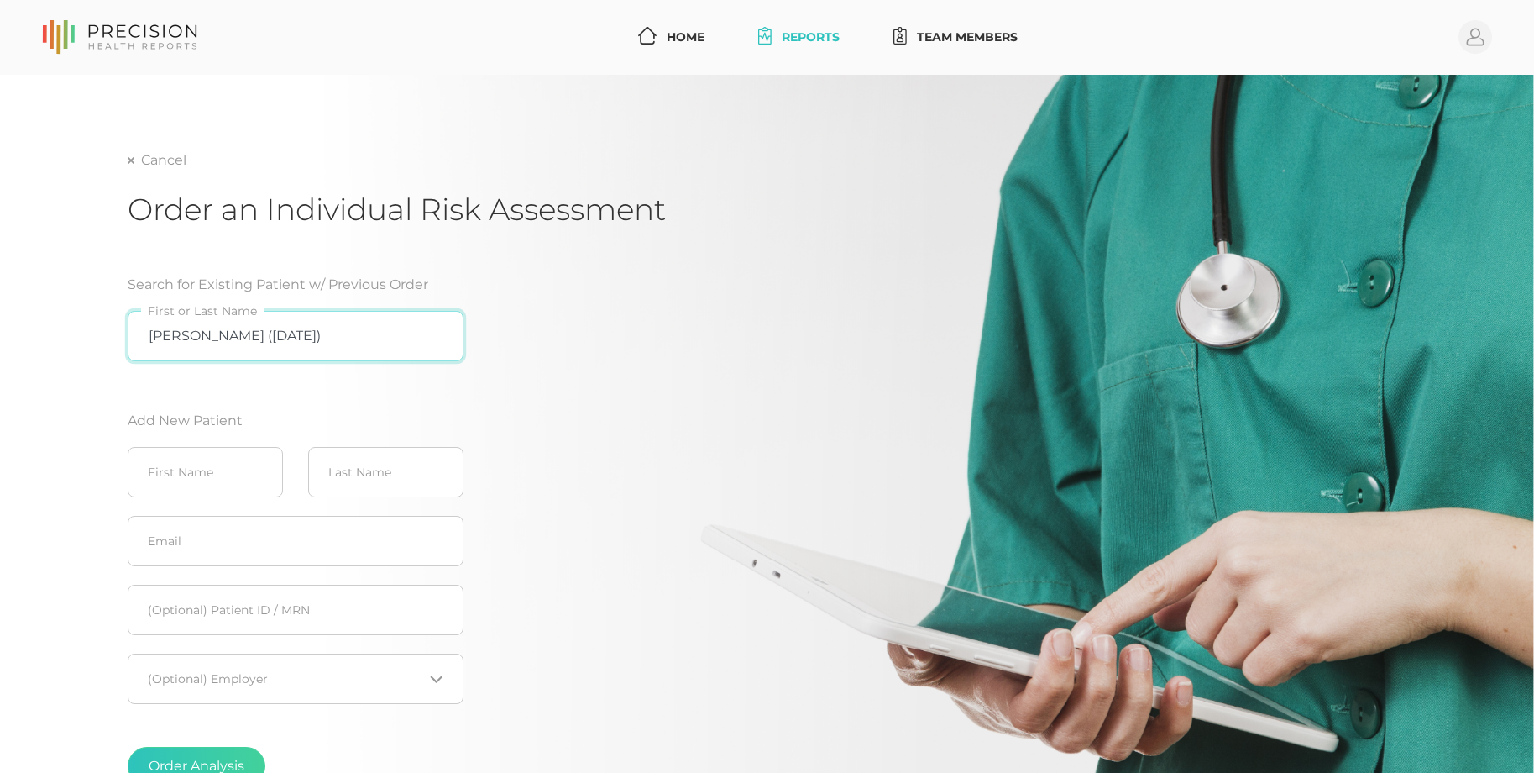
click at [128, 746] on button "Order Analysis" at bounding box center [197, 765] width 138 height 39
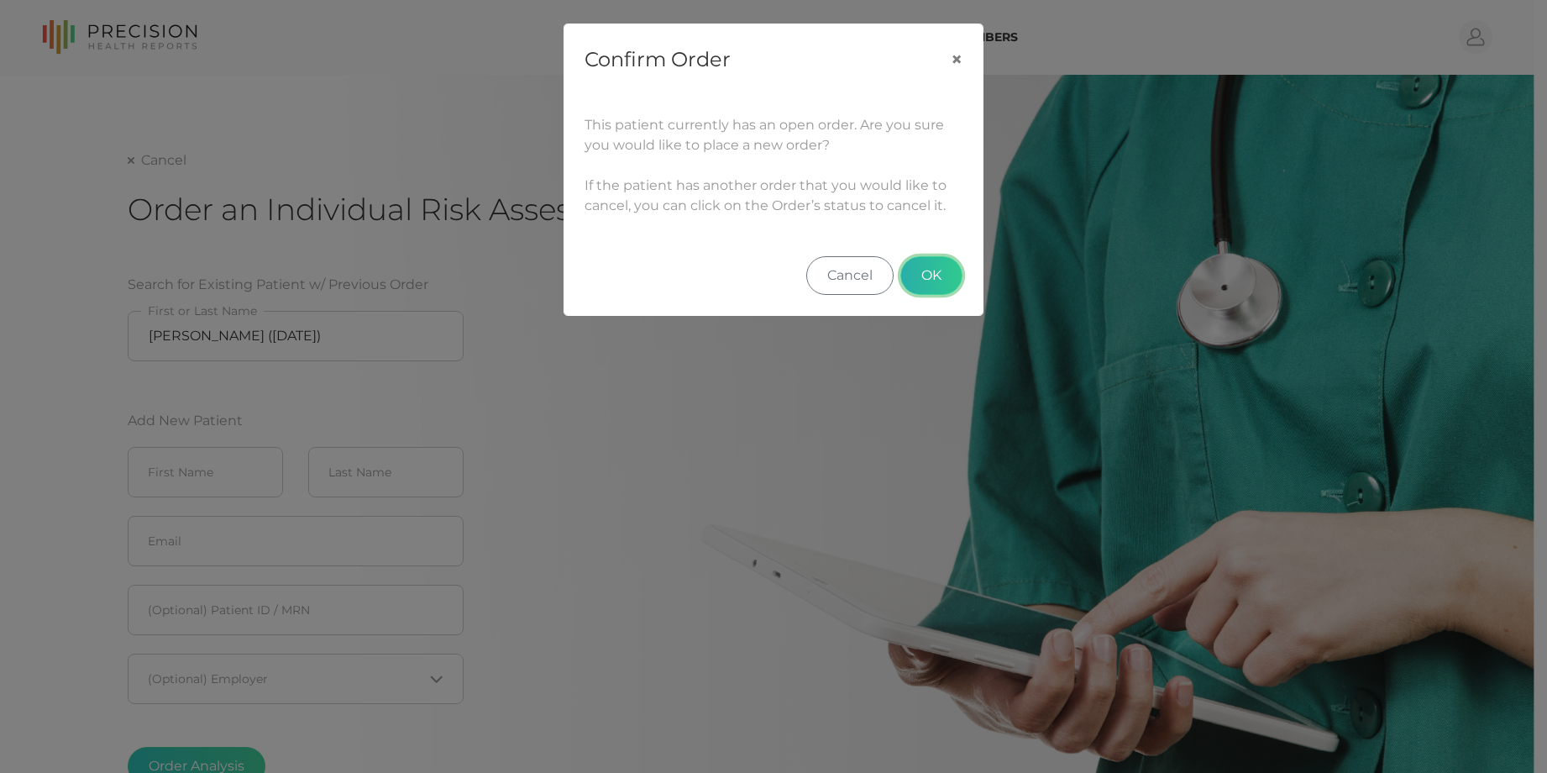
click at [923, 279] on button "OK" at bounding box center [931, 275] width 62 height 39
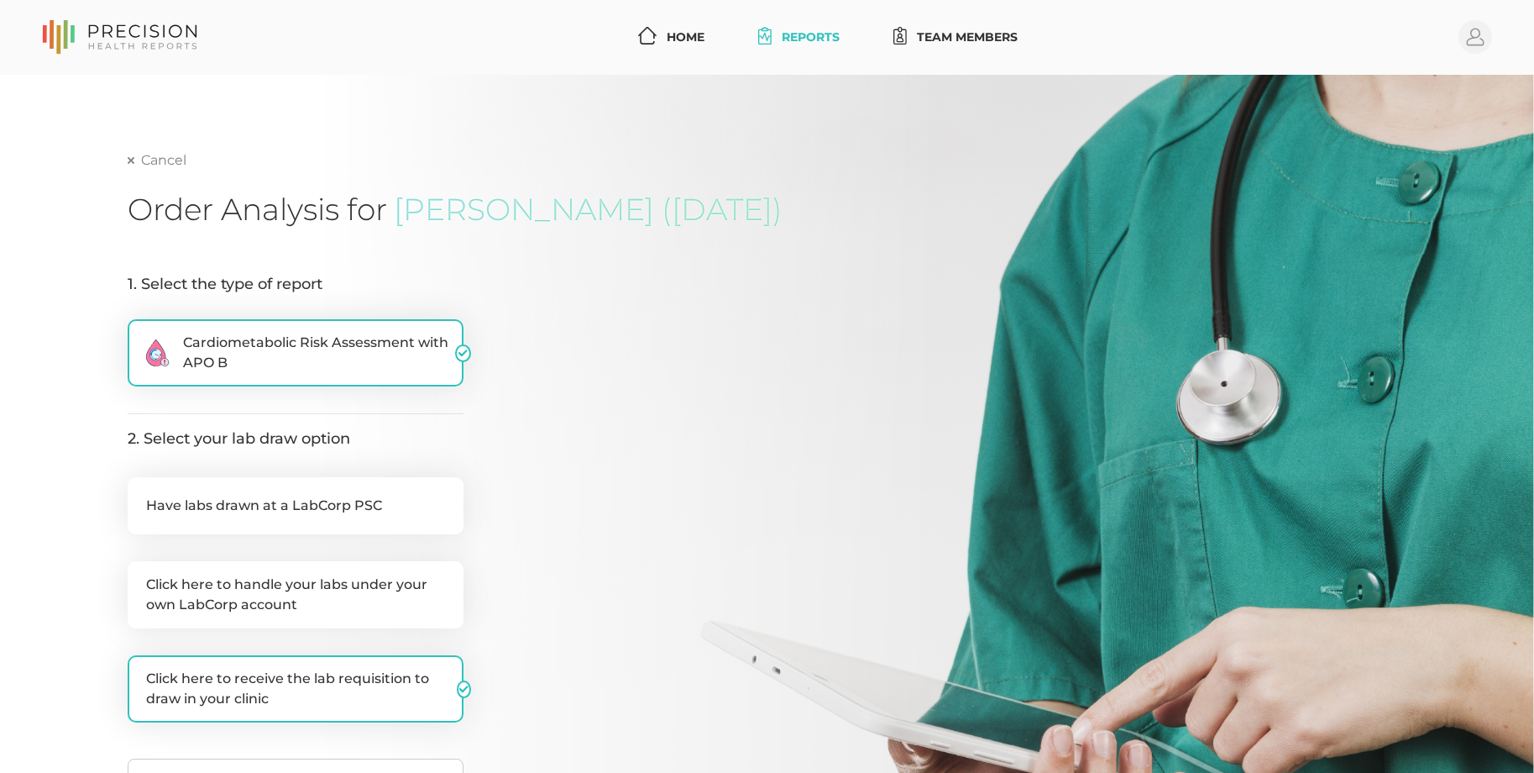
click at [171, 158] on link "Cancel" at bounding box center [157, 160] width 59 height 17
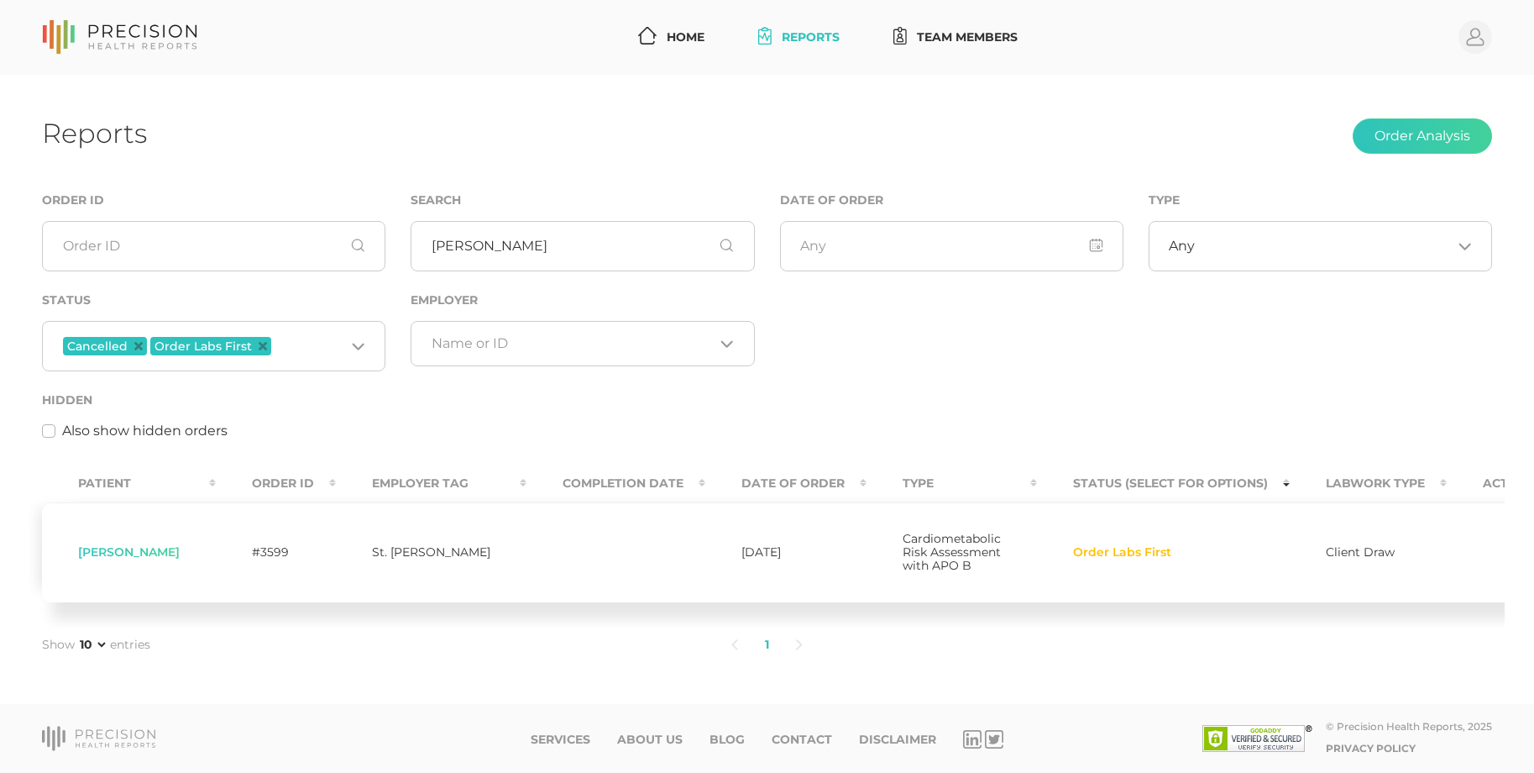
click at [1073, 559] on span "Order Labs First" at bounding box center [1122, 552] width 98 height 13
click at [1073, 491] on th "Status (Select for Options)" at bounding box center [1163, 483] width 253 height 38
click at [1126, 484] on th "Status (Select for Options)" at bounding box center [1163, 483] width 253 height 38
click at [1073, 552] on span "Order Labs First" at bounding box center [1122, 552] width 98 height 13
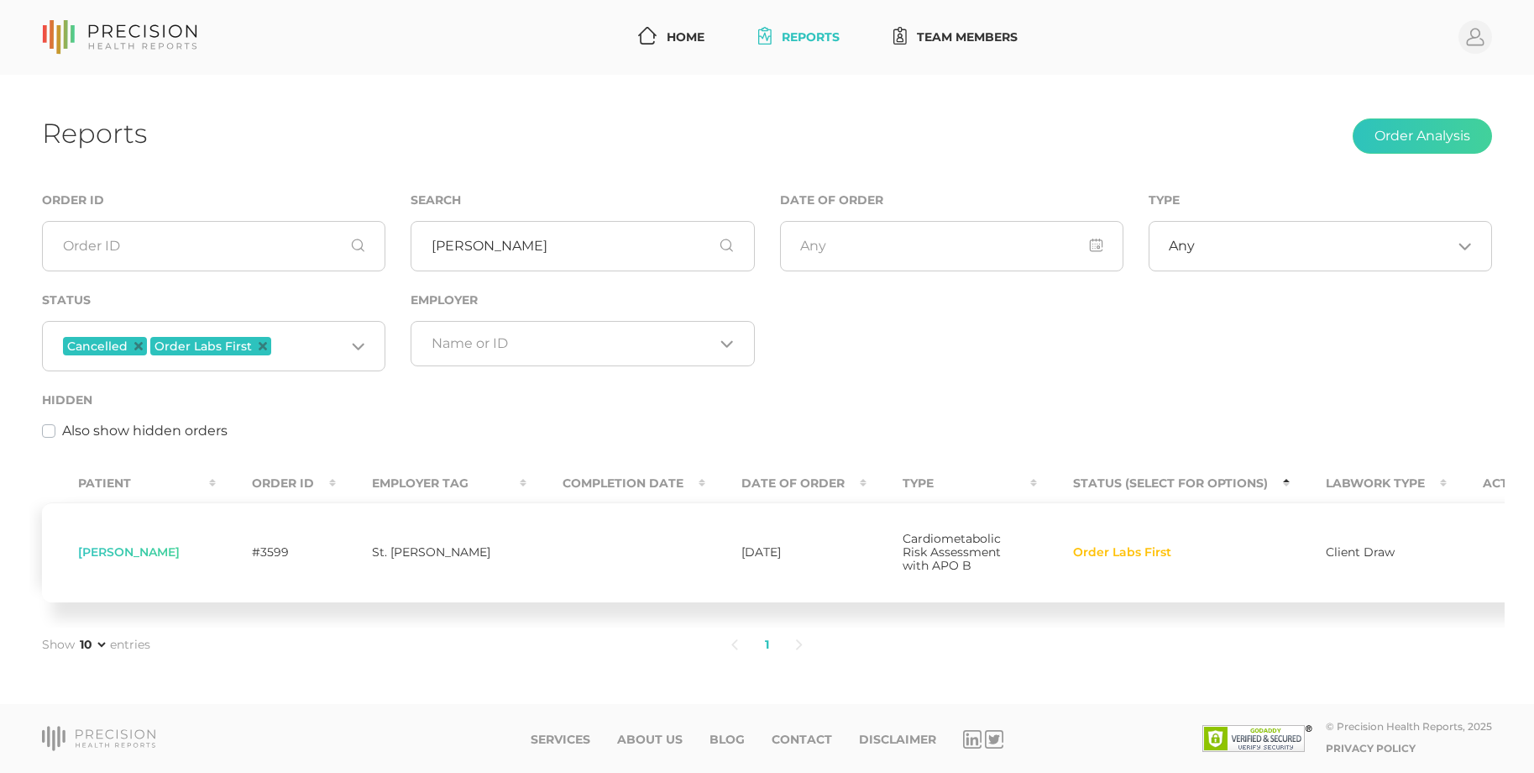
click at [115, 46] on icon at bounding box center [143, 46] width 108 height 6
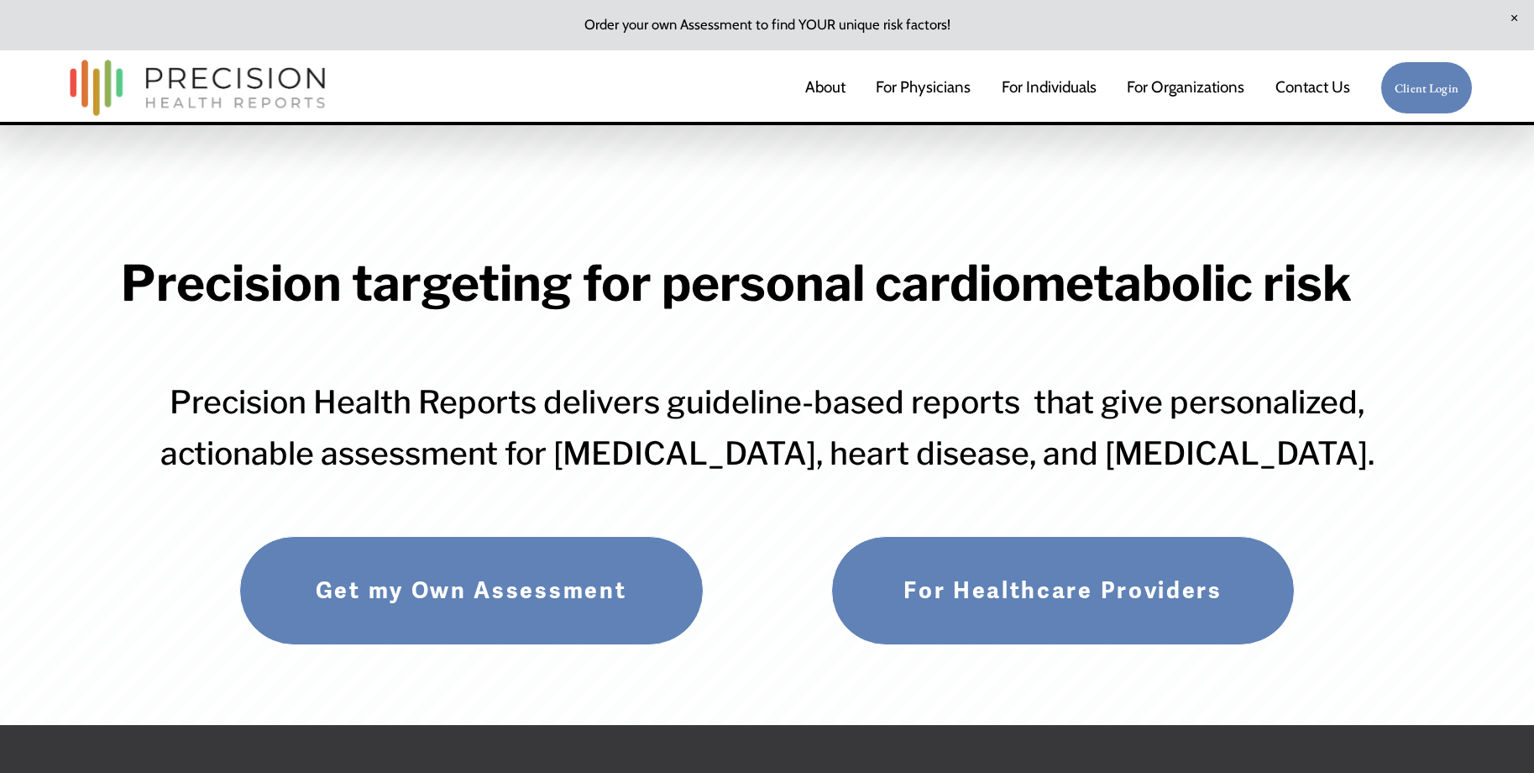
click at [944, 88] on link "For Physicians" at bounding box center [923, 88] width 95 height 34
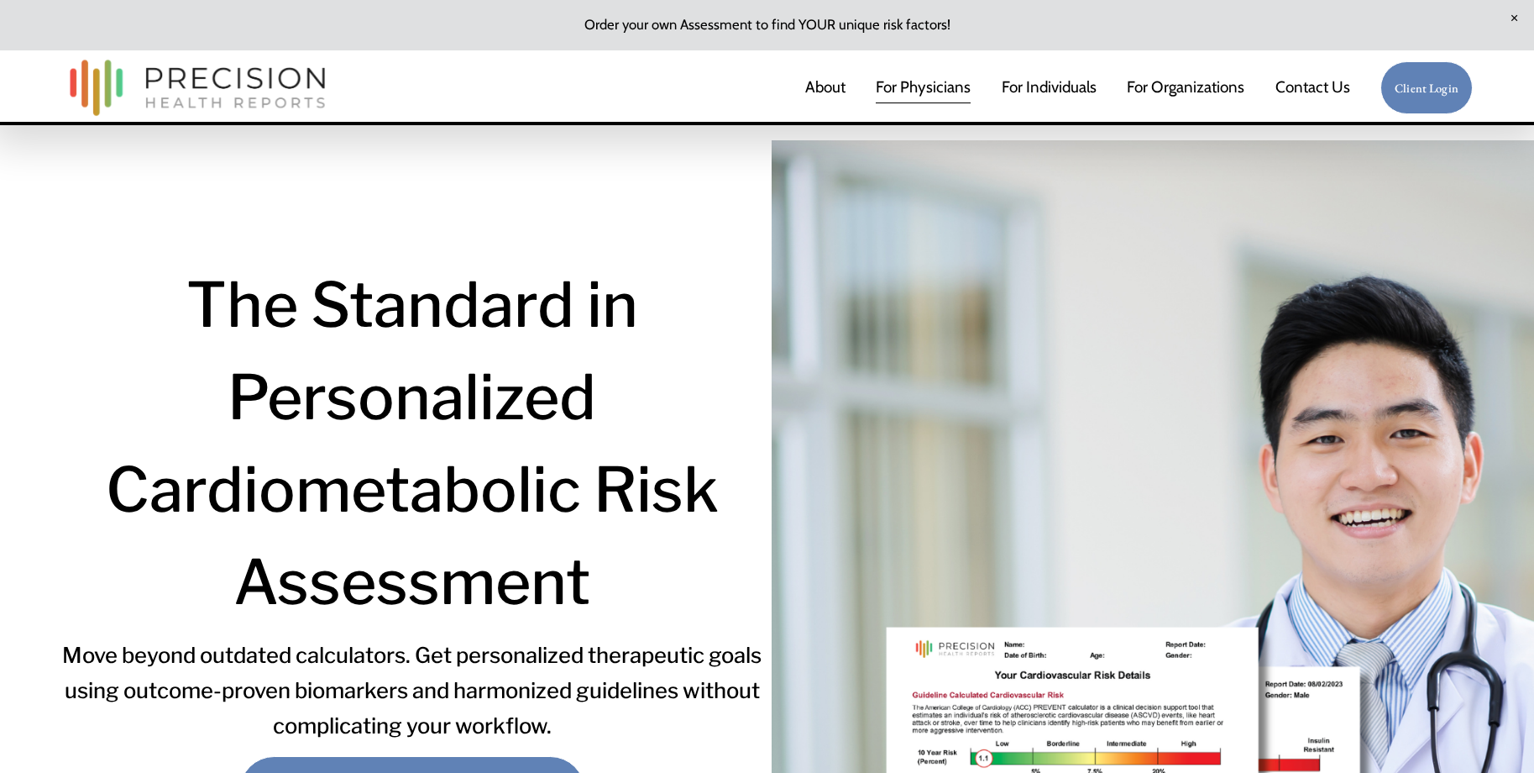
click at [1416, 87] on link "Client Login" at bounding box center [1426, 87] width 92 height 53
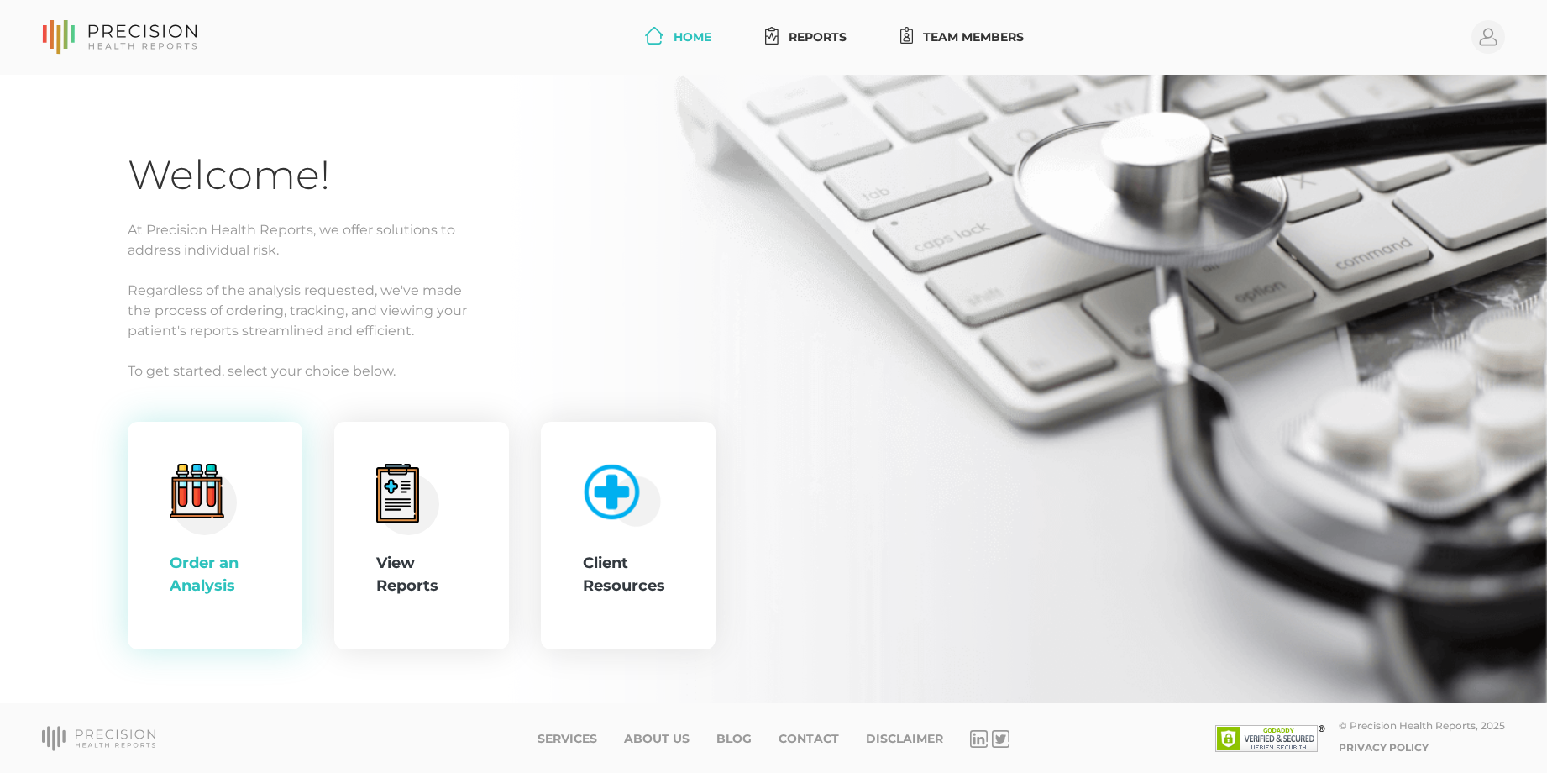
click at [273, 511] on div ".cls-4{fill:#f3f3f3}.cls-5{fill:#e4e4e4}.cls-6{fill:#bbf7ff}.cls-7{fill:#8bf0ff…" at bounding box center [215, 536] width 175 height 228
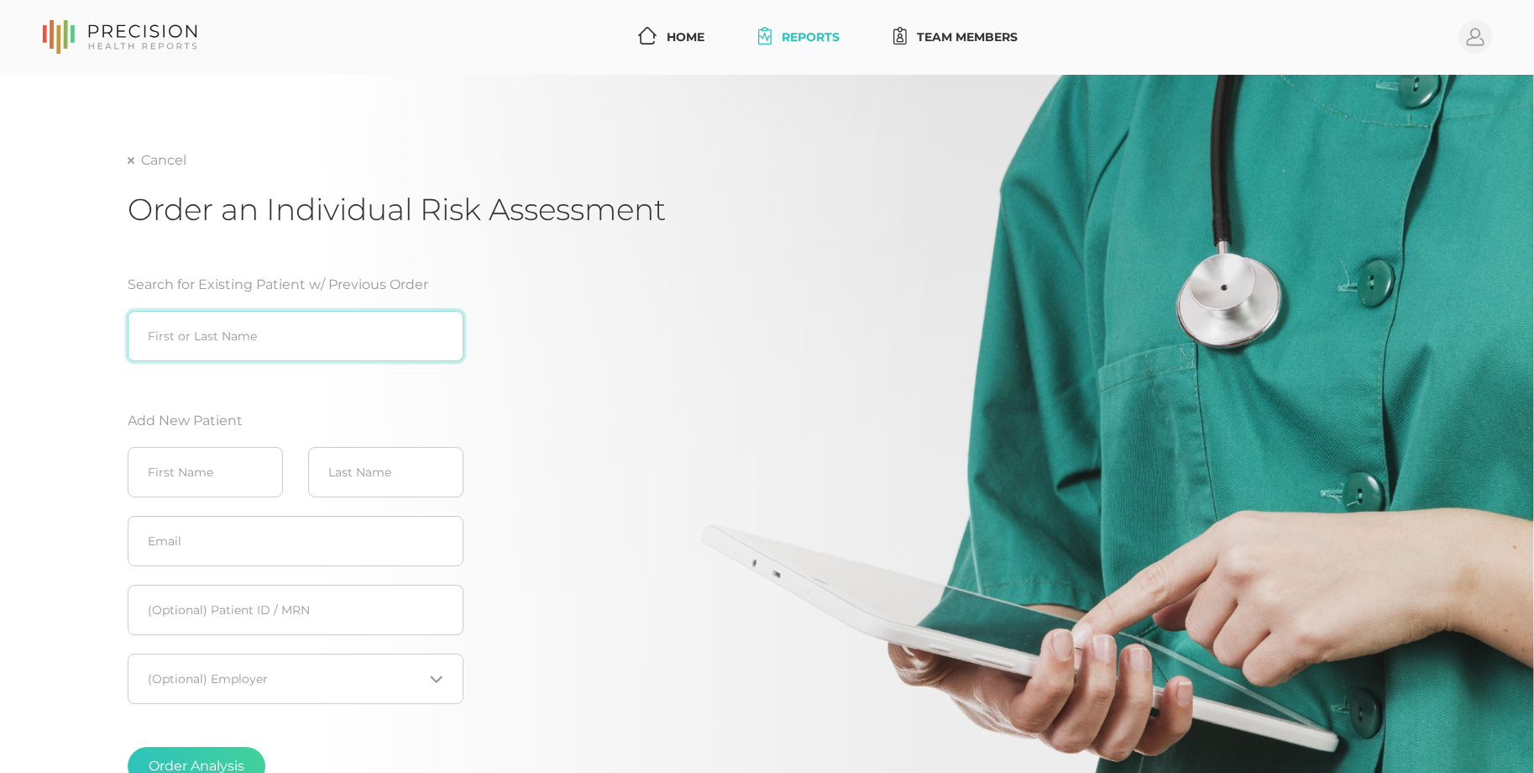
click at [227, 343] on input "search" at bounding box center [296, 336] width 336 height 50
click at [186, 338] on input "search" at bounding box center [296, 336] width 336 height 50
click at [190, 377] on div "[PERSON_NAME] ([DATE])" at bounding box center [296, 371] width 336 height 20
type input "[PERSON_NAME] ([DATE])"
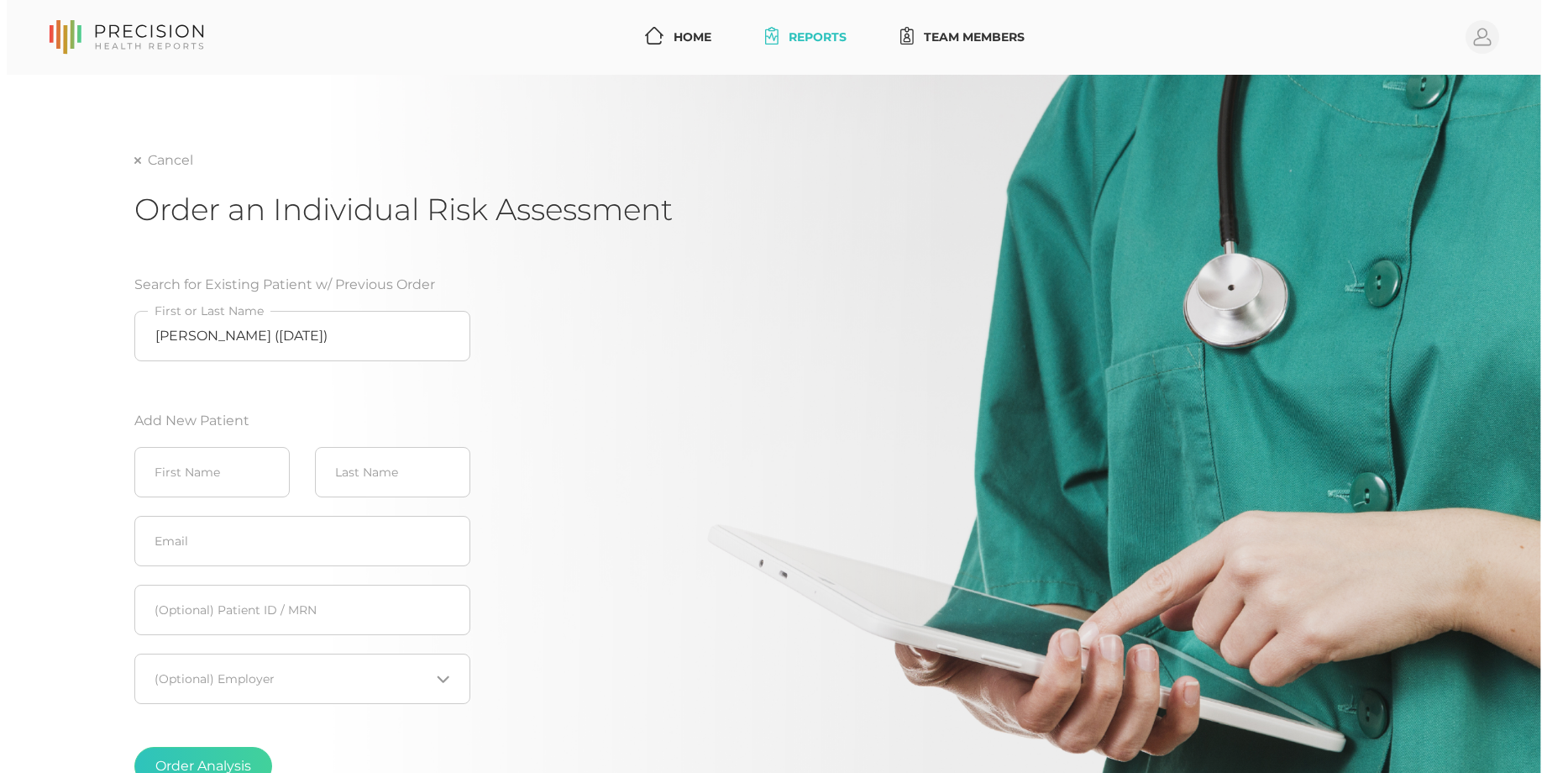
scroll to position [157, 0]
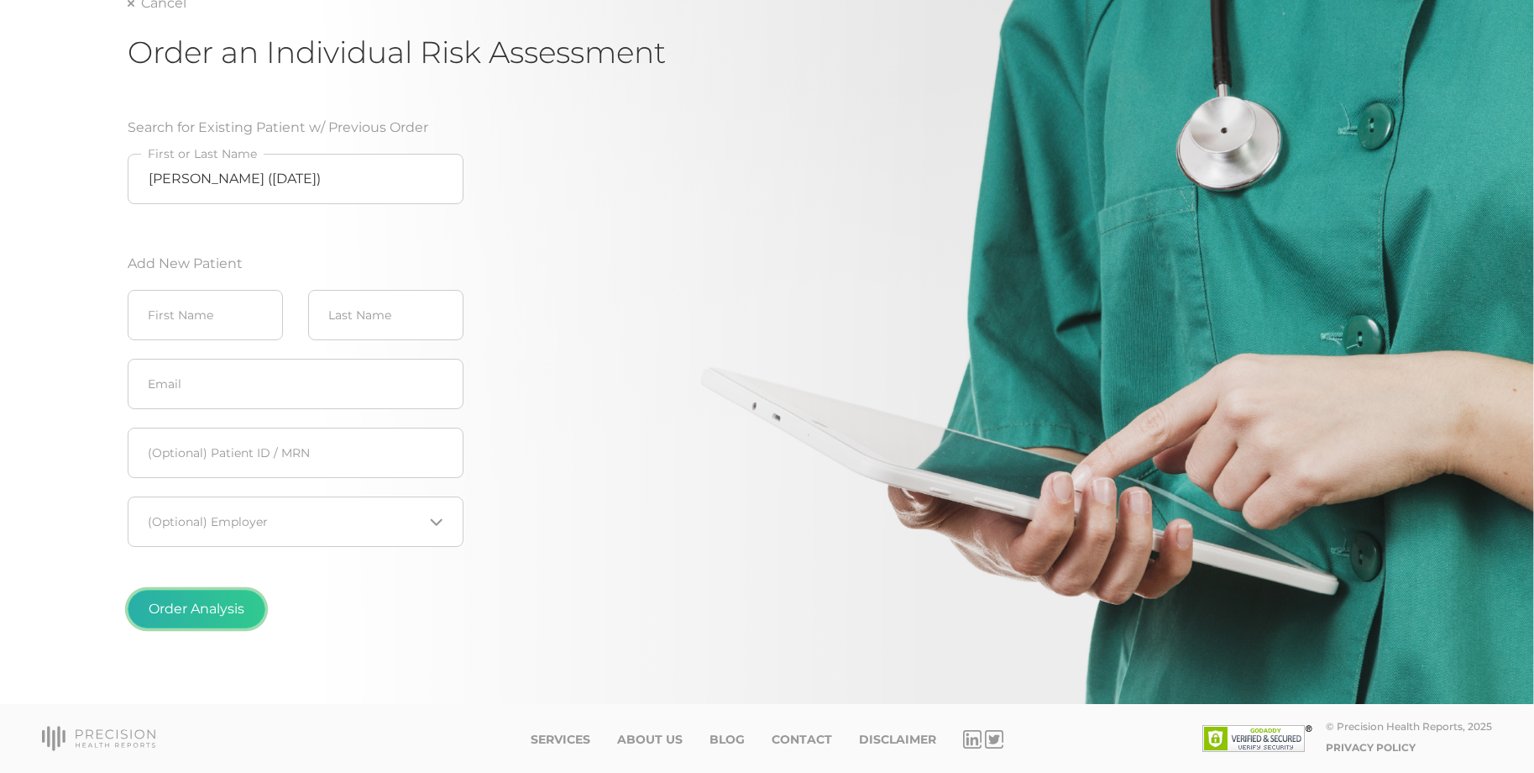
click at [212, 610] on button "Order Analysis" at bounding box center [197, 608] width 138 height 39
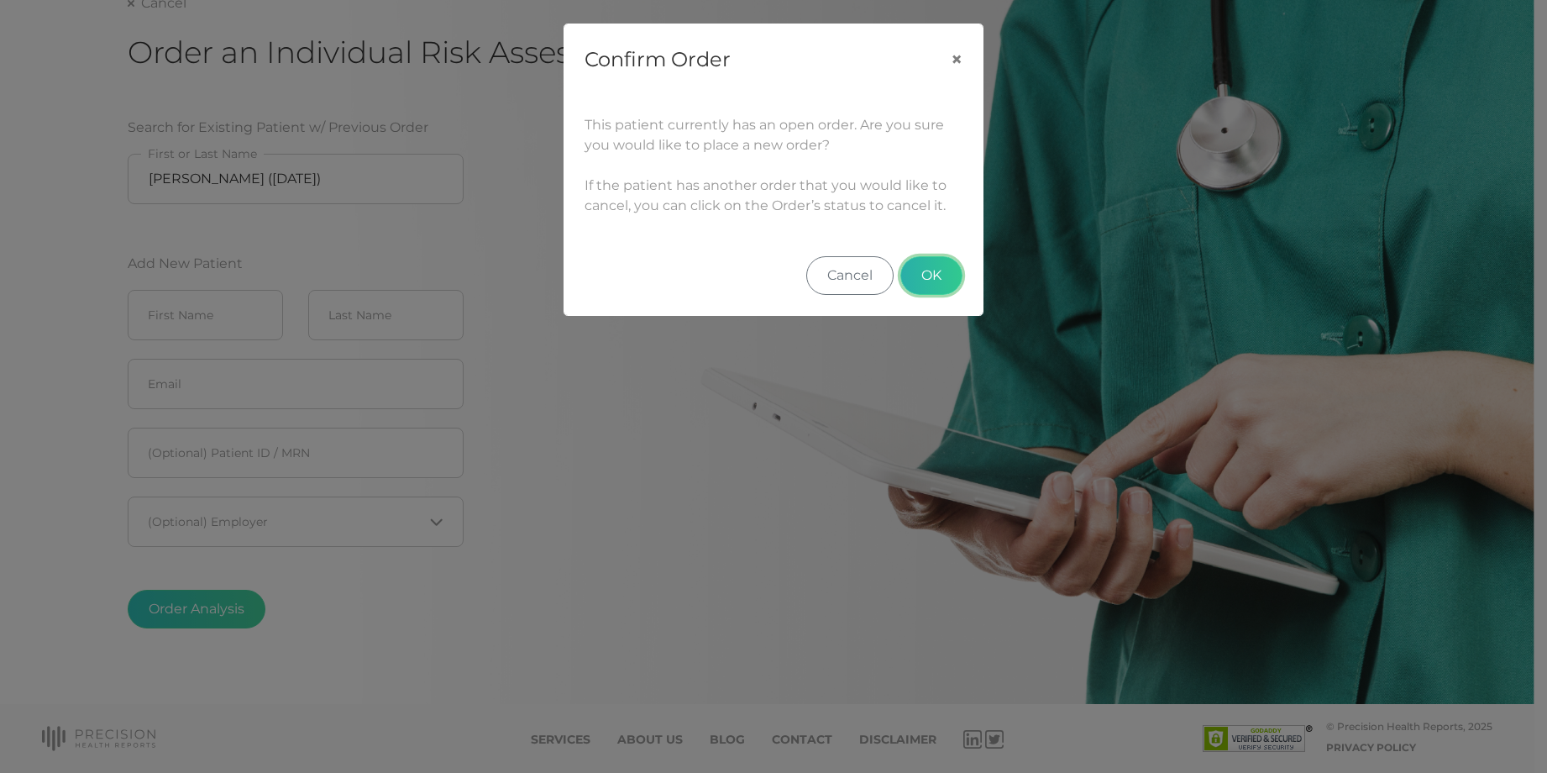
click at [937, 278] on button "OK" at bounding box center [931, 275] width 62 height 39
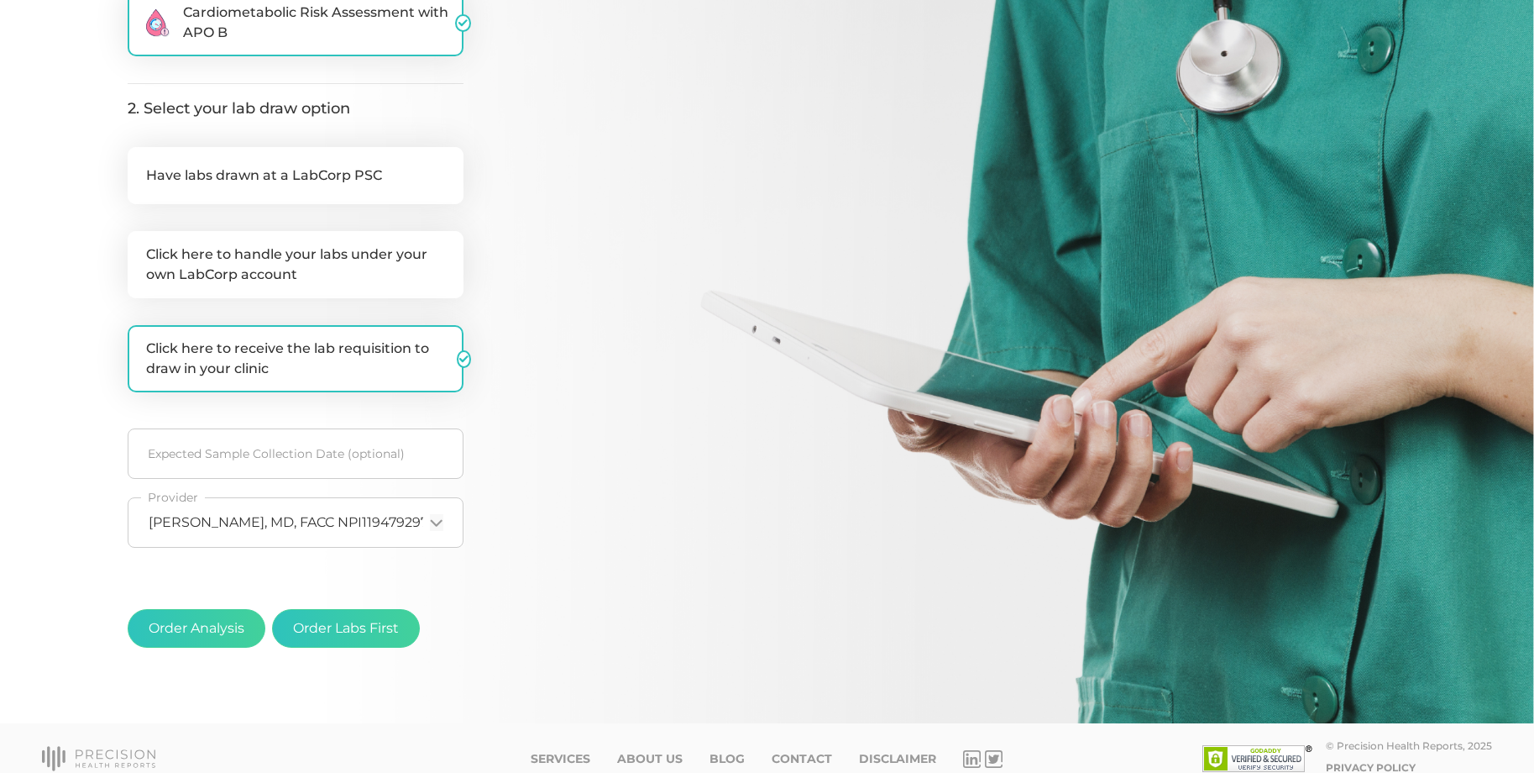
scroll to position [336, 0]
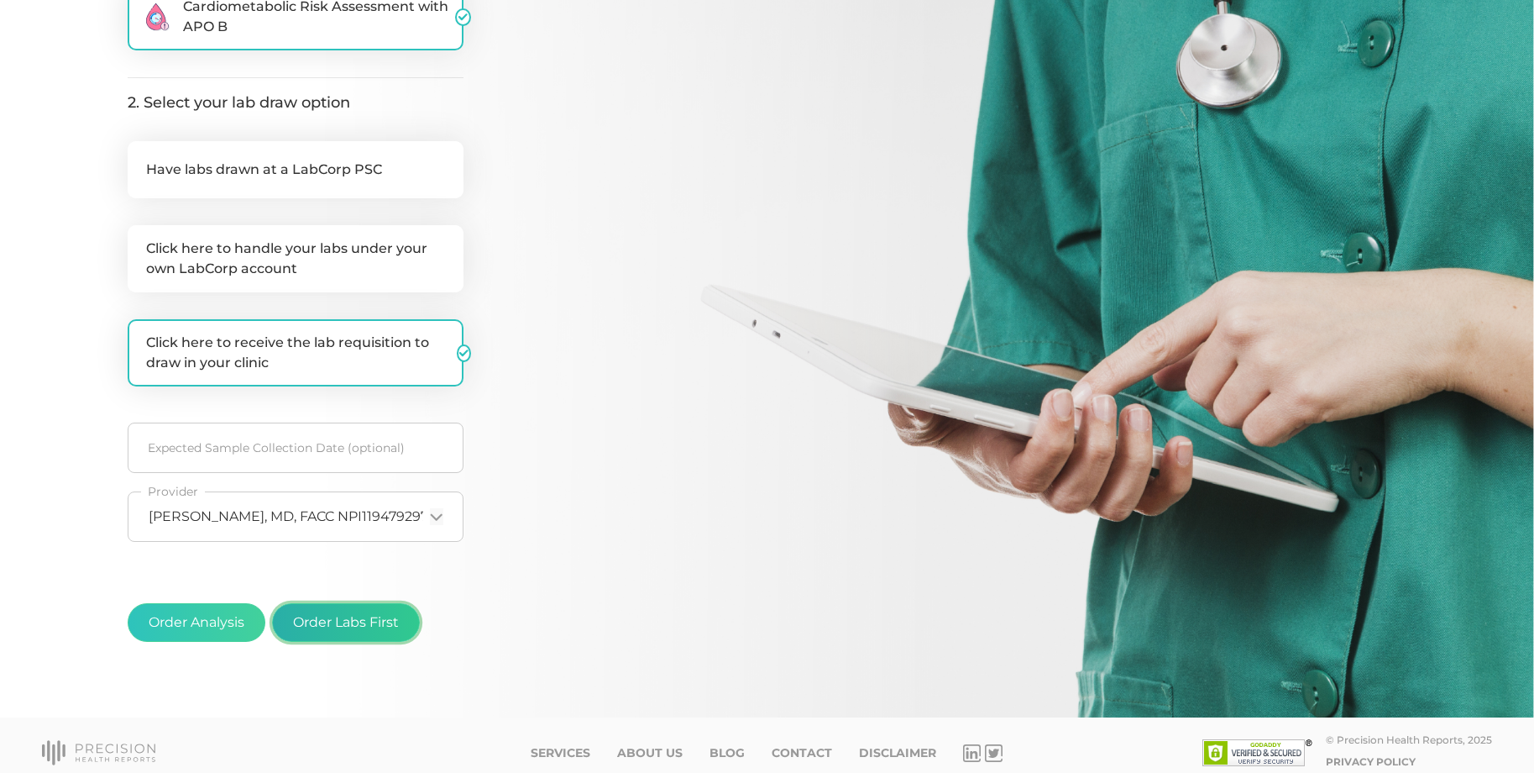
click at [375, 631] on button "Order Labs First" at bounding box center [346, 622] width 148 height 39
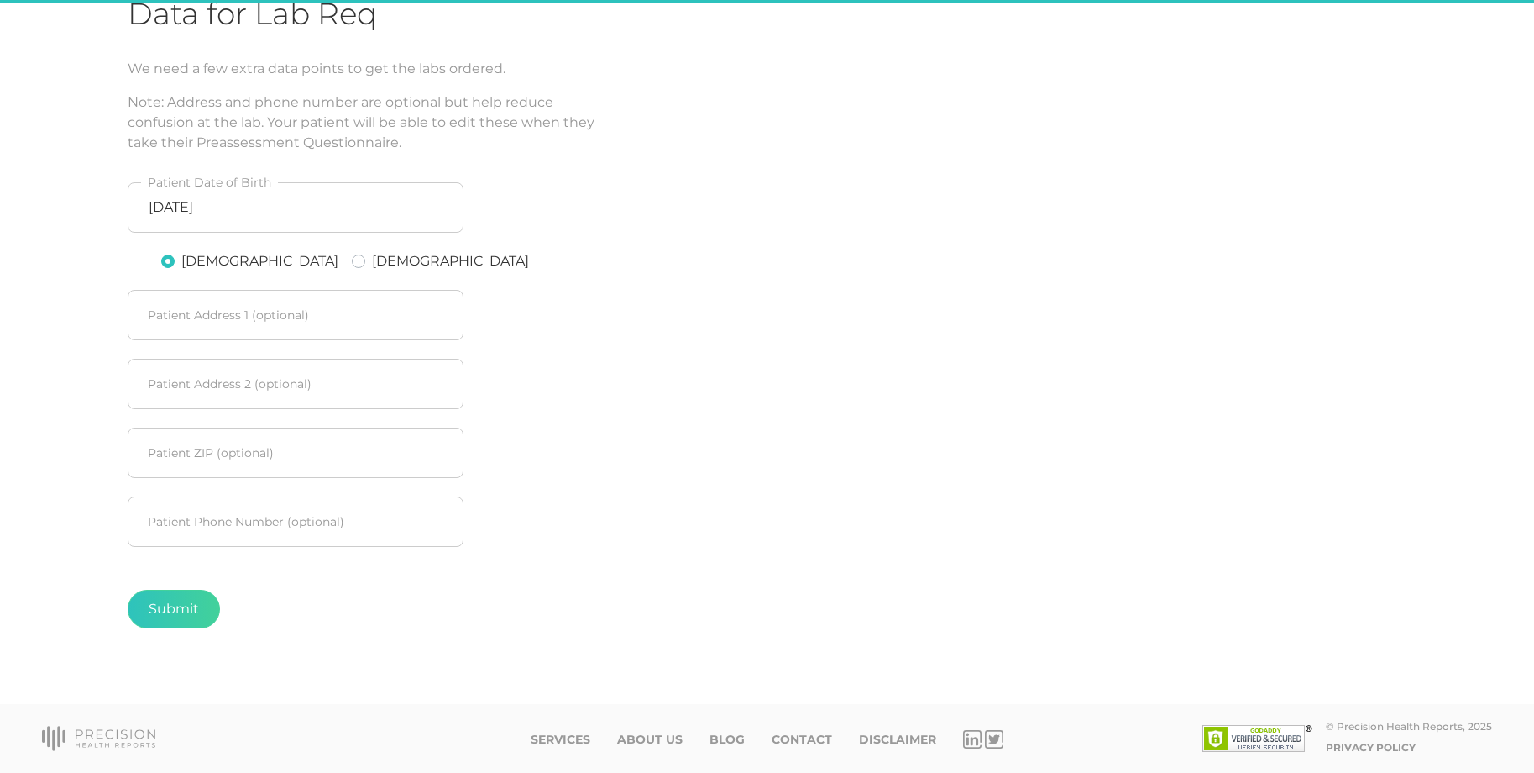
scroll to position [196, 0]
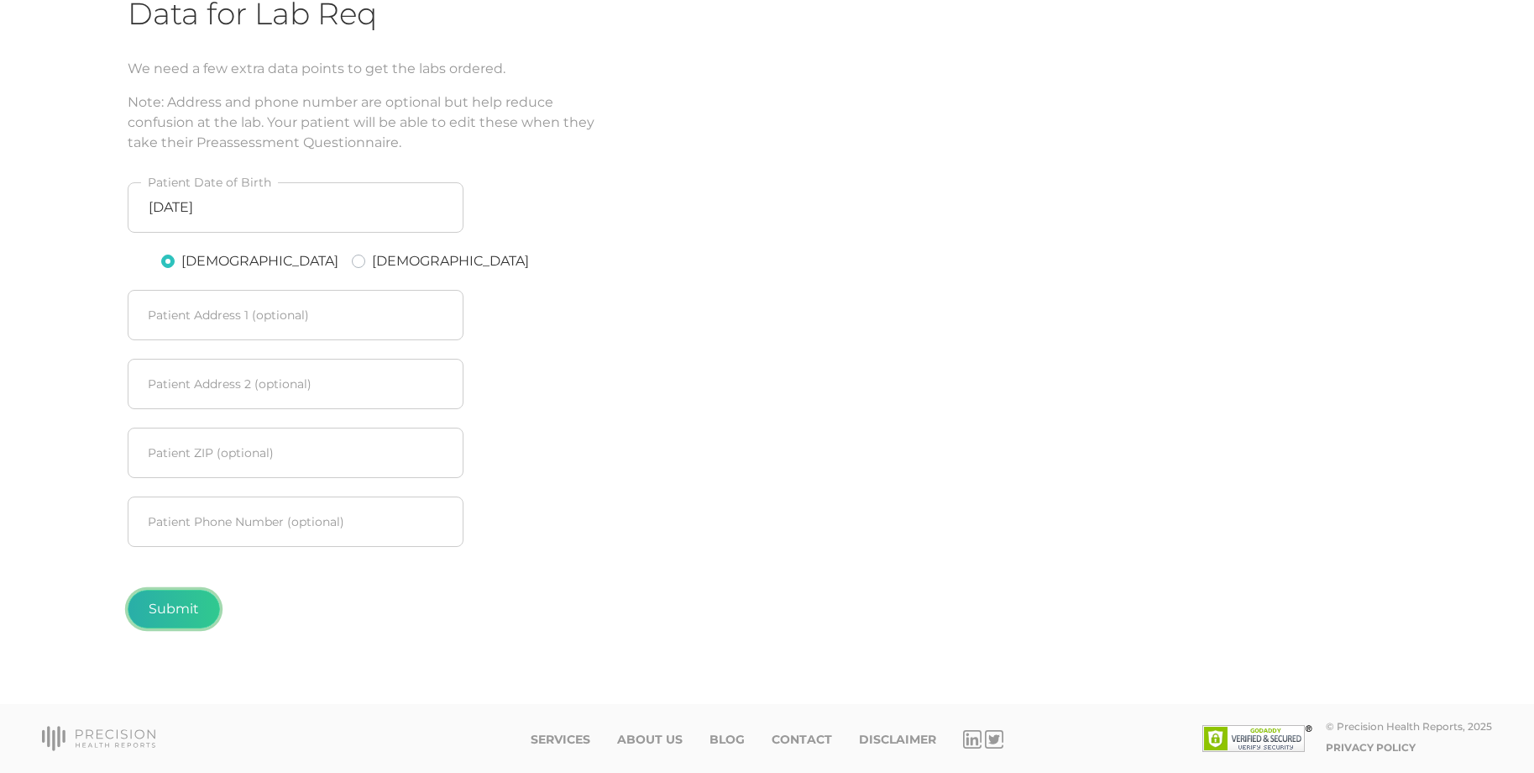
click at [196, 614] on button "Submit" at bounding box center [174, 608] width 92 height 39
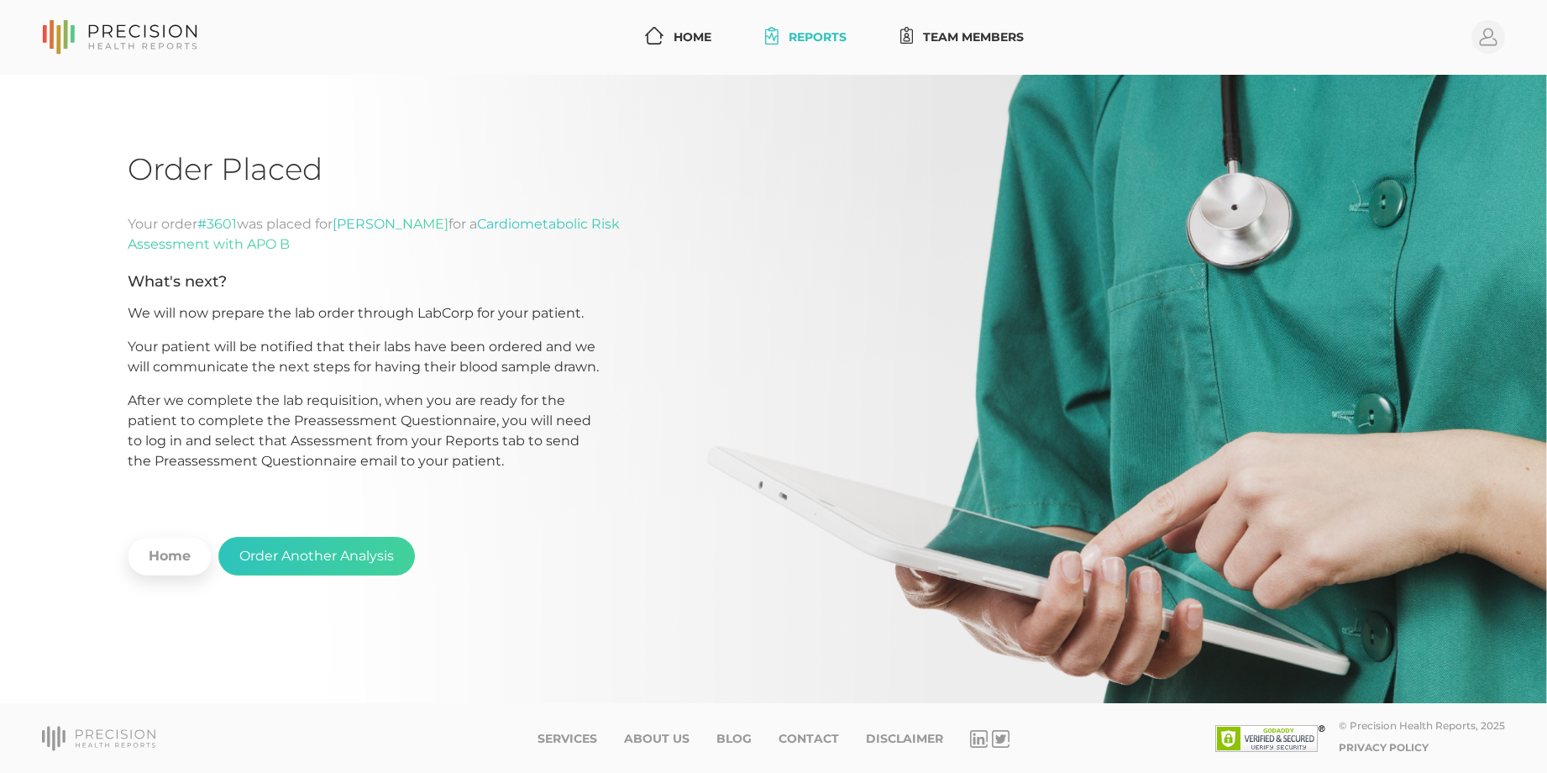
click at [819, 33] on link "Reports" at bounding box center [805, 37] width 95 height 31
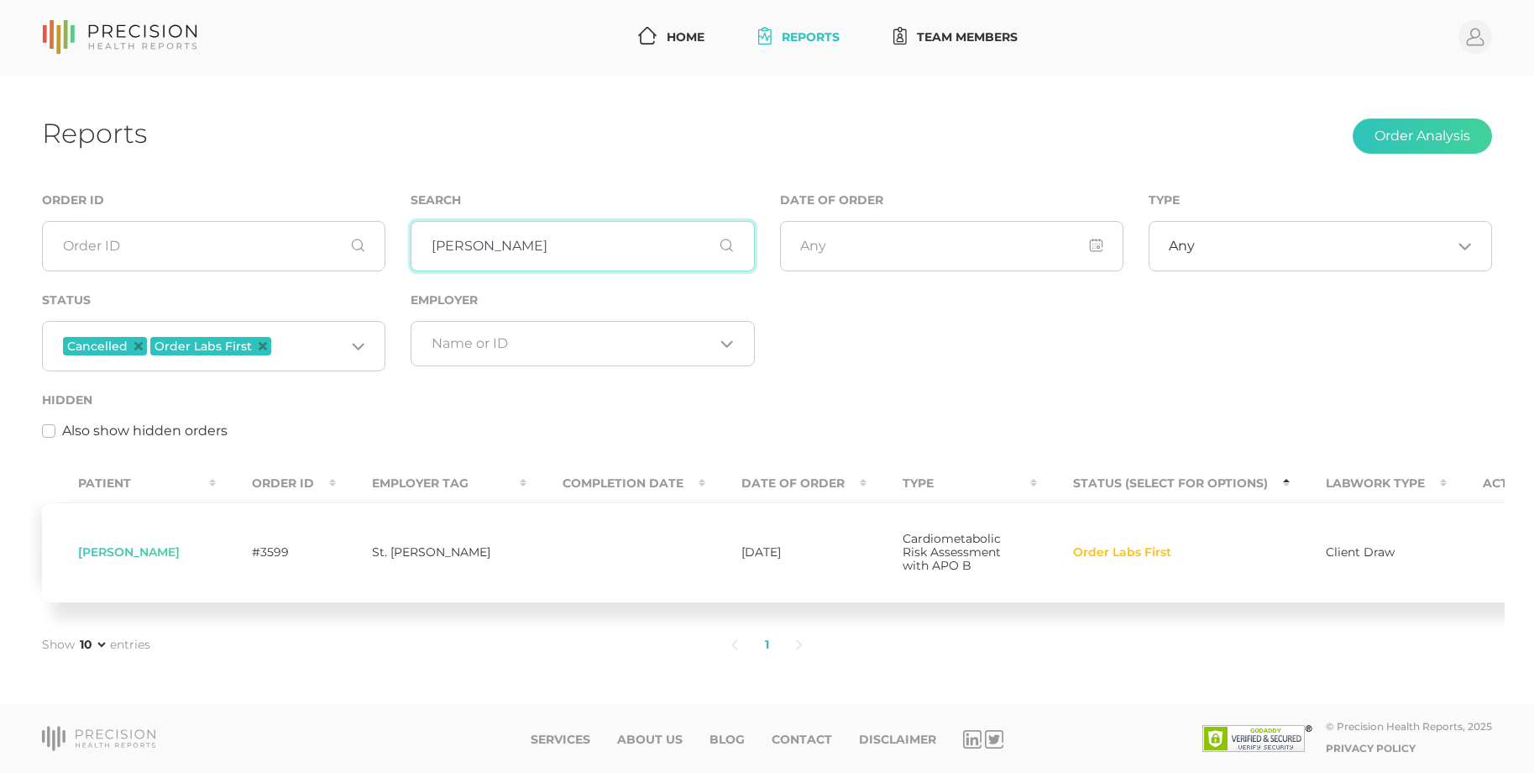
drag, startPoint x: 500, startPoint y: 245, endPoint x: 377, endPoint y: 250, distance: 123.5
click at [377, 250] on div "Order ID Search marlowe Date of Order Type Any Loading... Status Cancelled Orde…" at bounding box center [766, 325] width 1475 height 270
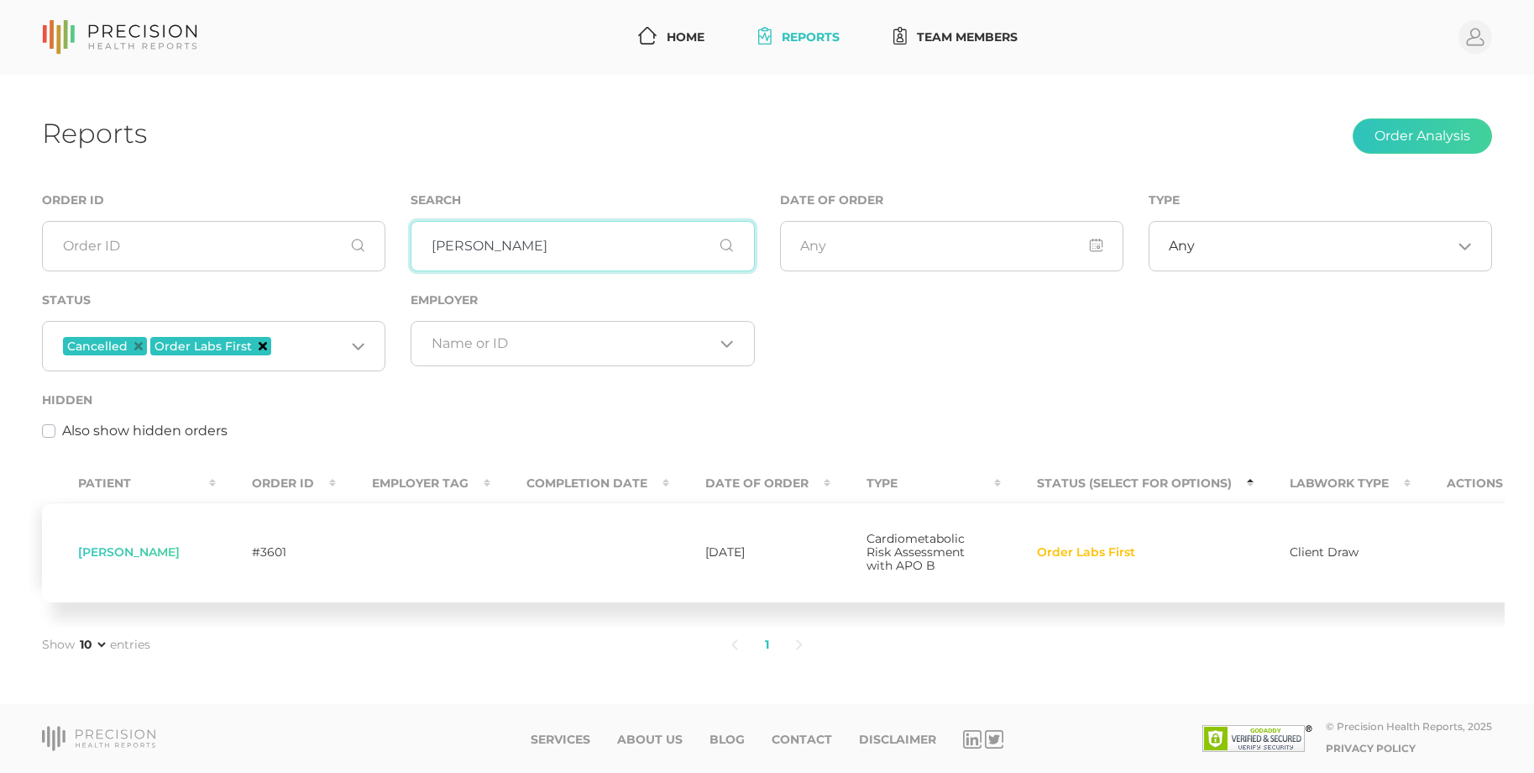
drag, startPoint x: 262, startPoint y: 344, endPoint x: 233, endPoint y: 345, distance: 28.6
click at [261, 344] on icon "Deselect Order Labs First" at bounding box center [263, 346] width 8 height 8
click at [136, 343] on icon "Deselect Cancelled" at bounding box center [138, 346] width 8 height 8
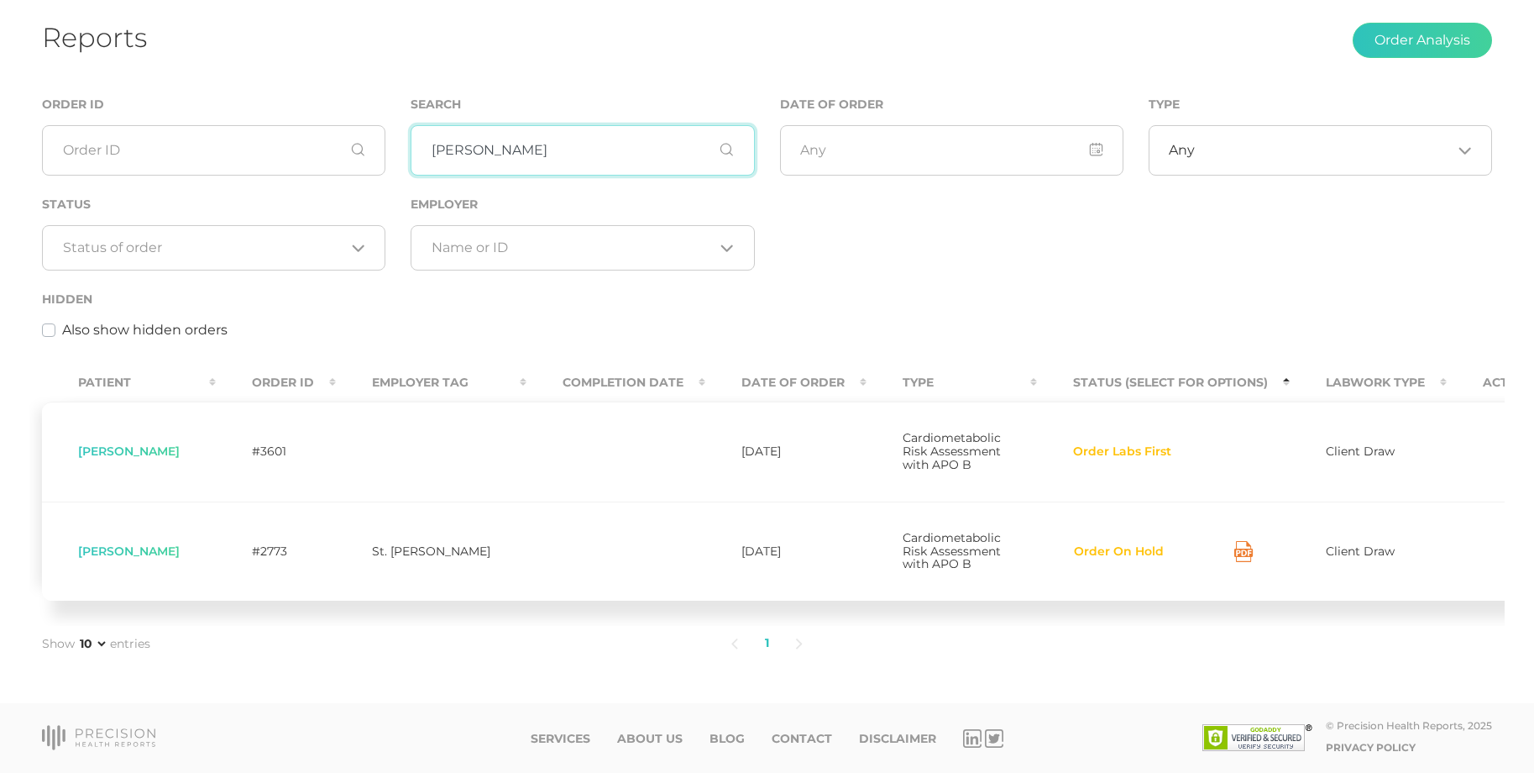
scroll to position [134, 0]
drag, startPoint x: 574, startPoint y: 119, endPoint x: 367, endPoint y: 116, distance: 207.4
click at [367, 116] on div "Order ID Search lopez Date of Order Type Any Loading... Status Loading... Emplo…" at bounding box center [766, 226] width 1475 height 264
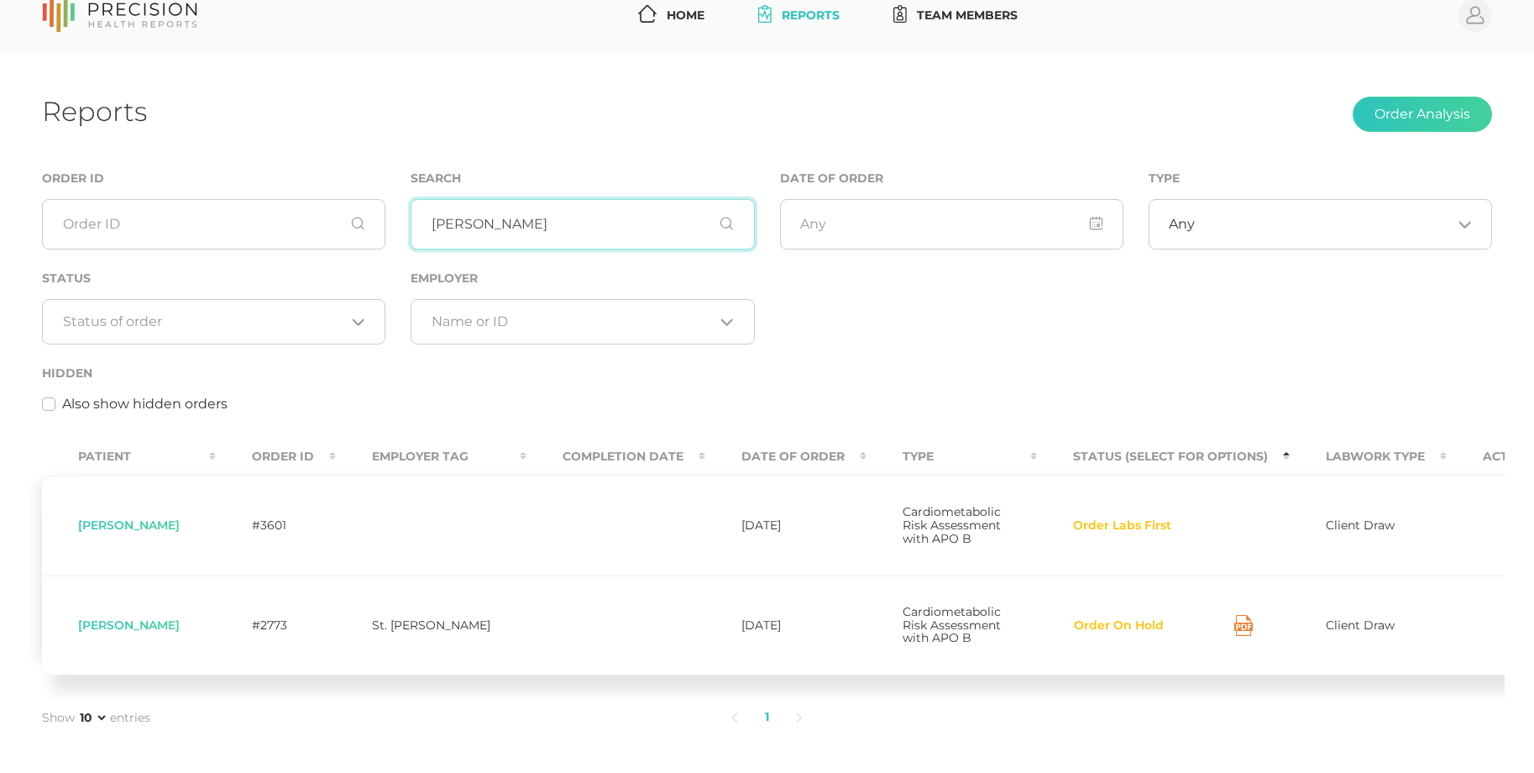
type input "[PERSON_NAME]"
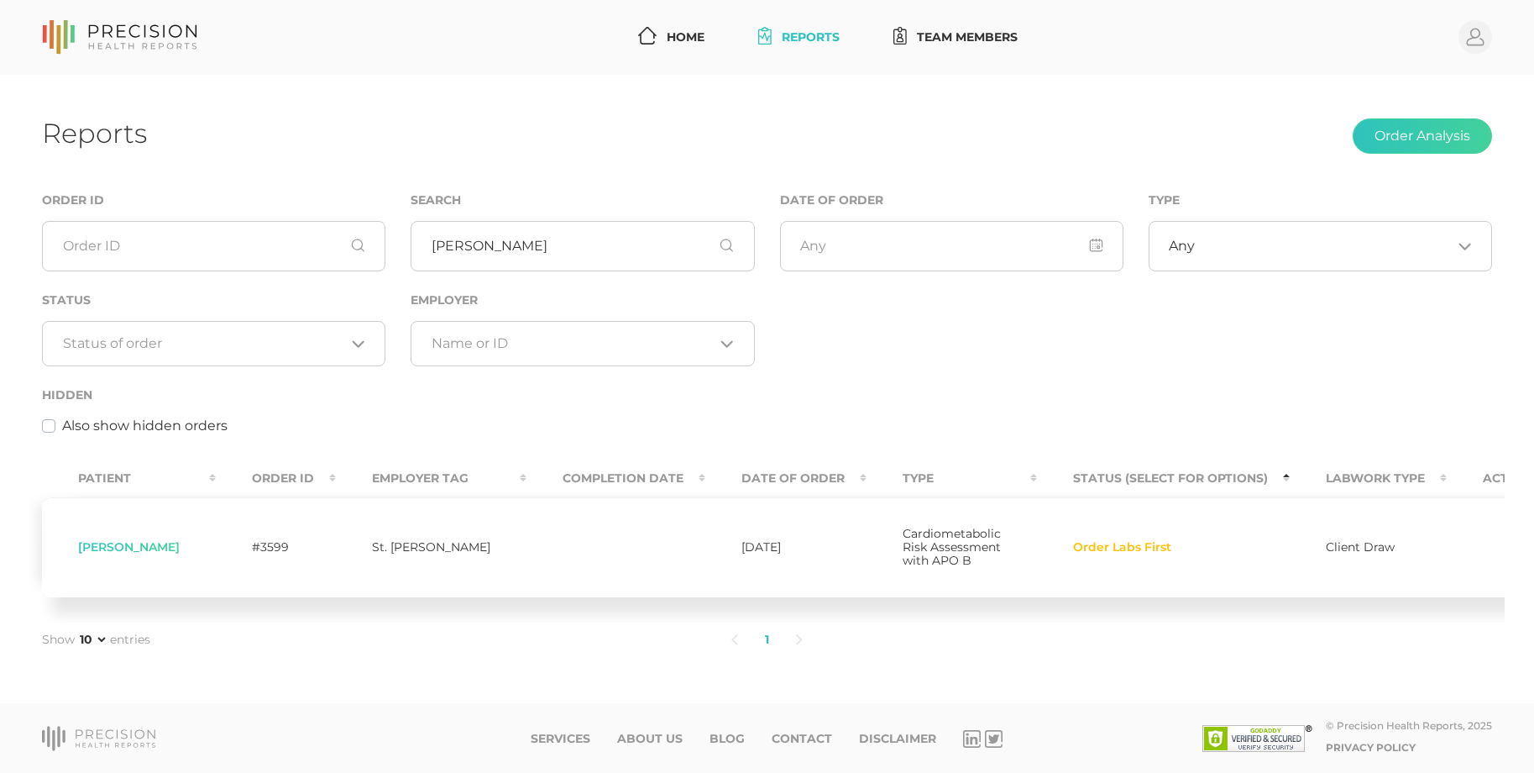
click at [1083, 541] on span "Order Labs First" at bounding box center [1122, 547] width 98 height 13
drag, startPoint x: 1085, startPoint y: 526, endPoint x: 1069, endPoint y: 531, distance: 16.7
click at [1073, 541] on span "Order Labs First" at bounding box center [1122, 547] width 98 height 13
click at [1085, 541] on span "Order Labs First" at bounding box center [1122, 547] width 98 height 13
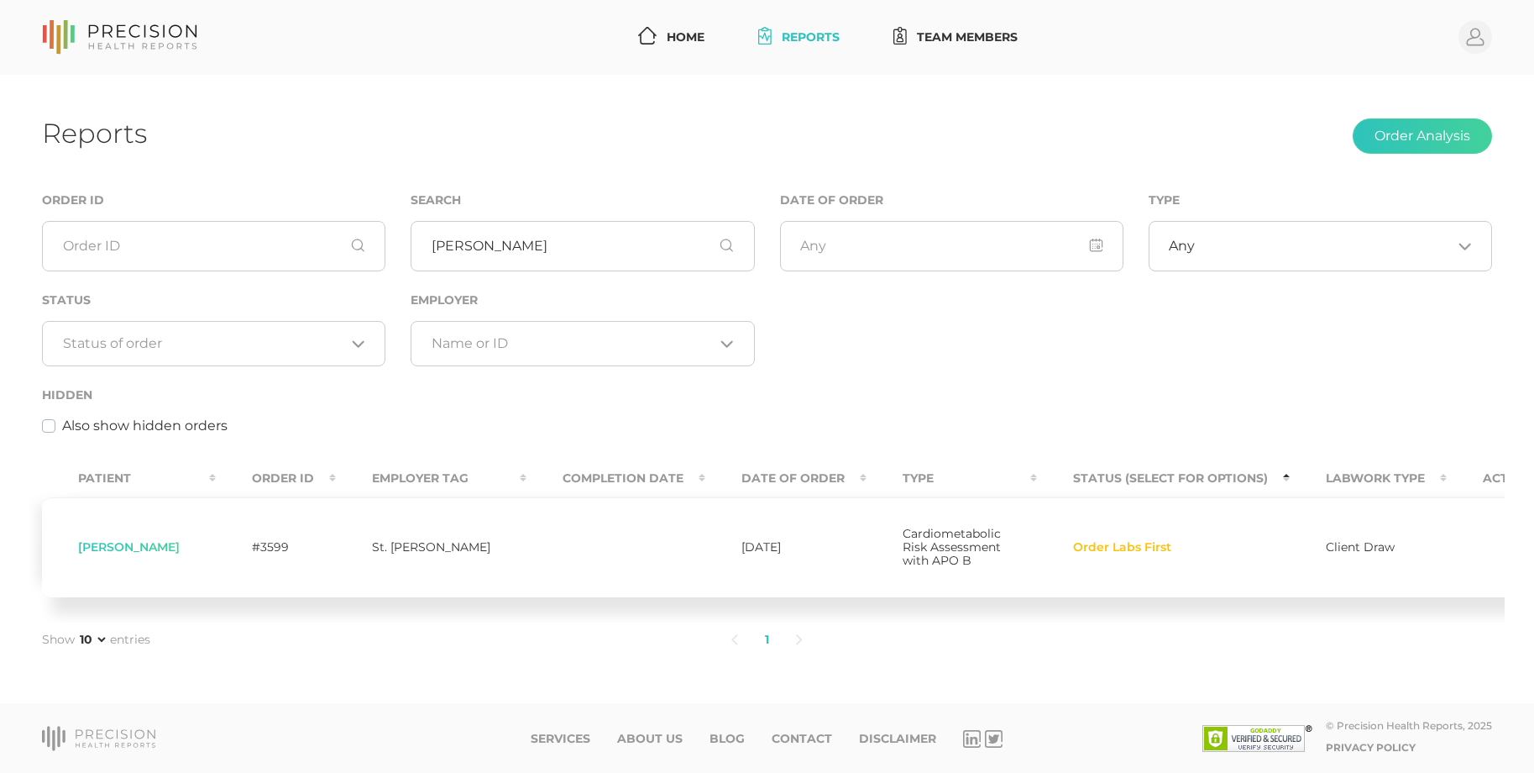
click at [1343, 539] on span "Client Draw" at bounding box center [1360, 546] width 69 height 15
drag, startPoint x: 1076, startPoint y: 532, endPoint x: 1015, endPoint y: 536, distance: 61.4
click at [1037, 536] on td "Order Labs First" at bounding box center [1163, 547] width 253 height 100
click at [1037, 540] on td "Order Labs First" at bounding box center [1163, 547] width 253 height 100
click at [1093, 541] on span "Order Labs First" at bounding box center [1122, 547] width 98 height 13
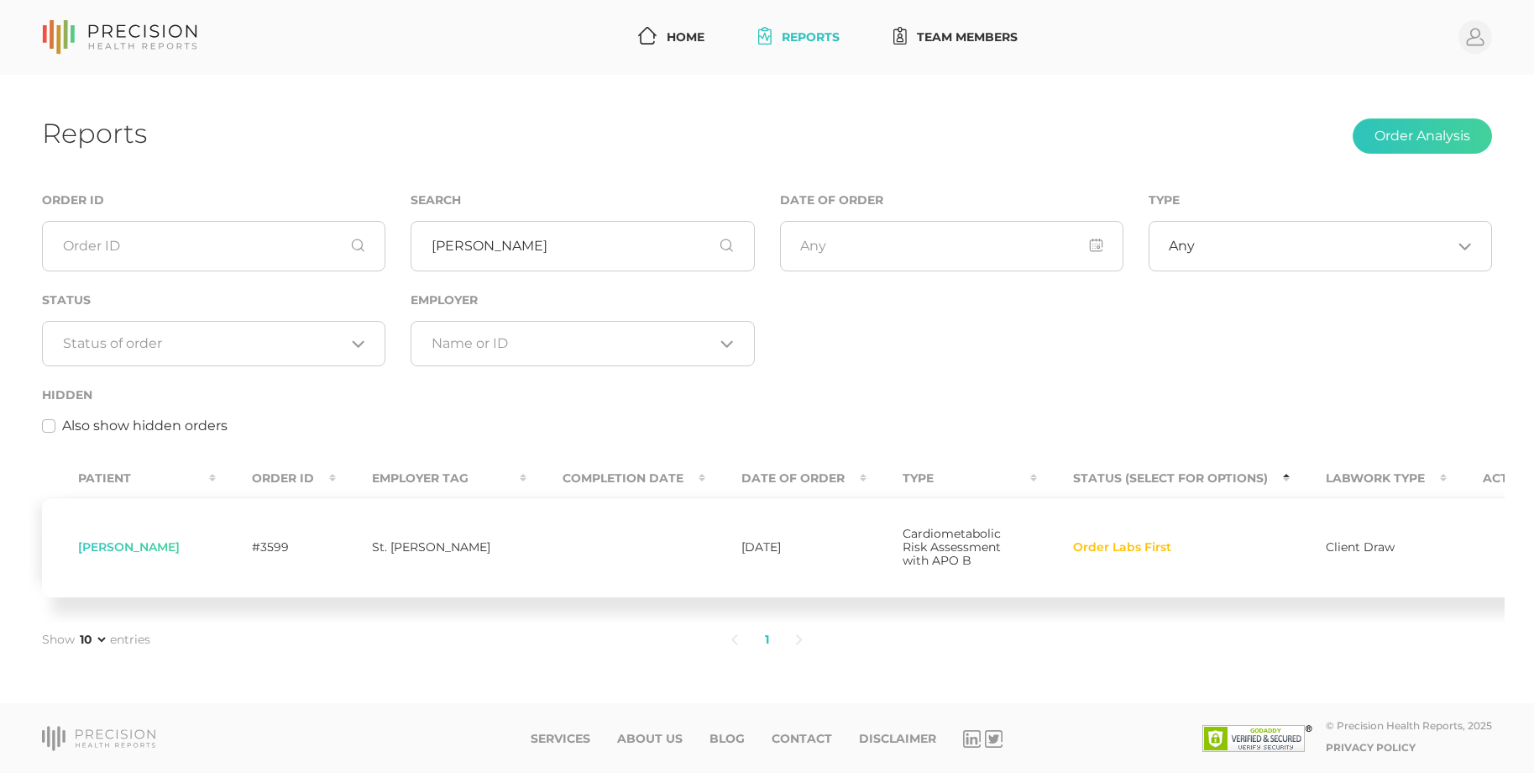
click at [1120, 459] on th "Status (Select for Options)" at bounding box center [1163, 478] width 253 height 38
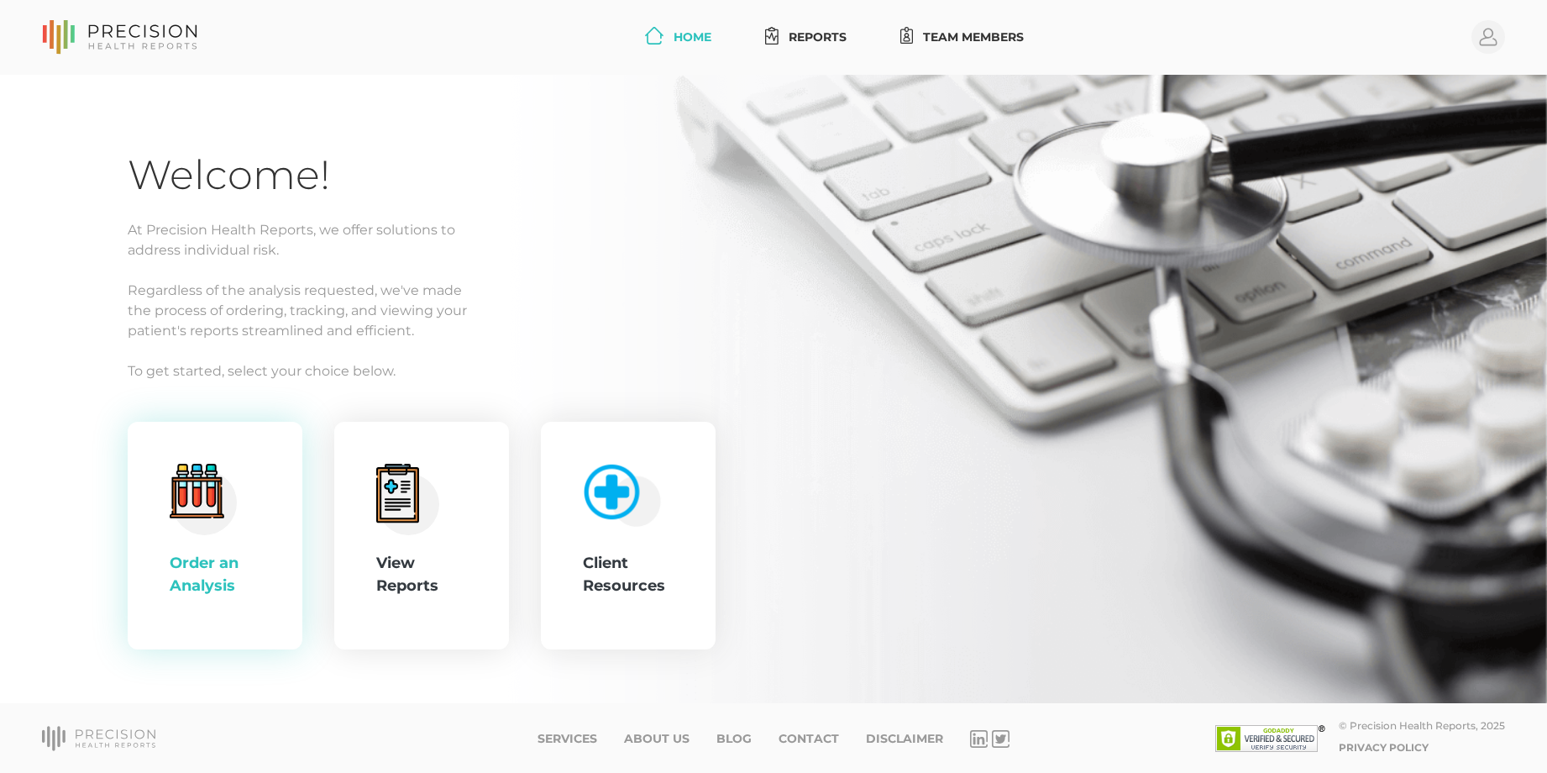
click at [267, 547] on div ".cls-4{fill:#f3f3f3}.cls-5{fill:#e4e4e4}.cls-6{fill:#bbf7ff}.cls-7{fill:#8bf0ff…" at bounding box center [215, 536] width 175 height 228
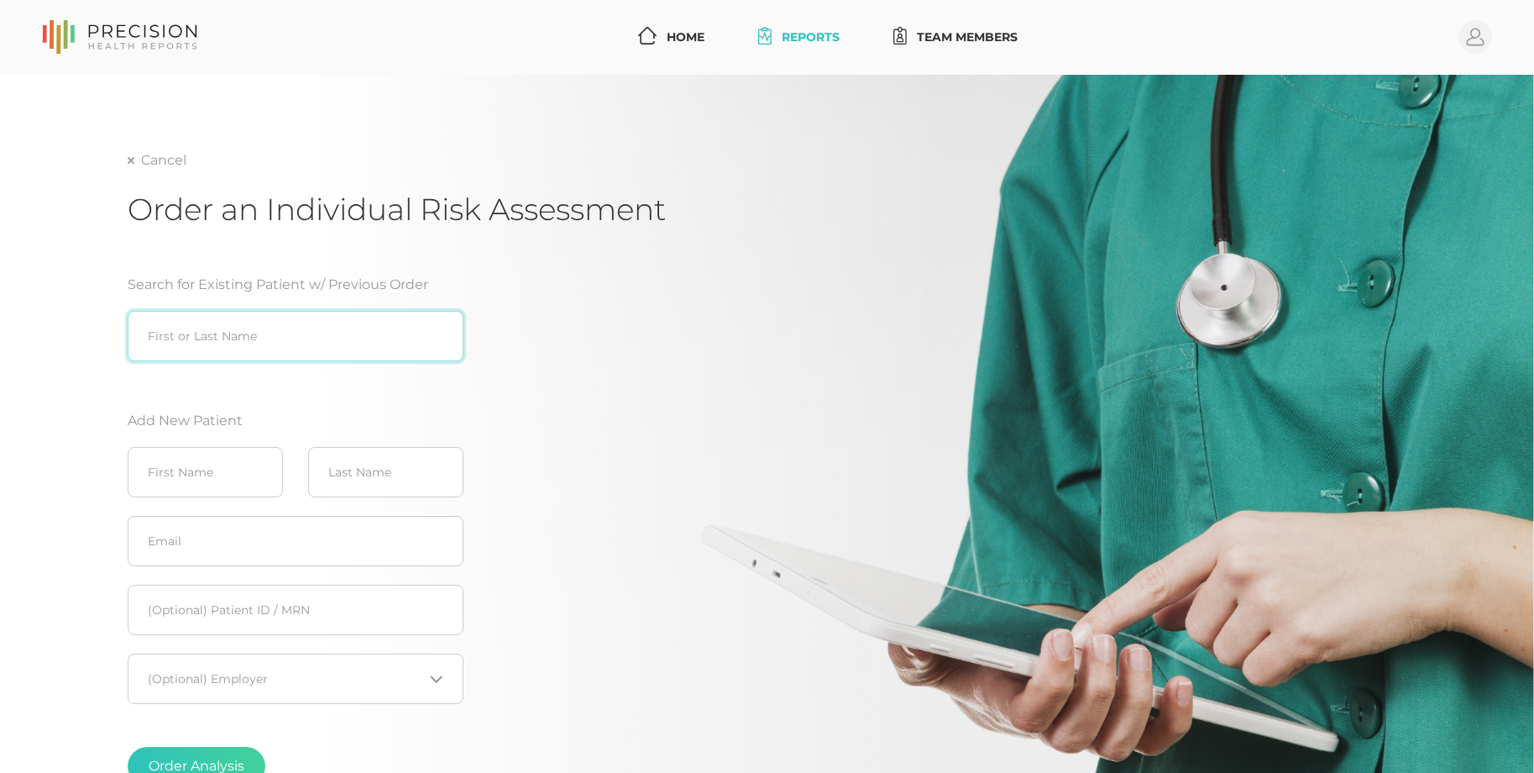
click at [223, 344] on input "search" at bounding box center [296, 336] width 336 height 50
click at [214, 375] on div "[PERSON_NAME] ([DATE])" at bounding box center [296, 371] width 336 height 20
type input "[PERSON_NAME] ([DATE])"
click at [379, 322] on input "[PERSON_NAME] ([DATE])" at bounding box center [296, 336] width 336 height 50
click at [128, 746] on button "Order Analysis" at bounding box center [197, 765] width 138 height 39
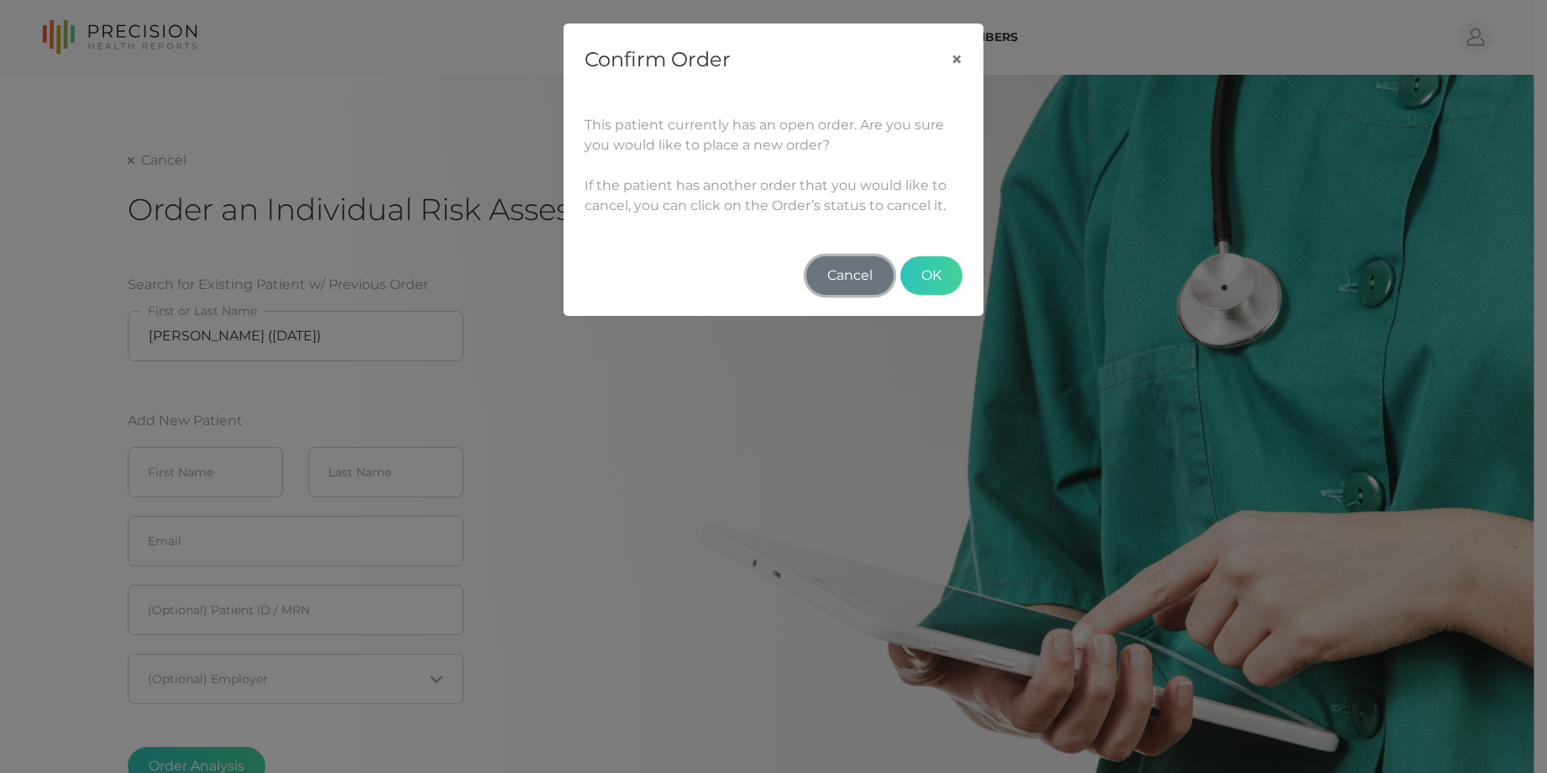
click at [864, 278] on button "Cancel" at bounding box center [849, 275] width 87 height 39
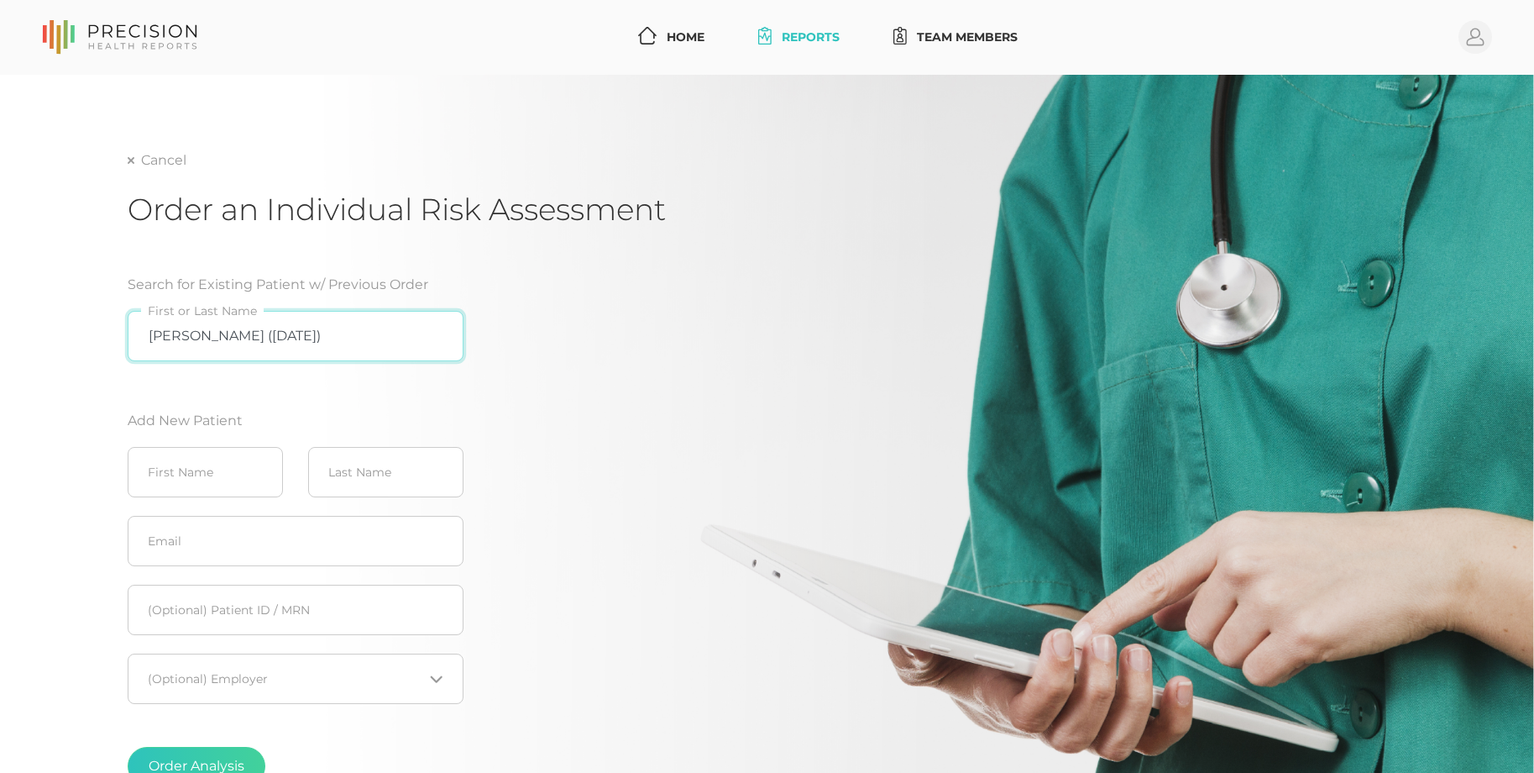
click at [128, 746] on button "Order Analysis" at bounding box center [197, 765] width 138 height 39
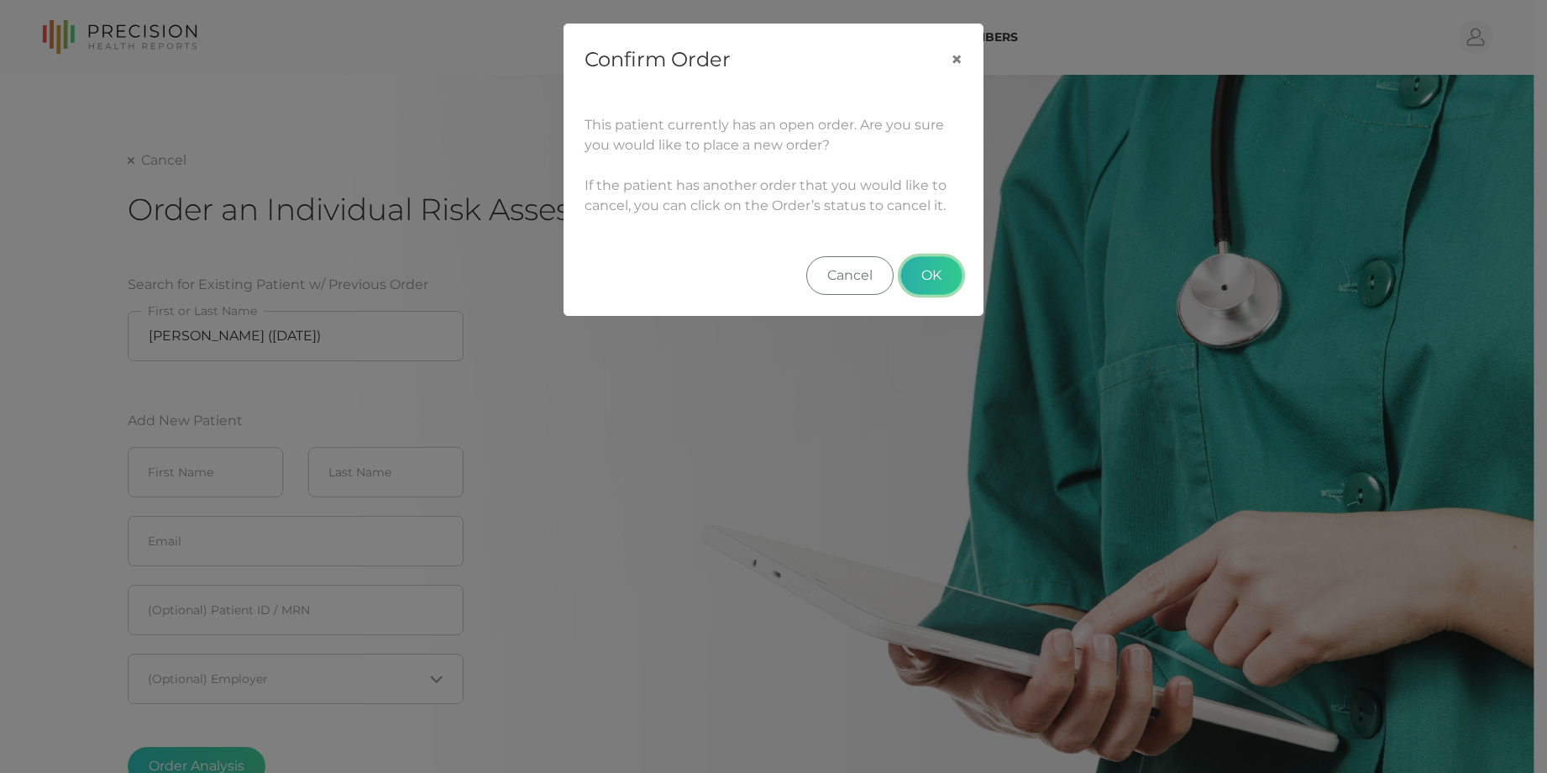
click at [915, 264] on button "OK" at bounding box center [931, 275] width 62 height 39
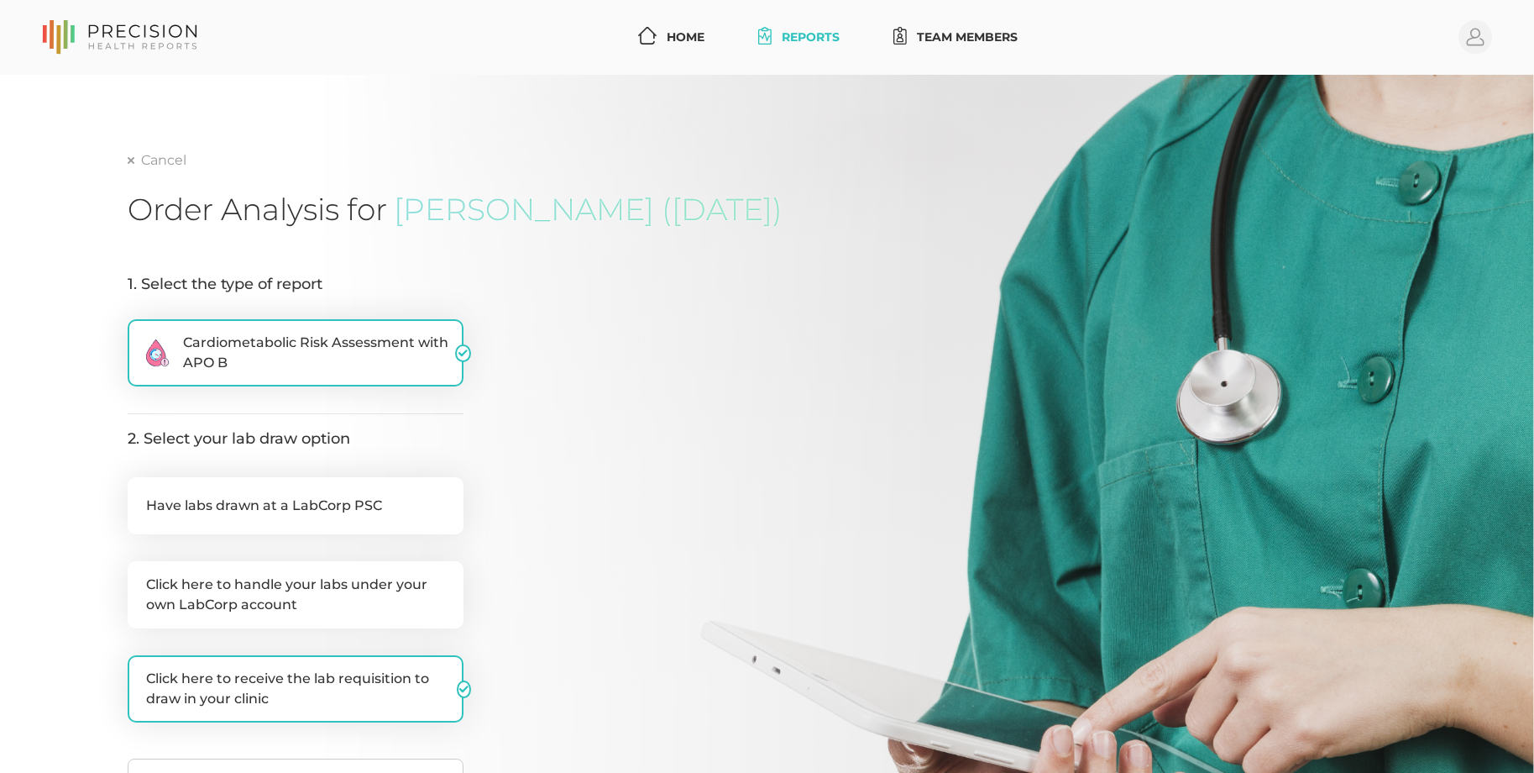
click at [795, 37] on link "Reports" at bounding box center [799, 37] width 95 height 31
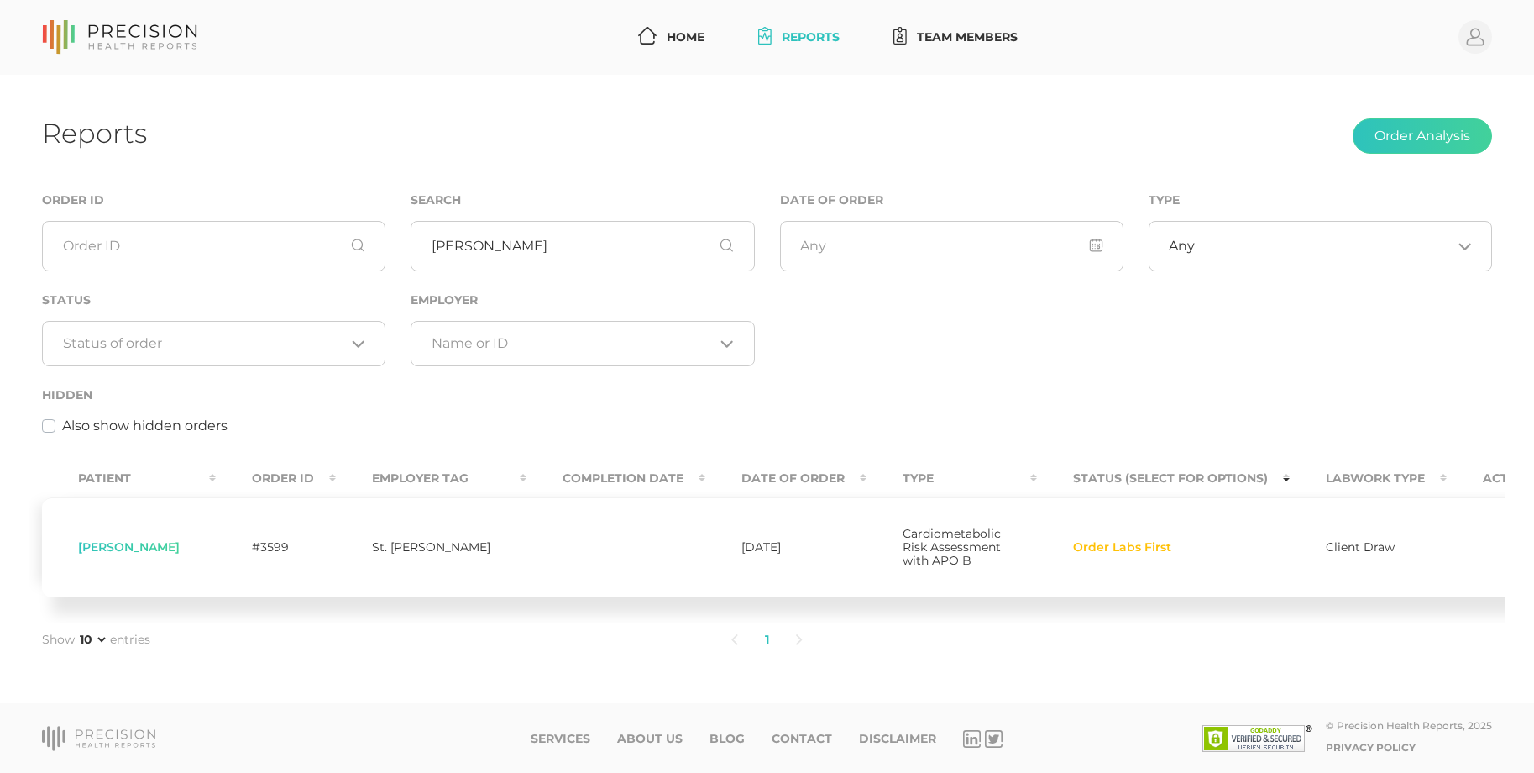
click at [1102, 552] on span "Order Labs First" at bounding box center [1122, 547] width 98 height 13
drag, startPoint x: 1102, startPoint y: 555, endPoint x: 1047, endPoint y: 547, distance: 55.2
click at [1073, 547] on span "Order Labs First" at bounding box center [1122, 547] width 98 height 13
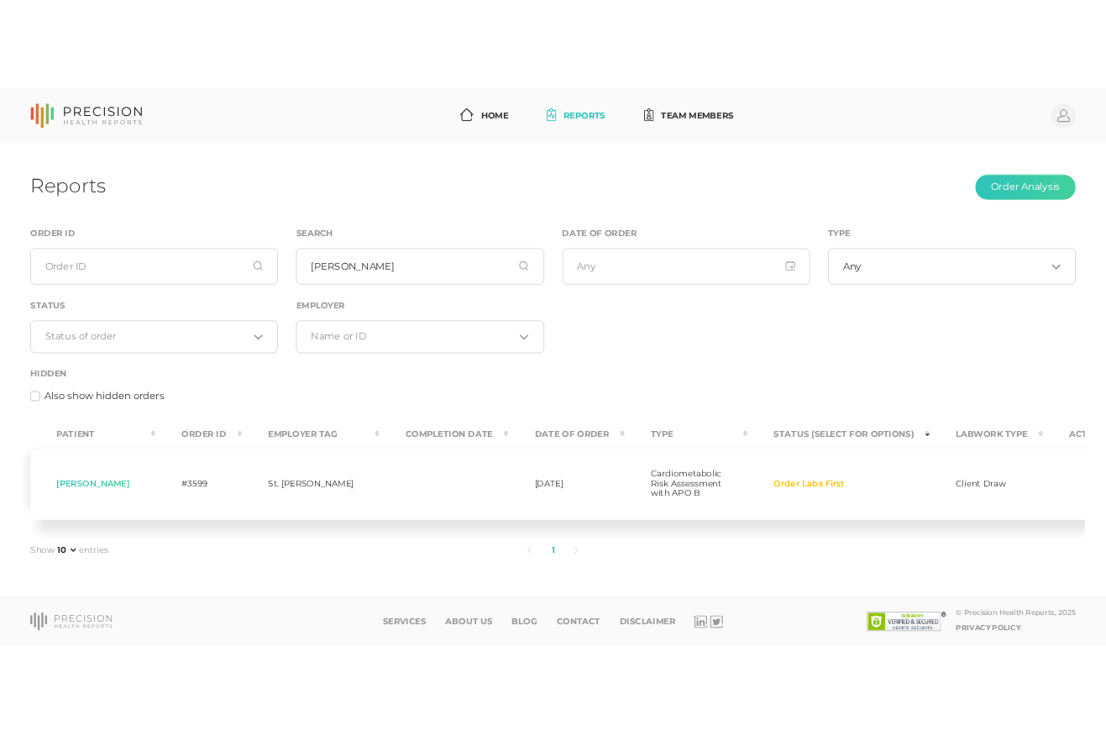
scroll to position [22, 0]
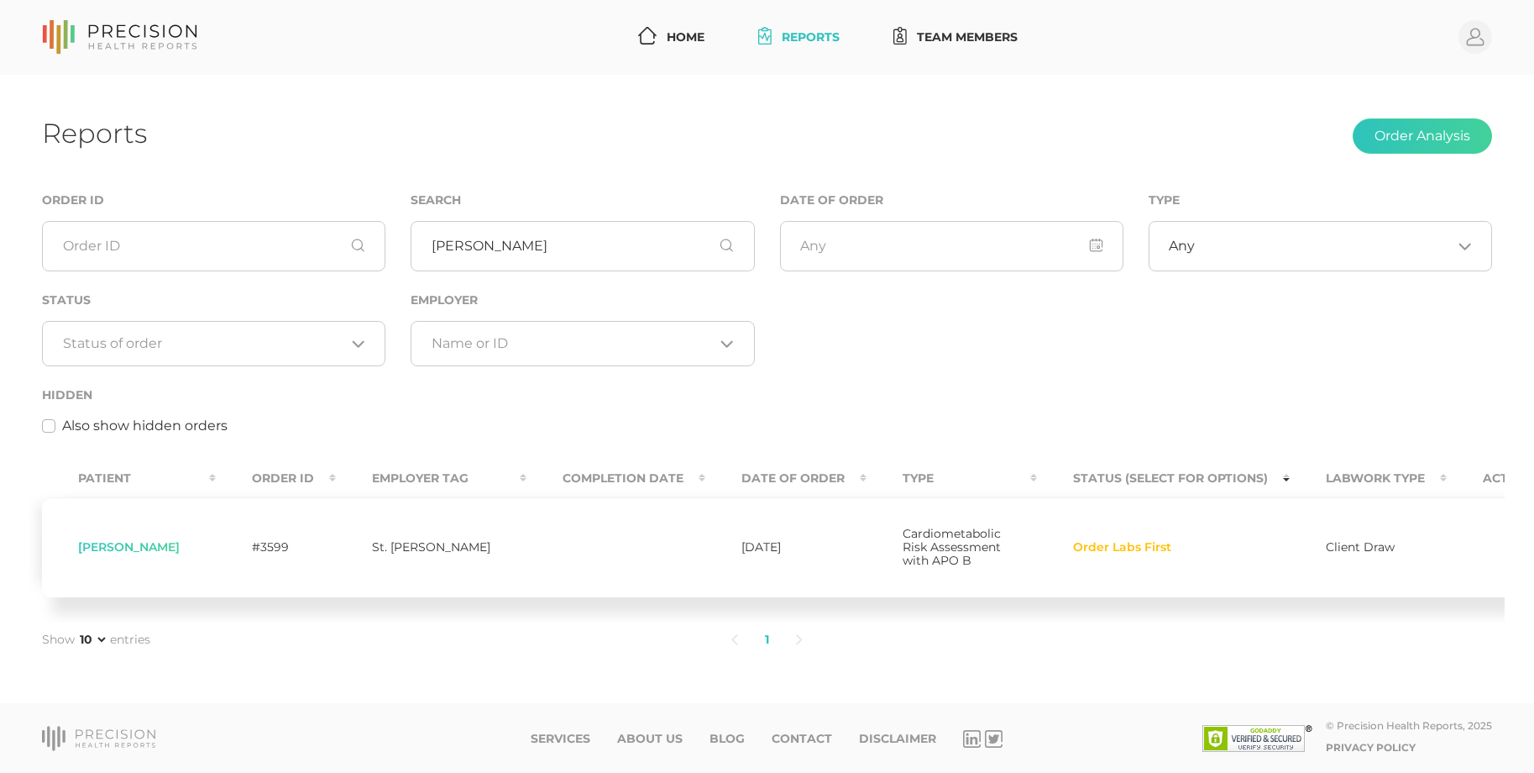
click at [1082, 541] on span "Order Labs First" at bounding box center [1122, 547] width 98 height 13
drag, startPoint x: 1082, startPoint y: 530, endPoint x: 1076, endPoint y: 513, distance: 17.5
click at [1082, 541] on span "Order Labs First" at bounding box center [1122, 547] width 98 height 13
